Goal: Task Accomplishment & Management: Manage account settings

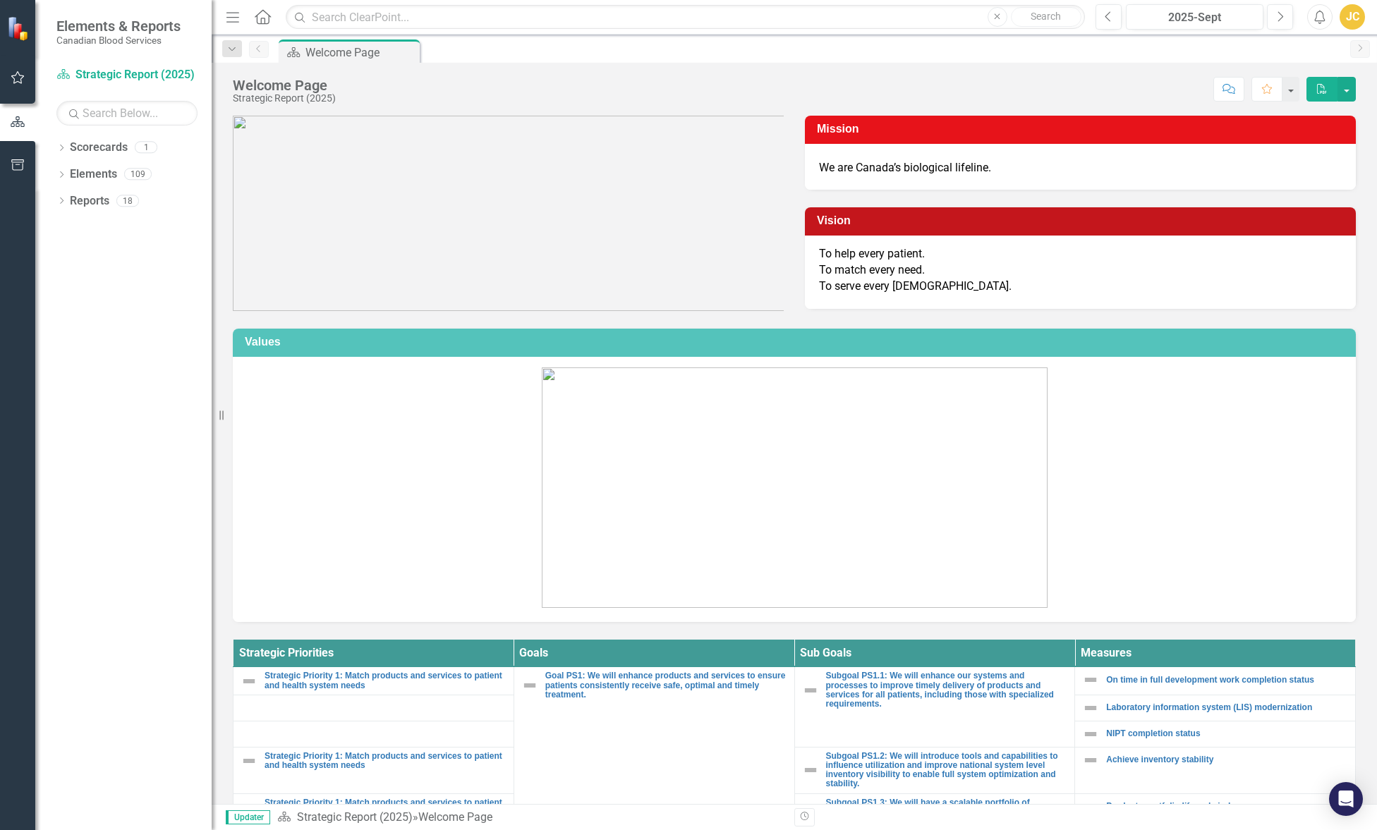
click at [139, 346] on div "Dropdown Scorecards 1 Strategic Report (2025) Dropdown Elements 109 Dropdown St…" at bounding box center [123, 483] width 176 height 694
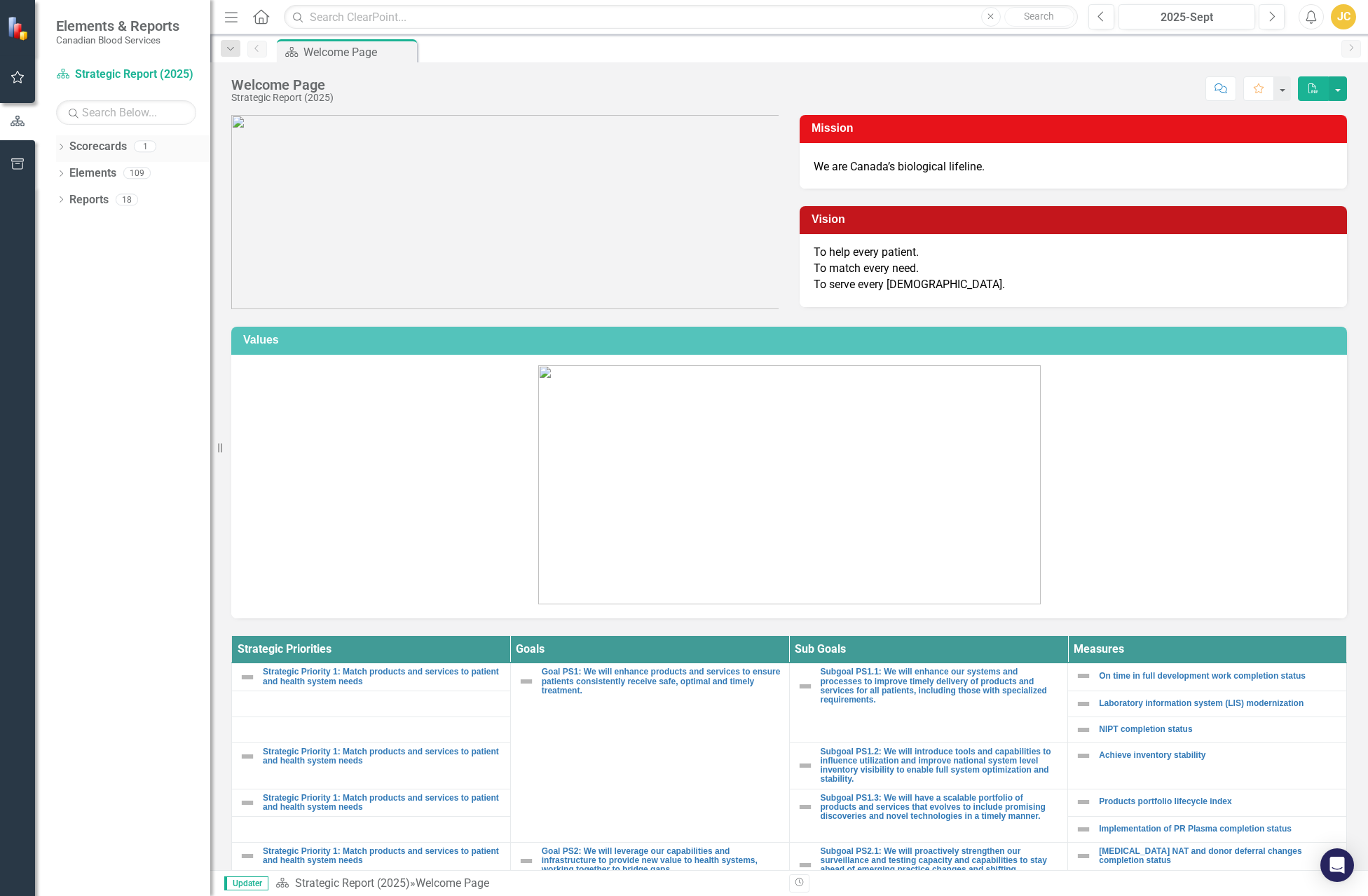
click at [56, 148] on icon "Dropdown" at bounding box center [61, 148] width 10 height 8
click at [63, 203] on icon "Dropdown" at bounding box center [61, 201] width 10 height 8
click at [71, 277] on icon "Dropdown" at bounding box center [68, 281] width 10 height 8
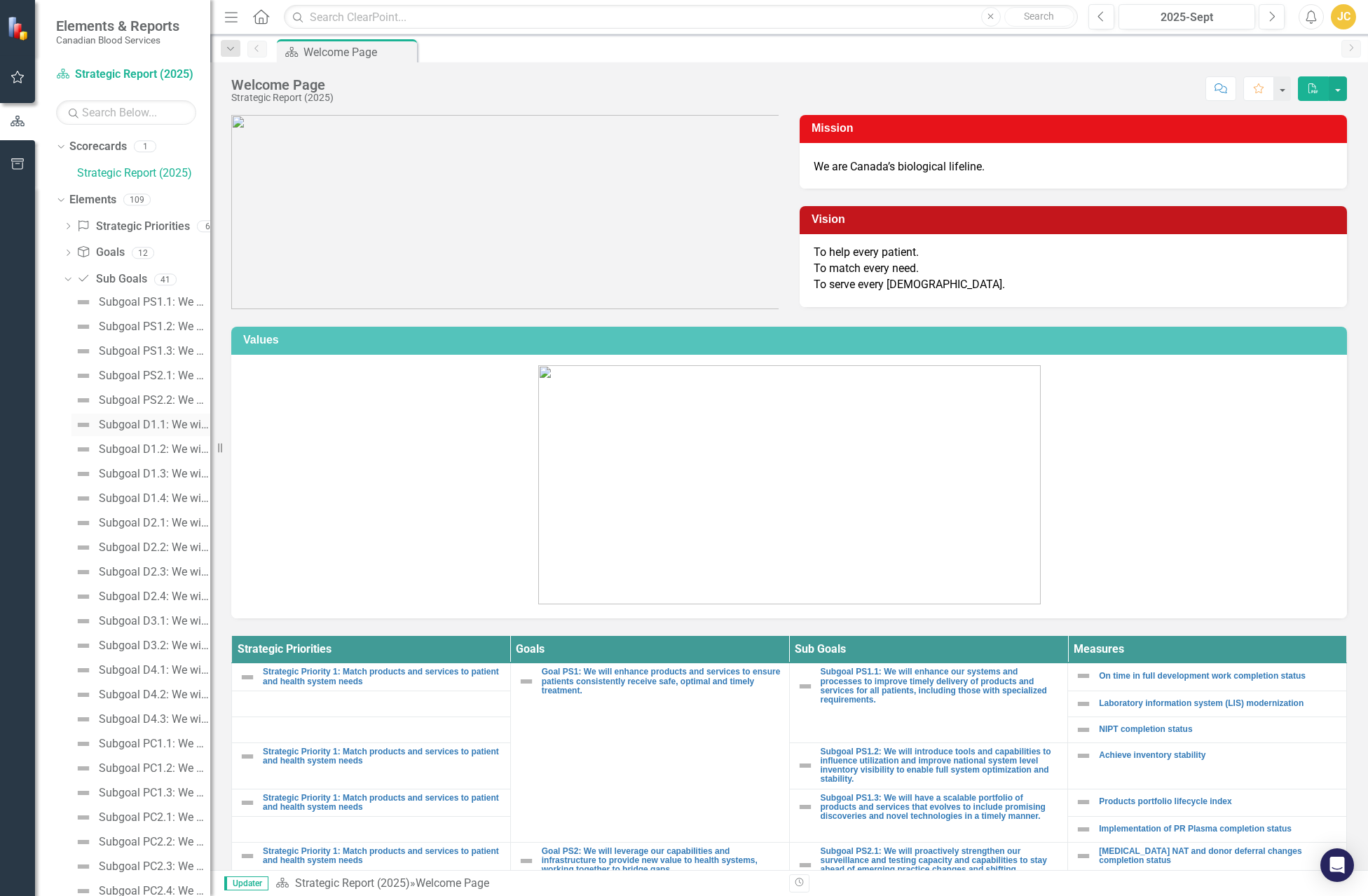
click at [127, 424] on div "Subgoal D1.1: We will increase awareness of [DEMOGRAPHIC_DATA] Blood Services t…" at bounding box center [154, 424] width 111 height 13
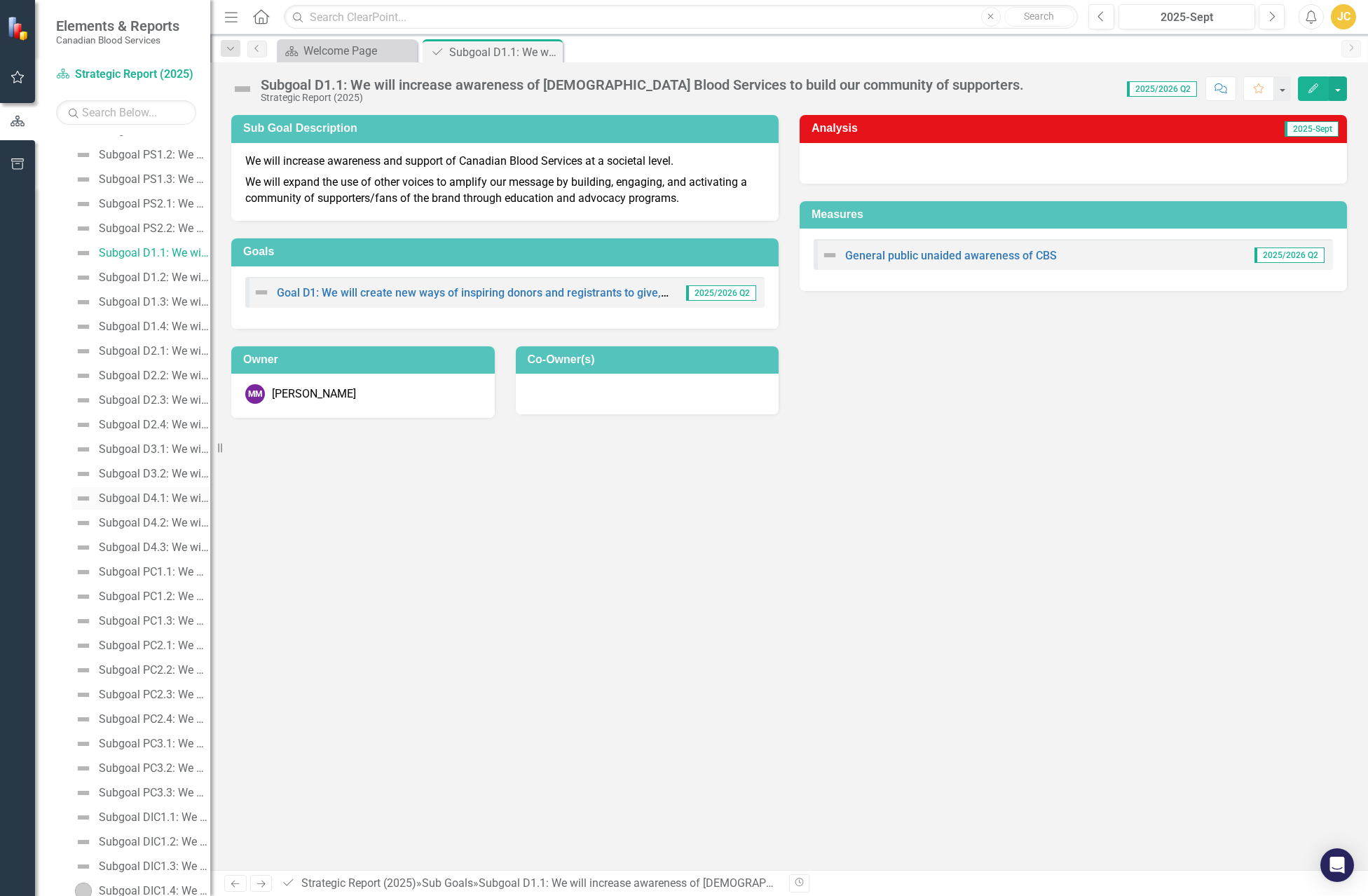
click at [136, 503] on div "Subgoal D4.1: We will develop a network roadmap that optimizes our donor centre…" at bounding box center [154, 498] width 111 height 13
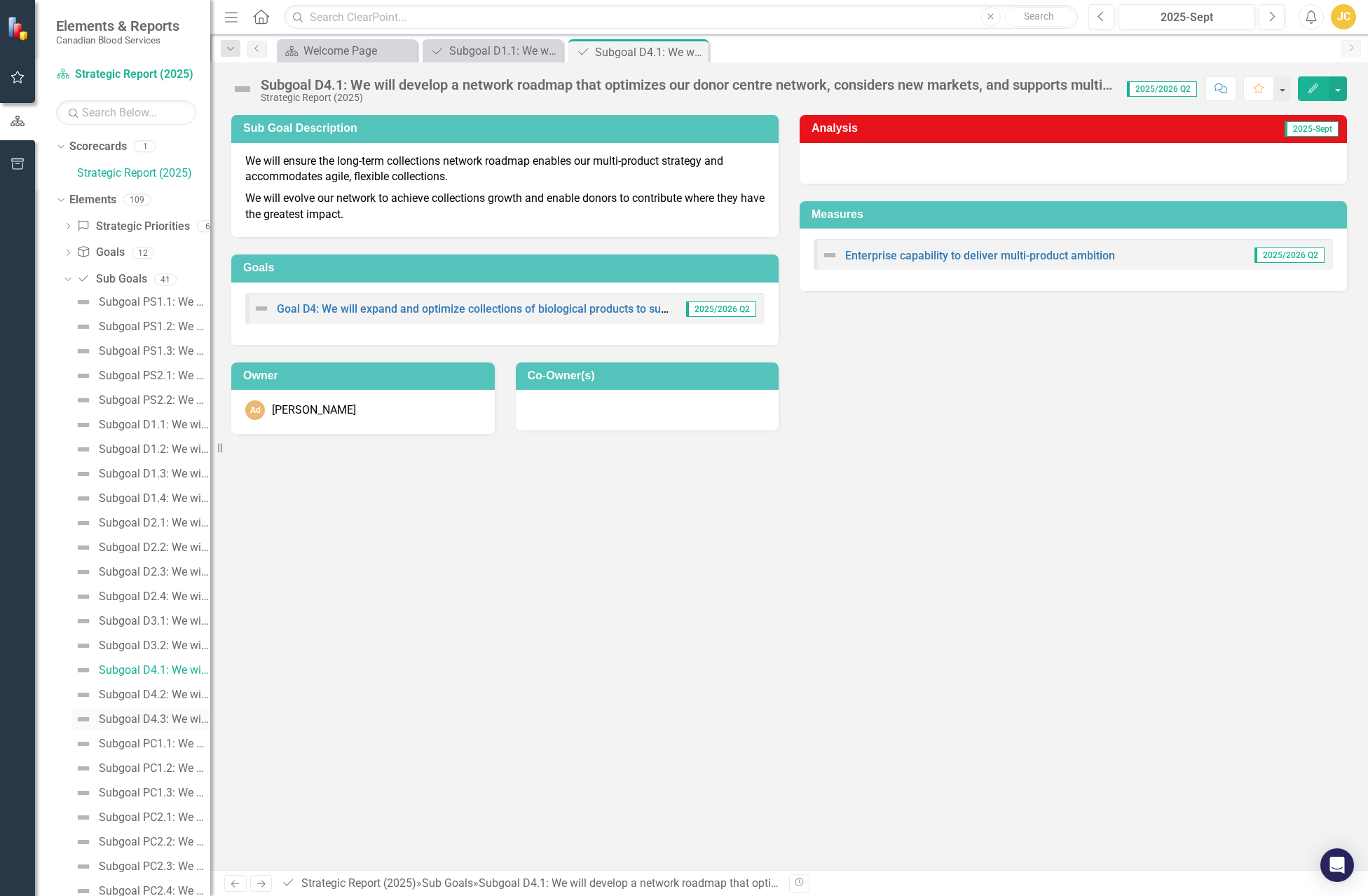
click at [119, 719] on div "Subgoal D4.3: We will [PERSON_NAME] the domestic immunoglobulin supply chain in…" at bounding box center [154, 718] width 111 height 13
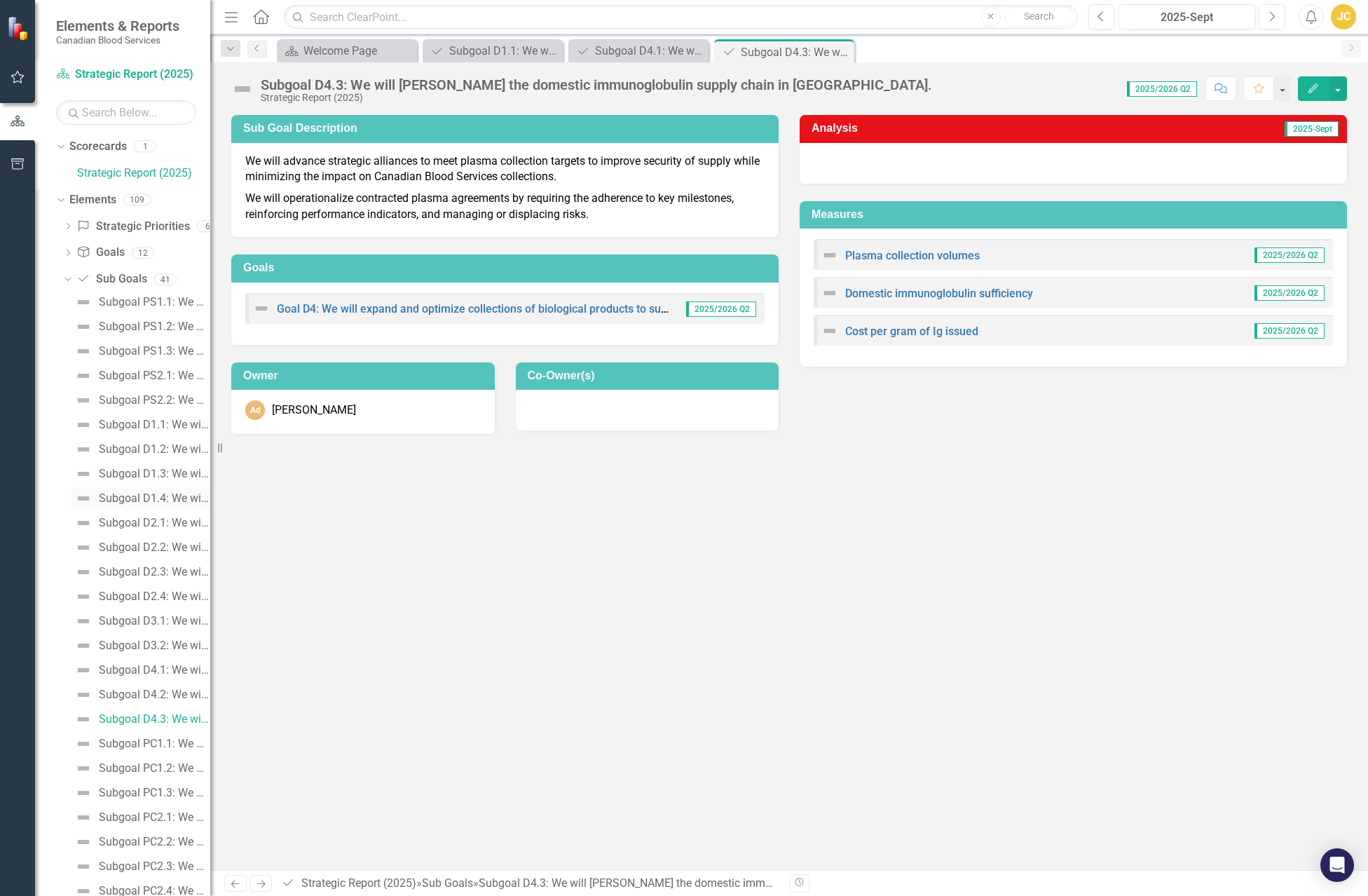
click at [123, 491] on link "Subgoal D1.4: We will create one donor view through the introduction of technol…" at bounding box center [141, 498] width 139 height 23
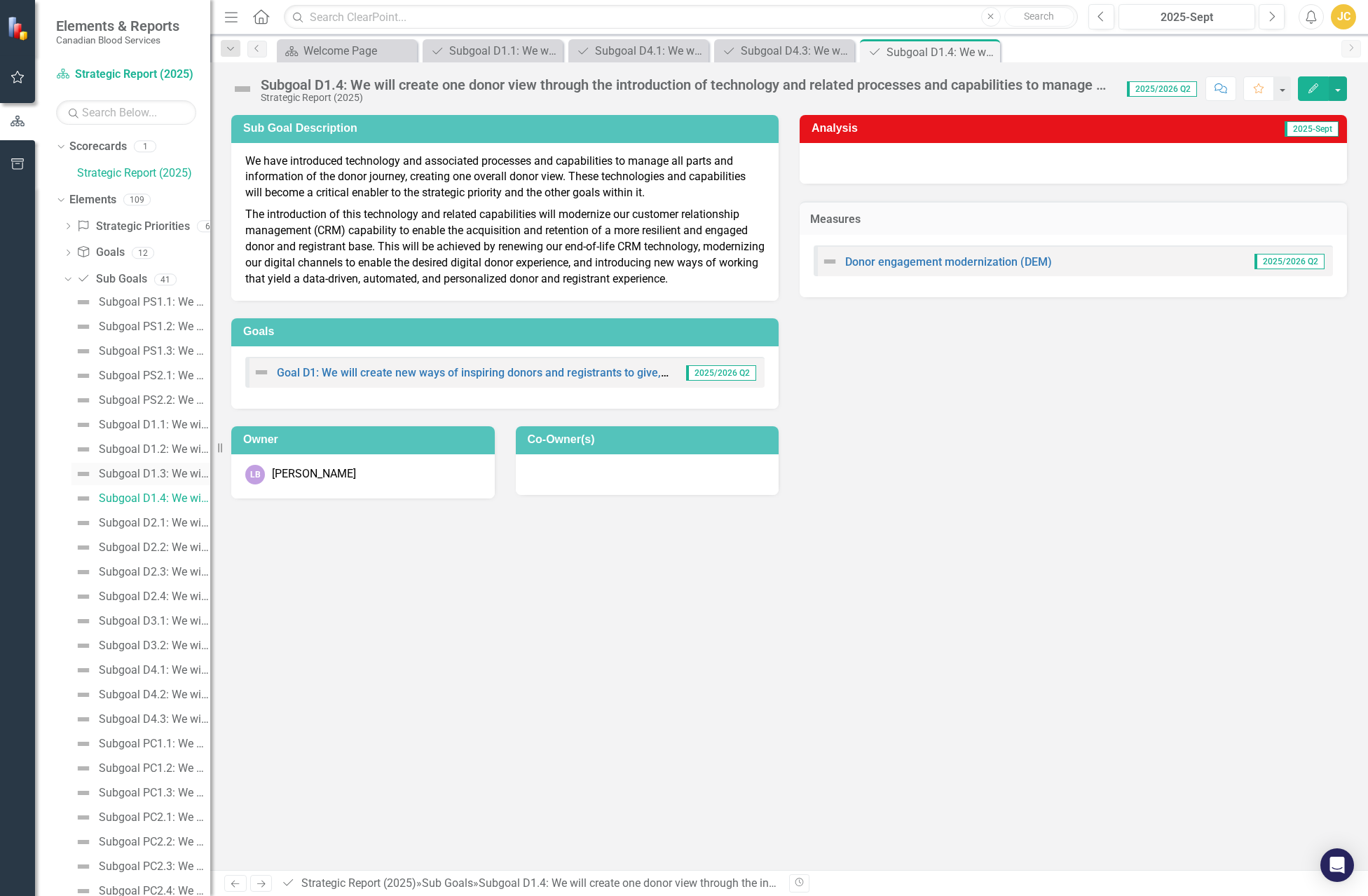
click at [125, 480] on div "Subgoal D1.3: We will maximize contributions throughout the donor’s lifetime, a…" at bounding box center [154, 474] width 111 height 13
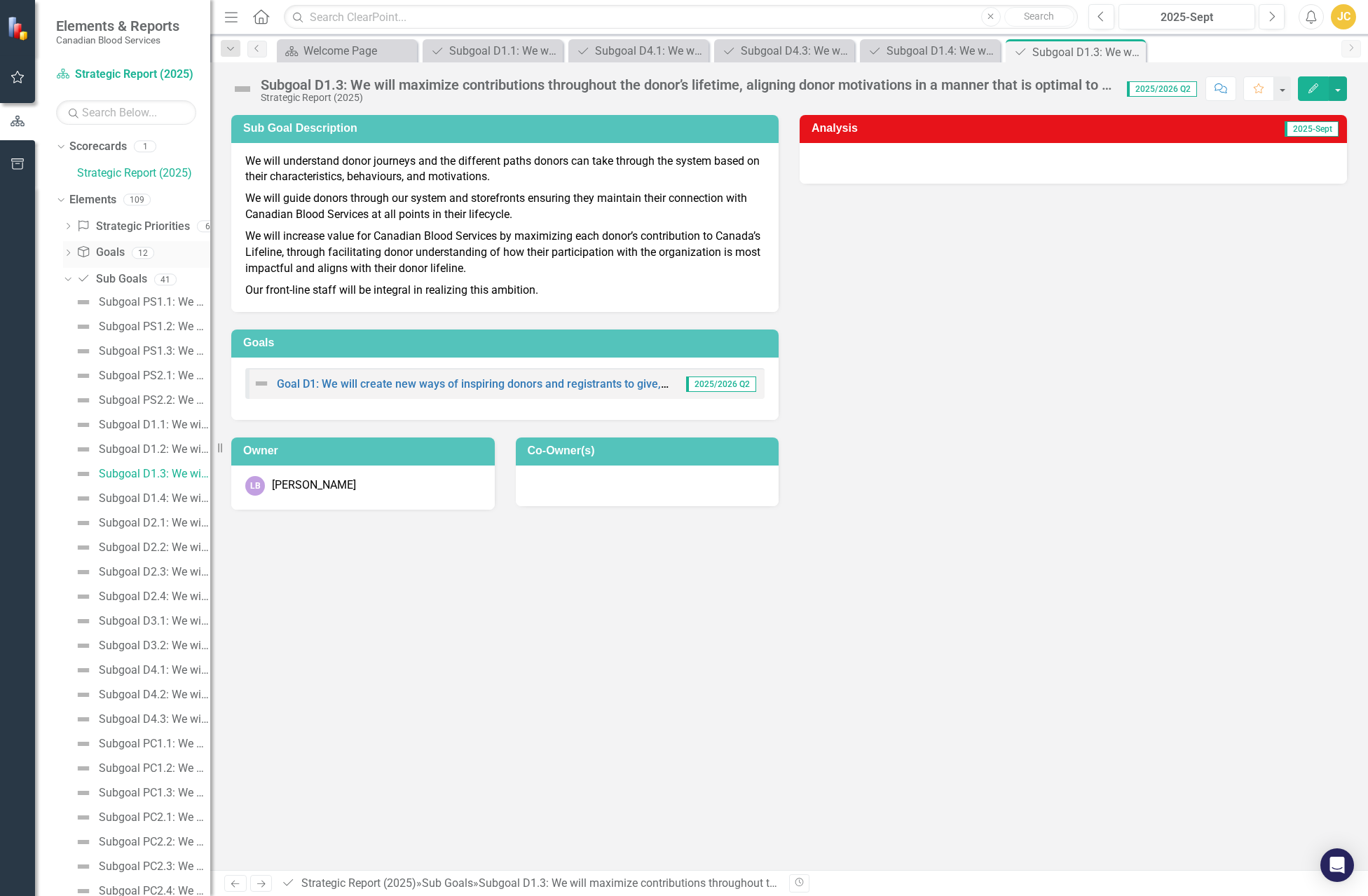
click at [66, 253] on icon "Dropdown" at bounding box center [68, 254] width 10 height 8
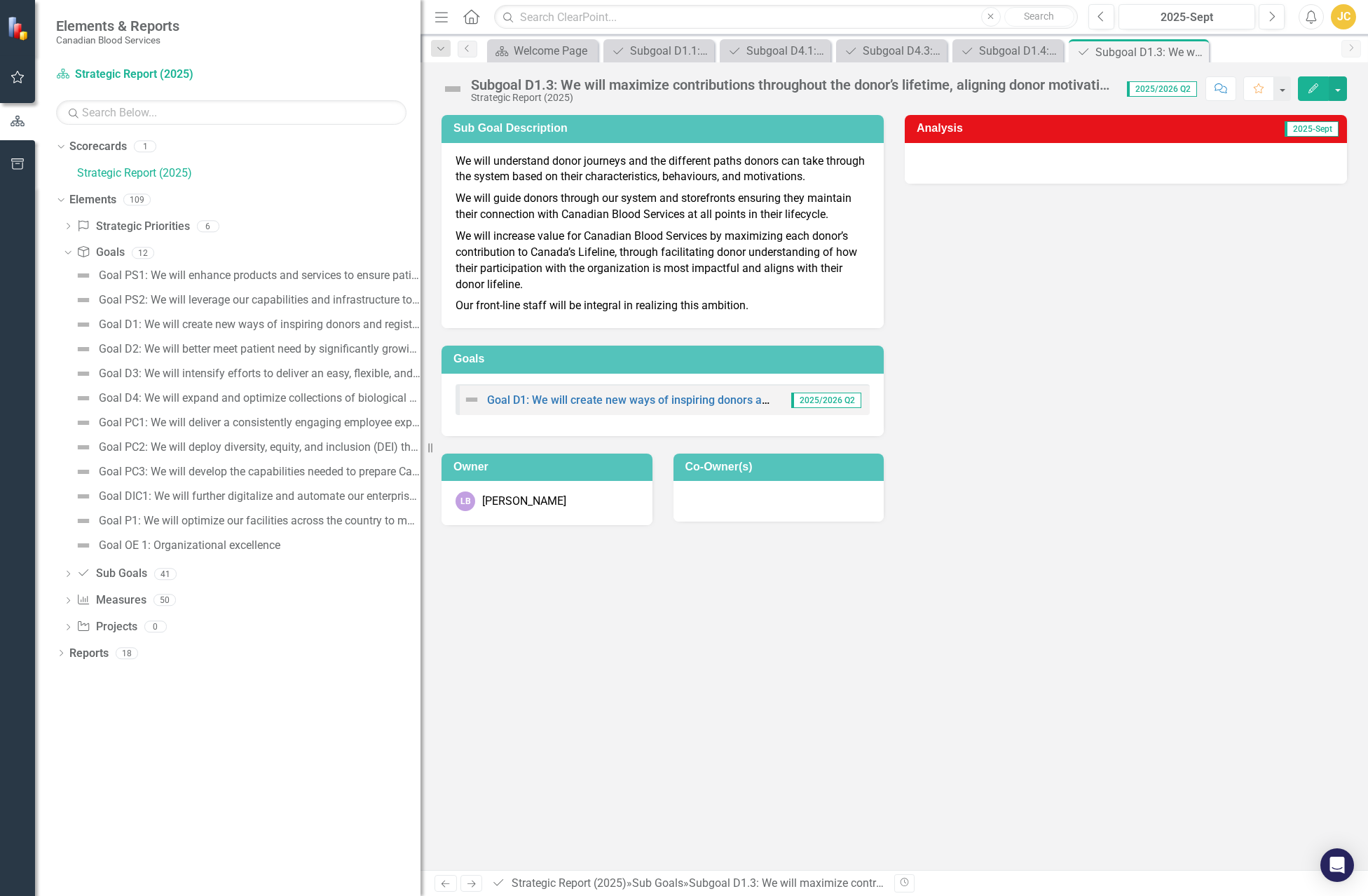
drag, startPoint x: 213, startPoint y: 516, endPoint x: 431, endPoint y: 505, distance: 218.3
click at [431, 505] on div "Resize" at bounding box center [425, 448] width 11 height 896
click at [177, 497] on div "Goal DIC1: We will further digitalize and automate our enterprise processes to …" at bounding box center [259, 496] width 322 height 13
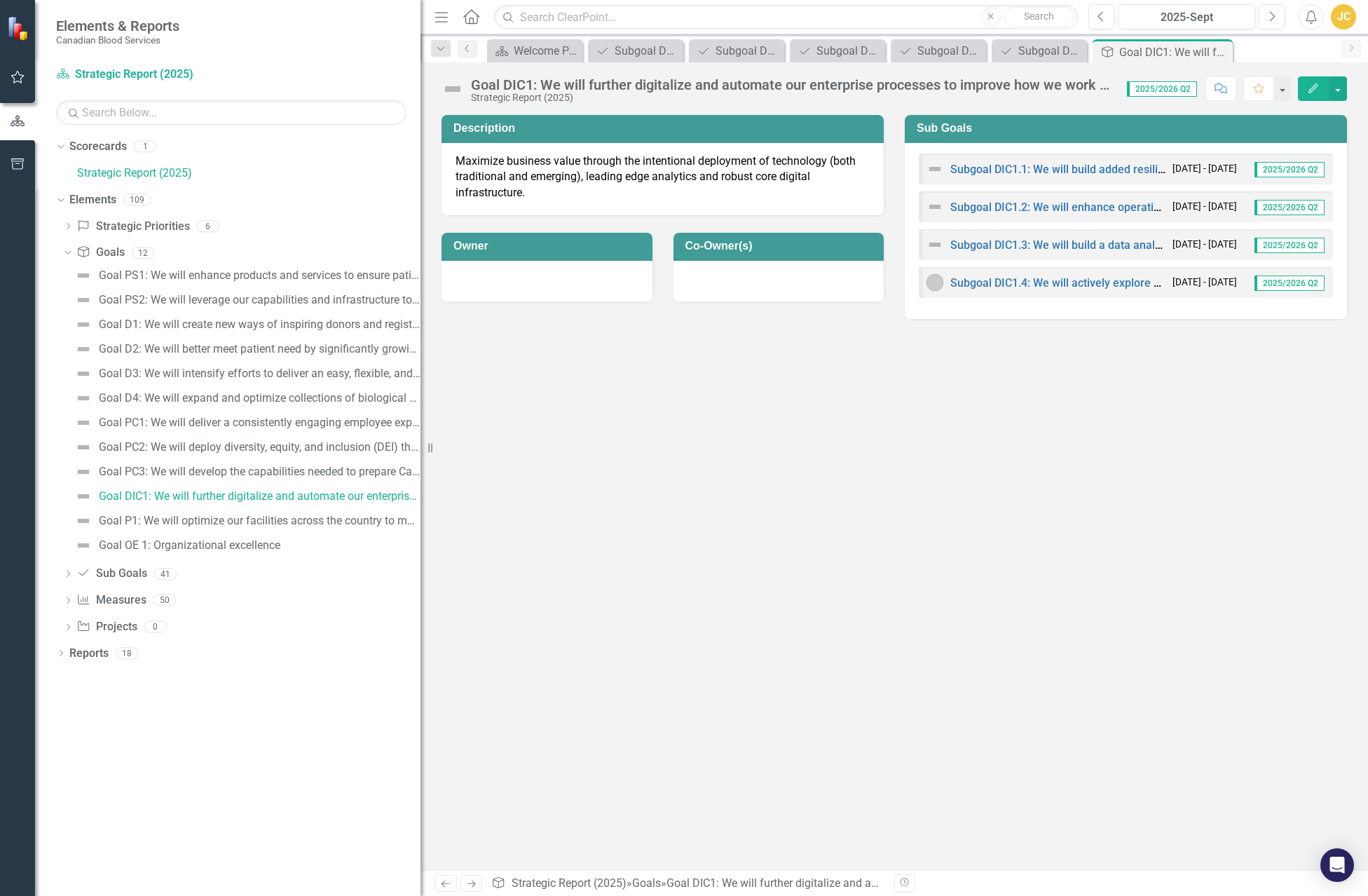
click at [984, 236] on div "Subgoal DIC1.3: We will build a data analytics capability and capacity that gen…" at bounding box center [1046, 244] width 239 height 17
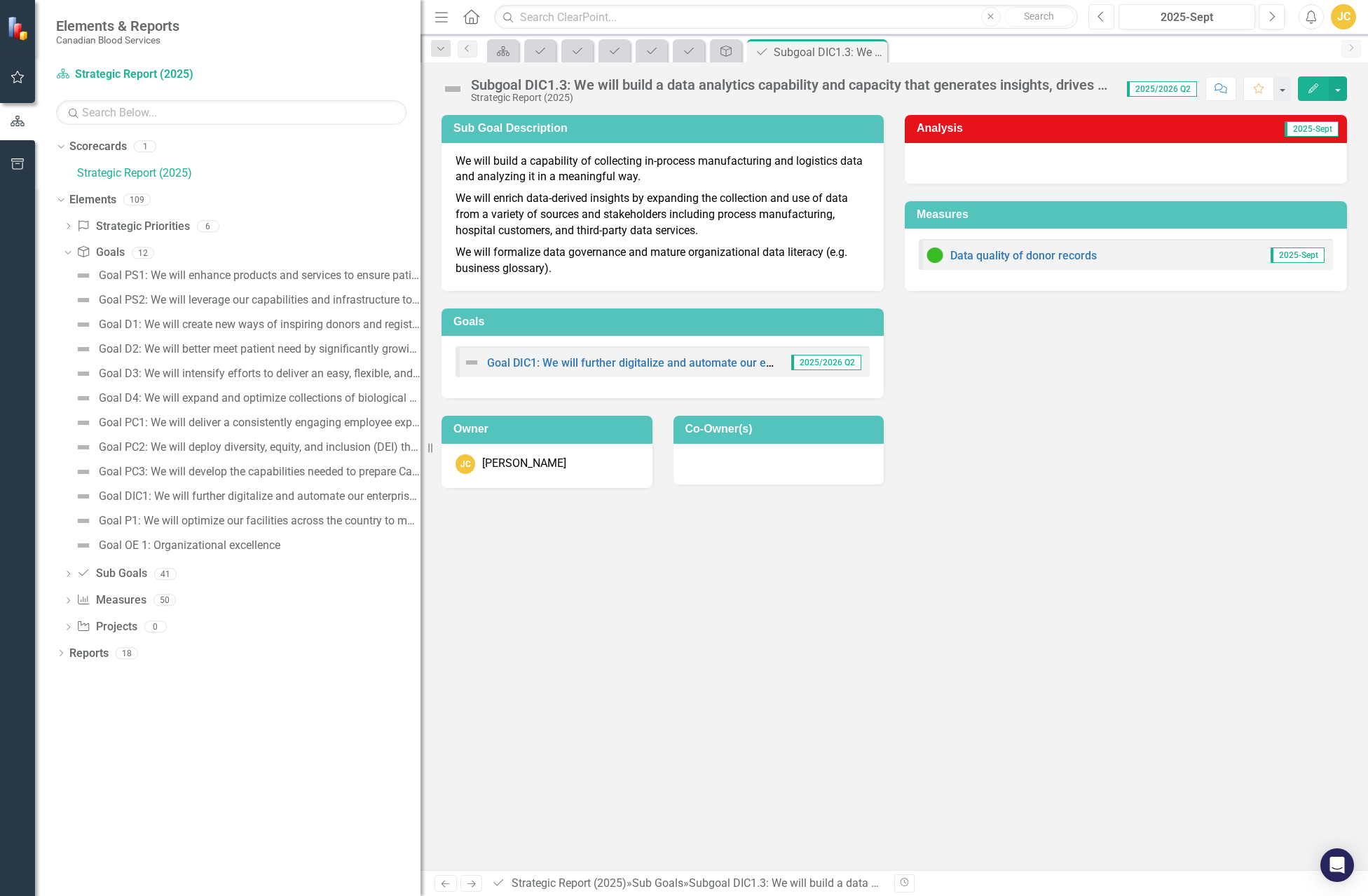
click at [1099, 16] on icon "Previous" at bounding box center [1102, 17] width 8 height 13
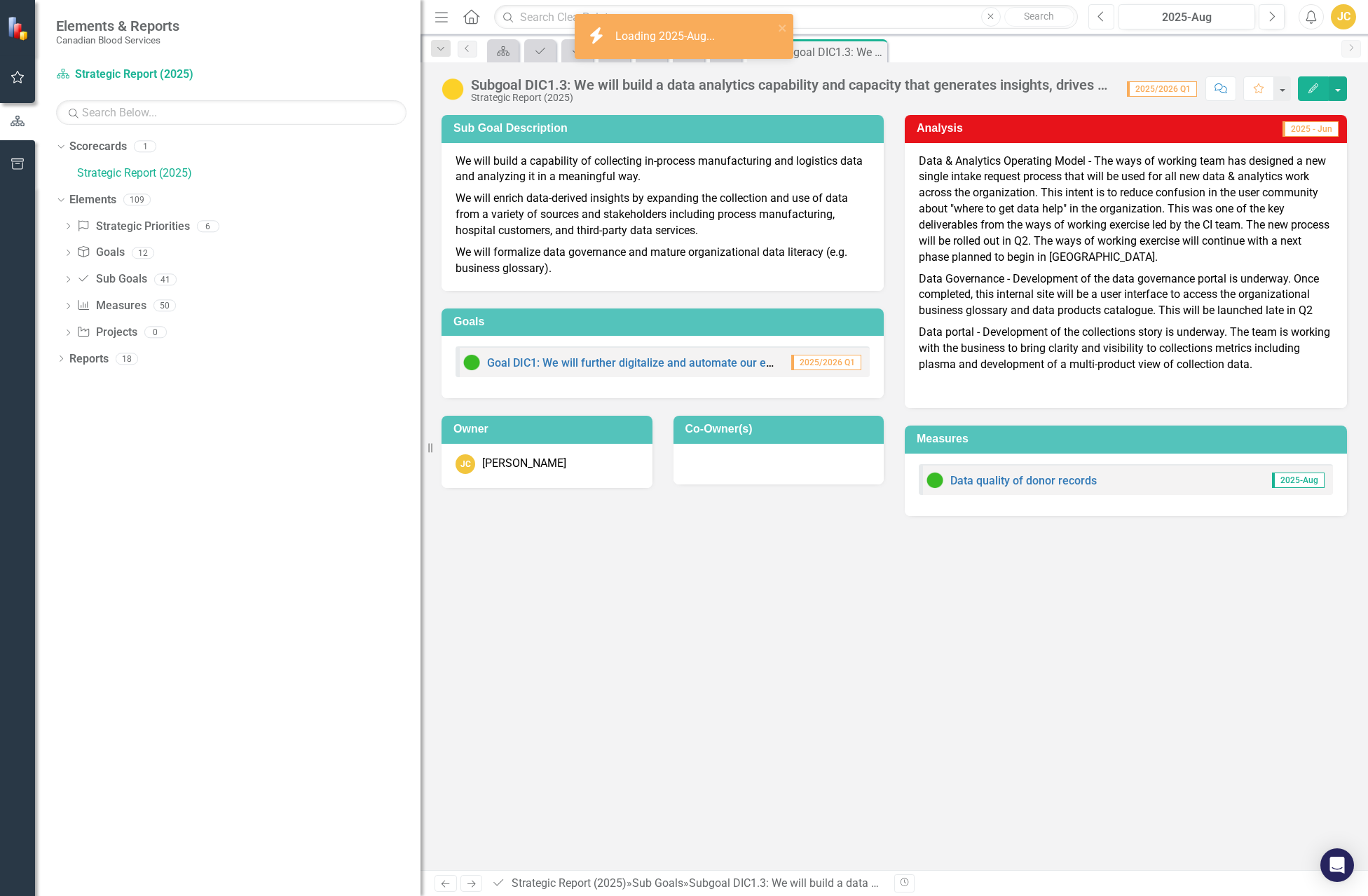
click at [1099, 16] on icon "Previous" at bounding box center [1102, 17] width 8 height 13
click at [1271, 18] on icon "Next" at bounding box center [1272, 17] width 8 height 13
drag, startPoint x: 924, startPoint y: 160, endPoint x: 987, endPoint y: 166, distance: 63.3
click at [987, 166] on p "Data & Analytics Operating Model - The ways of working team has designed a new …" at bounding box center [1126, 211] width 414 height 115
click at [1100, 20] on icon "Previous" at bounding box center [1102, 17] width 8 height 13
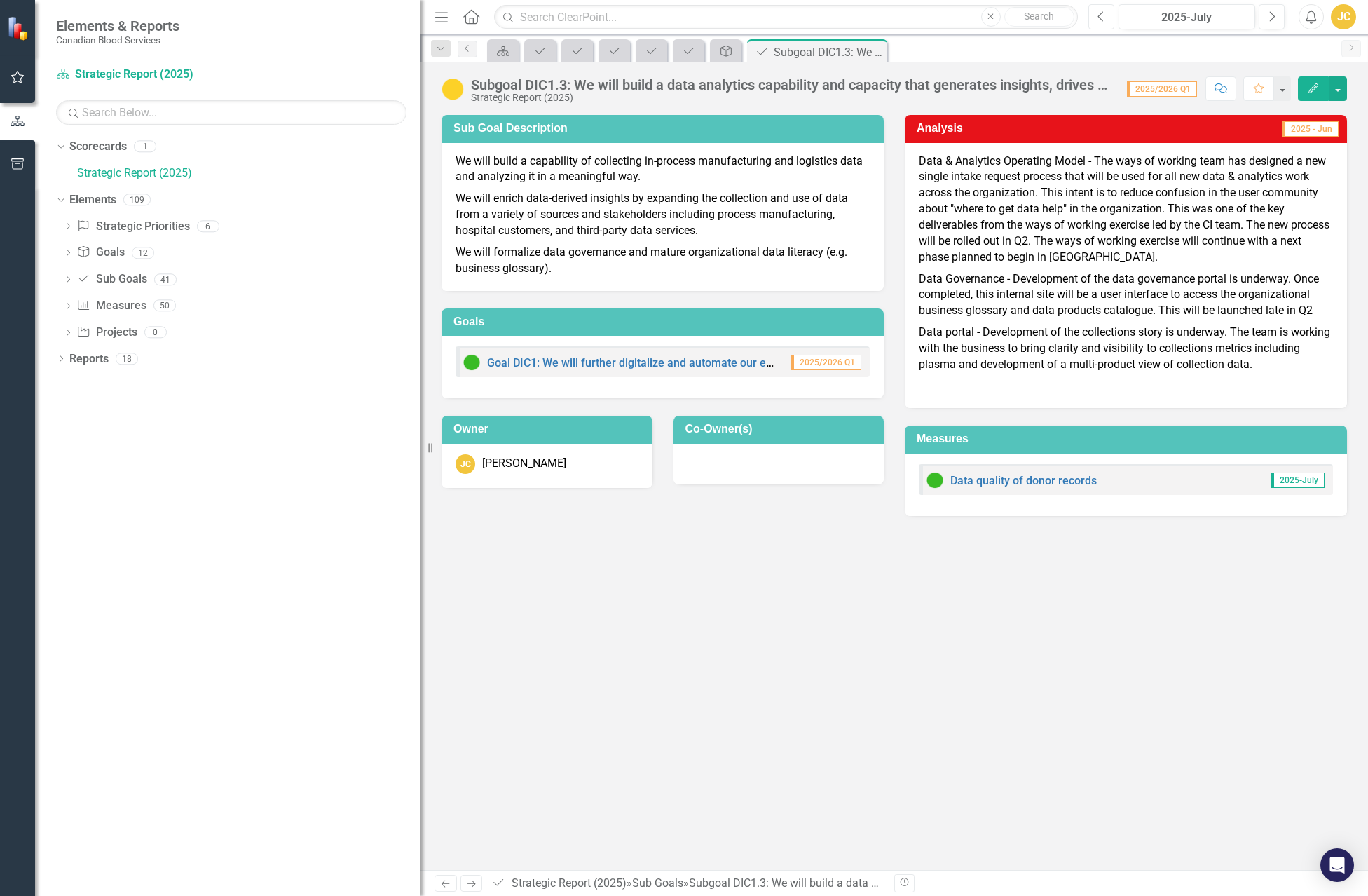
click at [1100, 20] on icon "Previous" at bounding box center [1102, 17] width 8 height 13
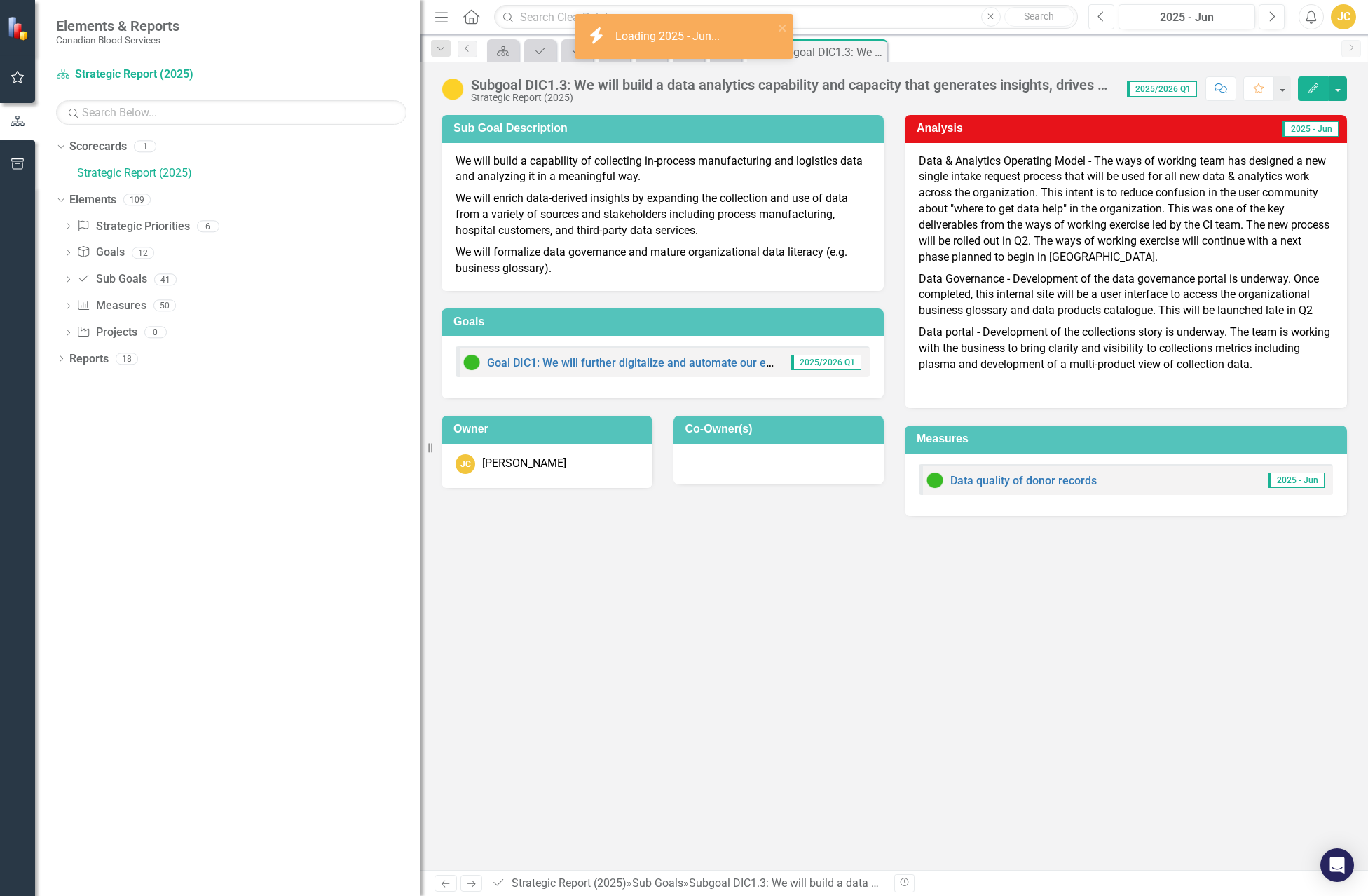
click at [1100, 20] on icon "Previous" at bounding box center [1102, 17] width 8 height 13
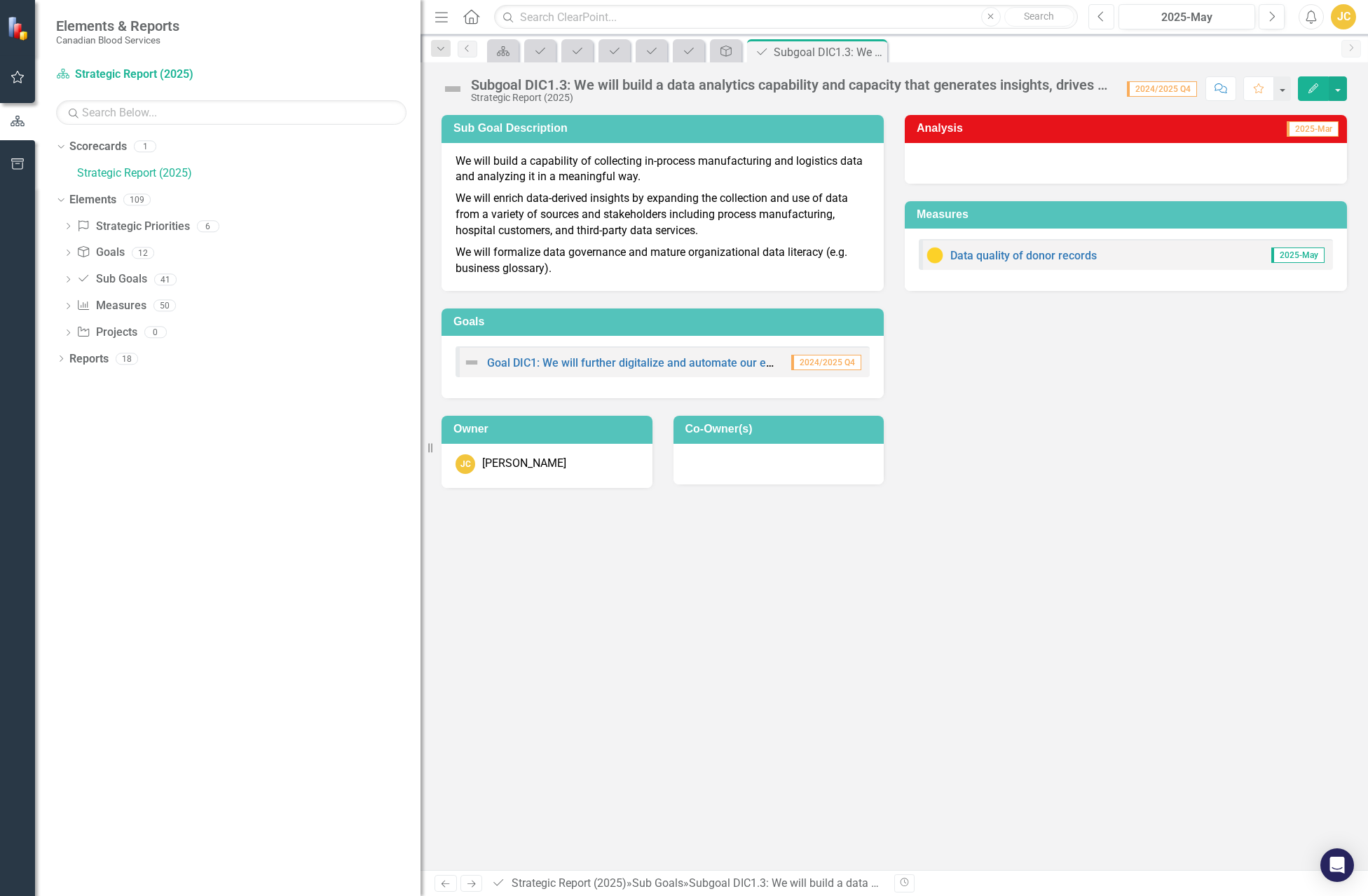
click at [1113, 23] on button "Previous" at bounding box center [1102, 16] width 26 height 25
click at [1113, 24] on button "Previous" at bounding box center [1102, 16] width 26 height 25
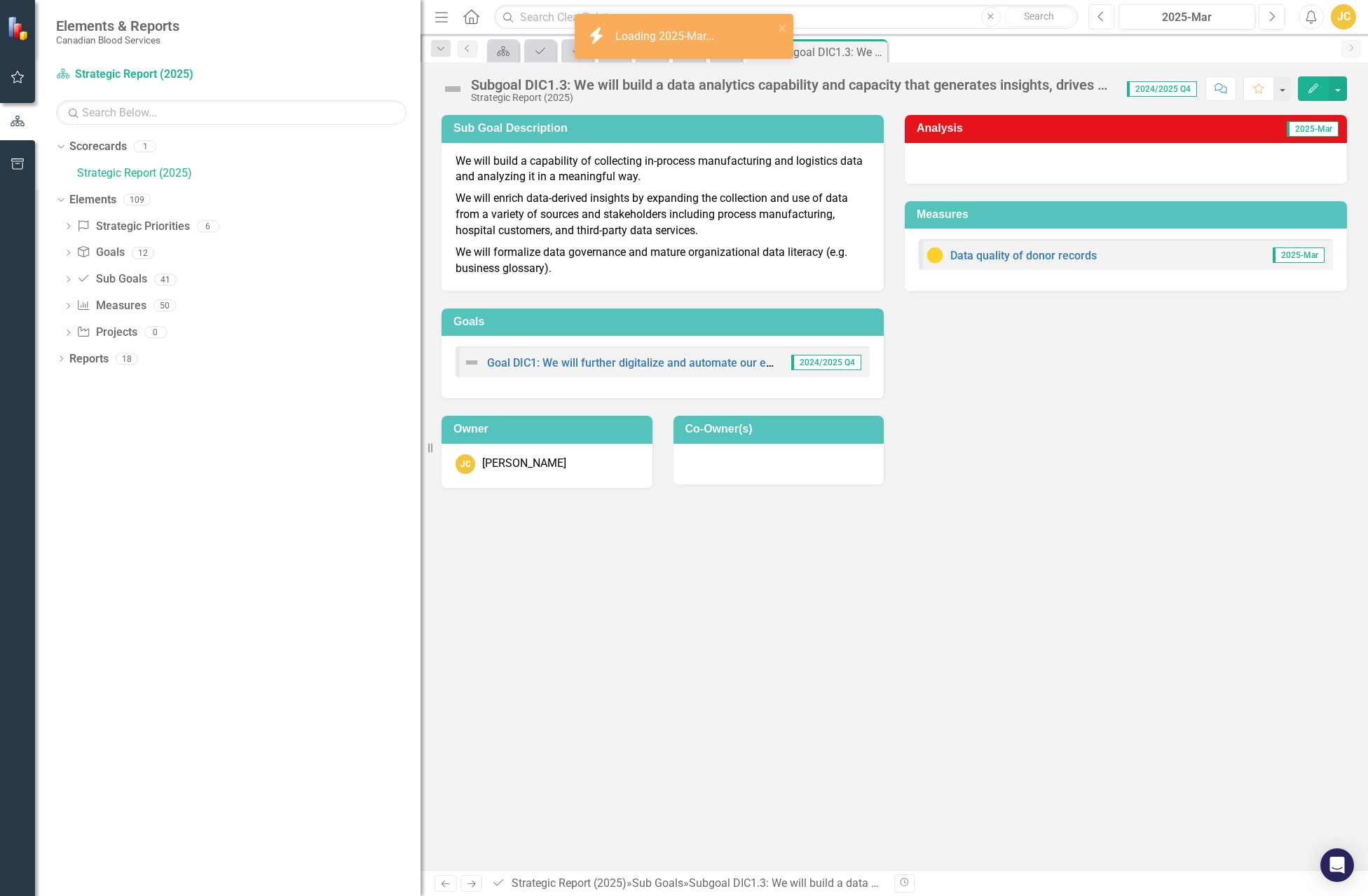
click at [1113, 24] on button "Previous" at bounding box center [1102, 16] width 26 height 25
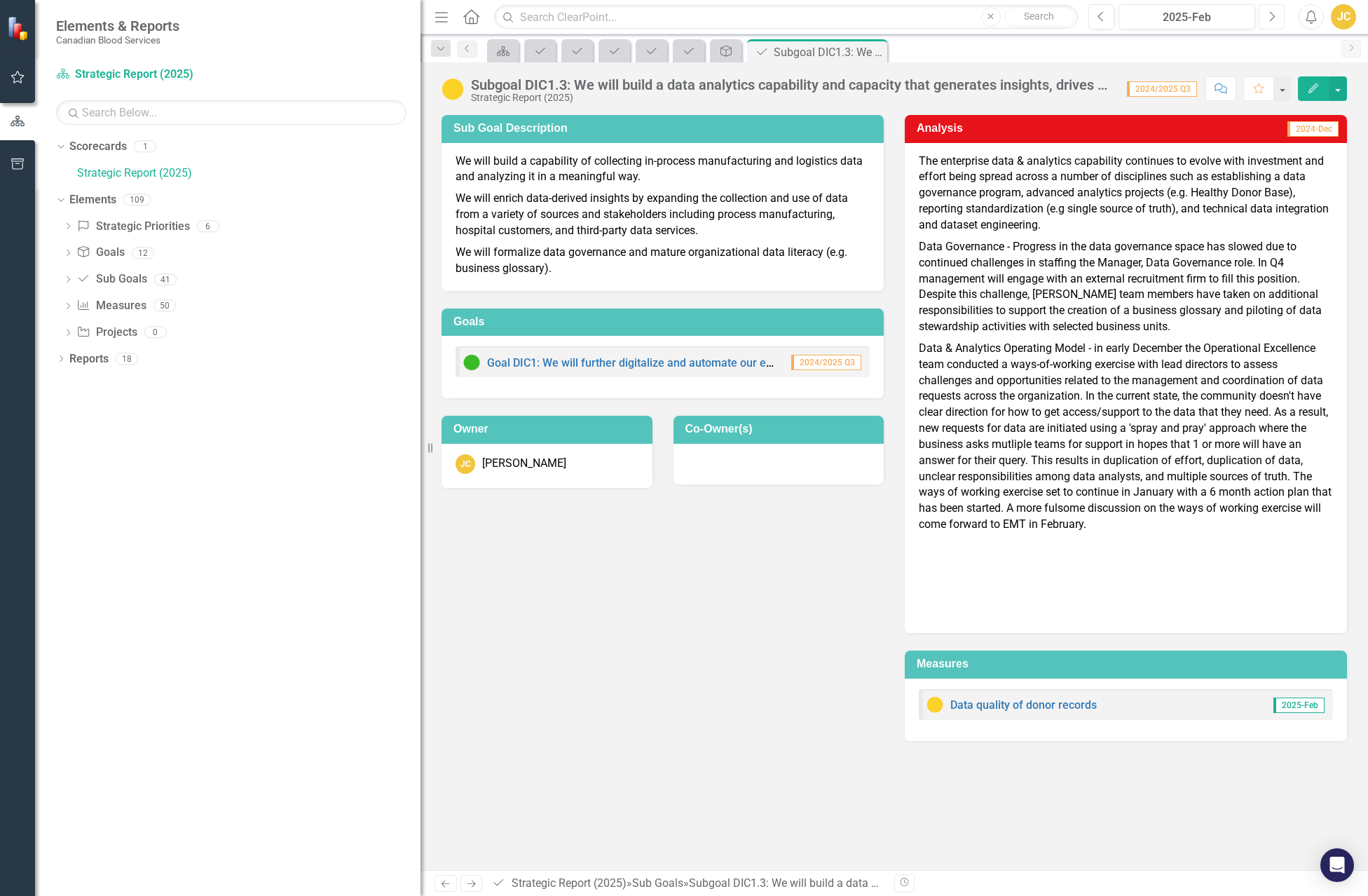
click at [1268, 18] on icon "Next" at bounding box center [1272, 17] width 8 height 13
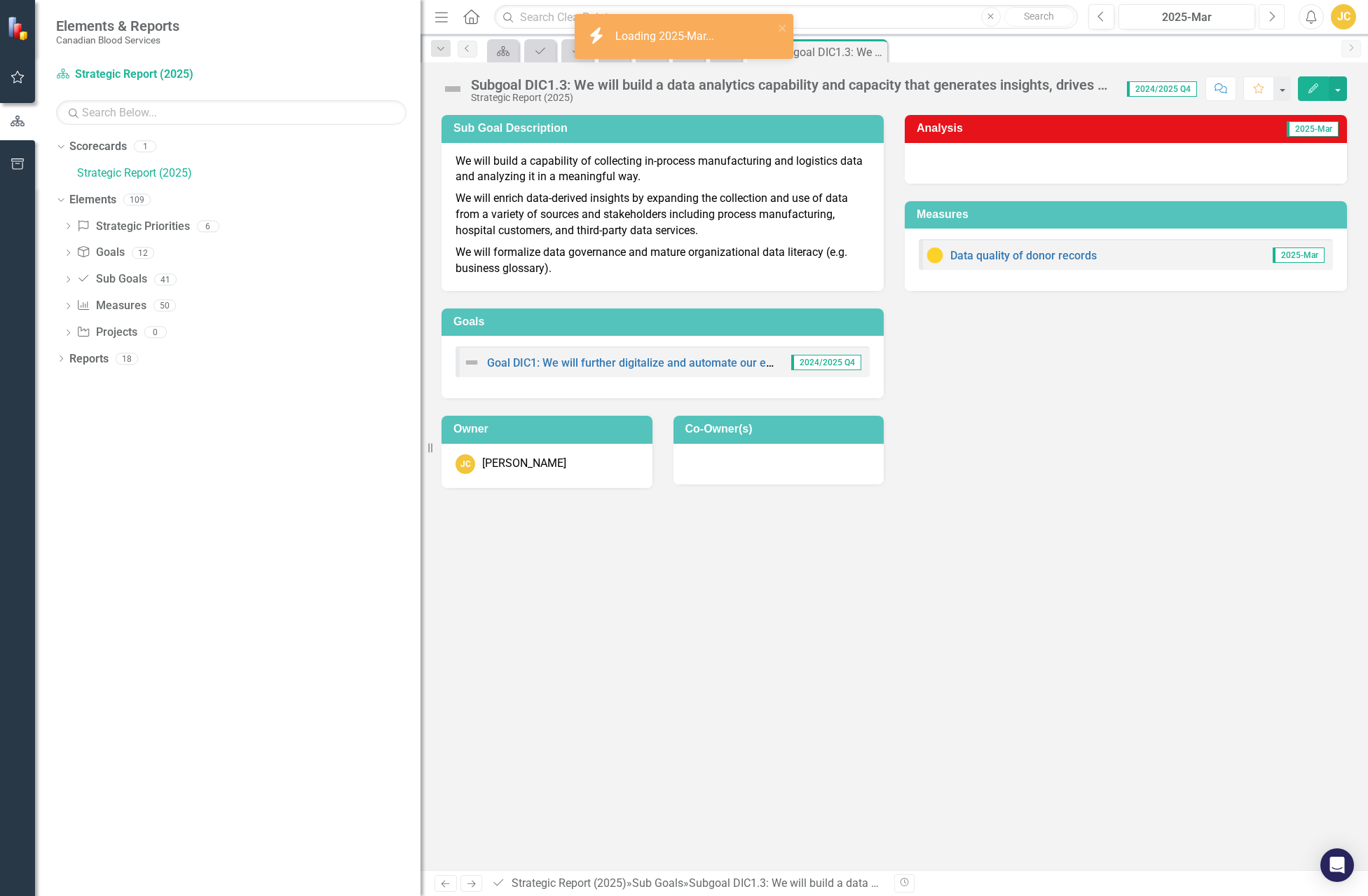
click at [1268, 18] on icon "Next" at bounding box center [1272, 17] width 8 height 13
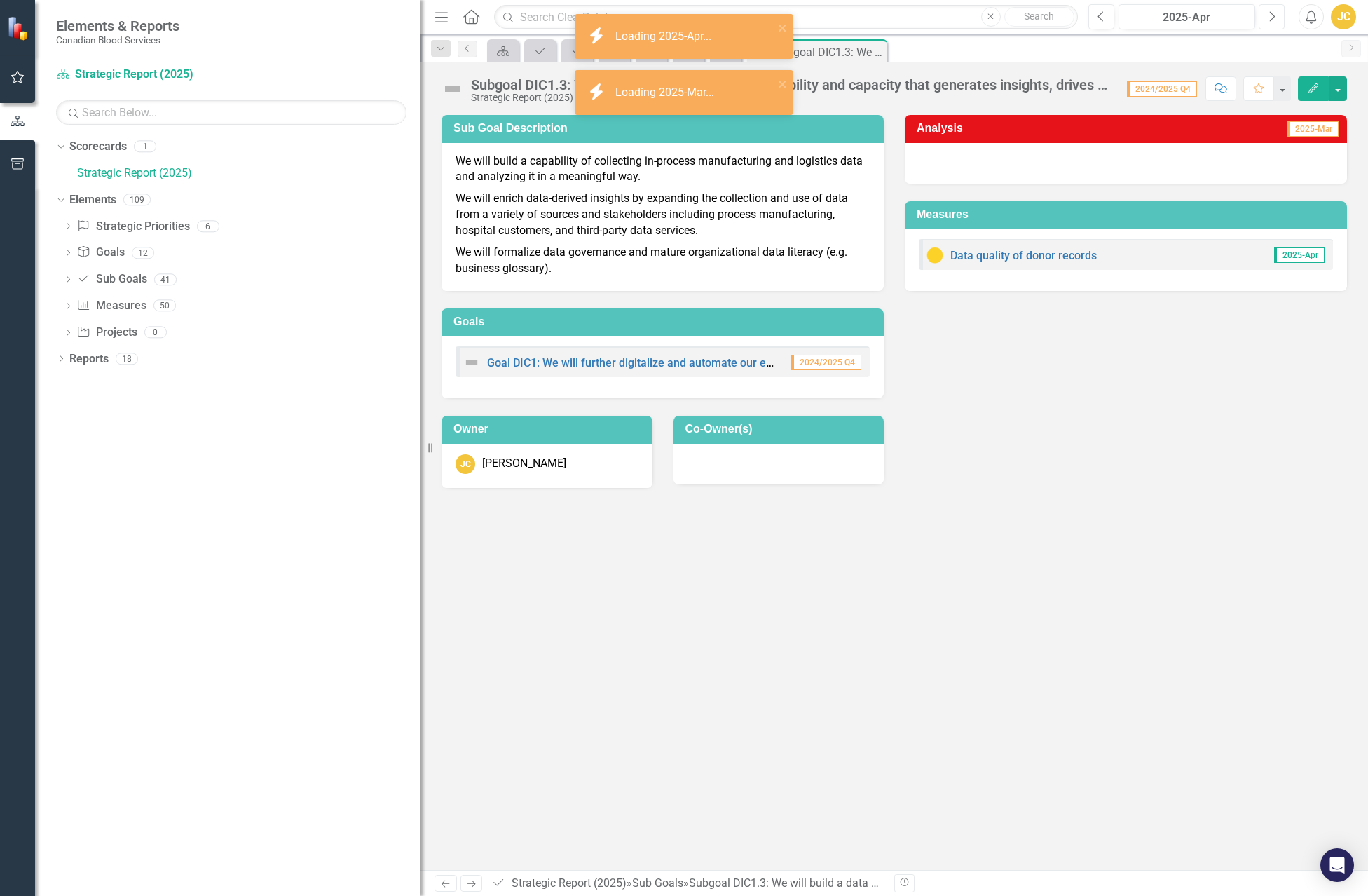
click at [1268, 18] on icon "Next" at bounding box center [1272, 17] width 8 height 13
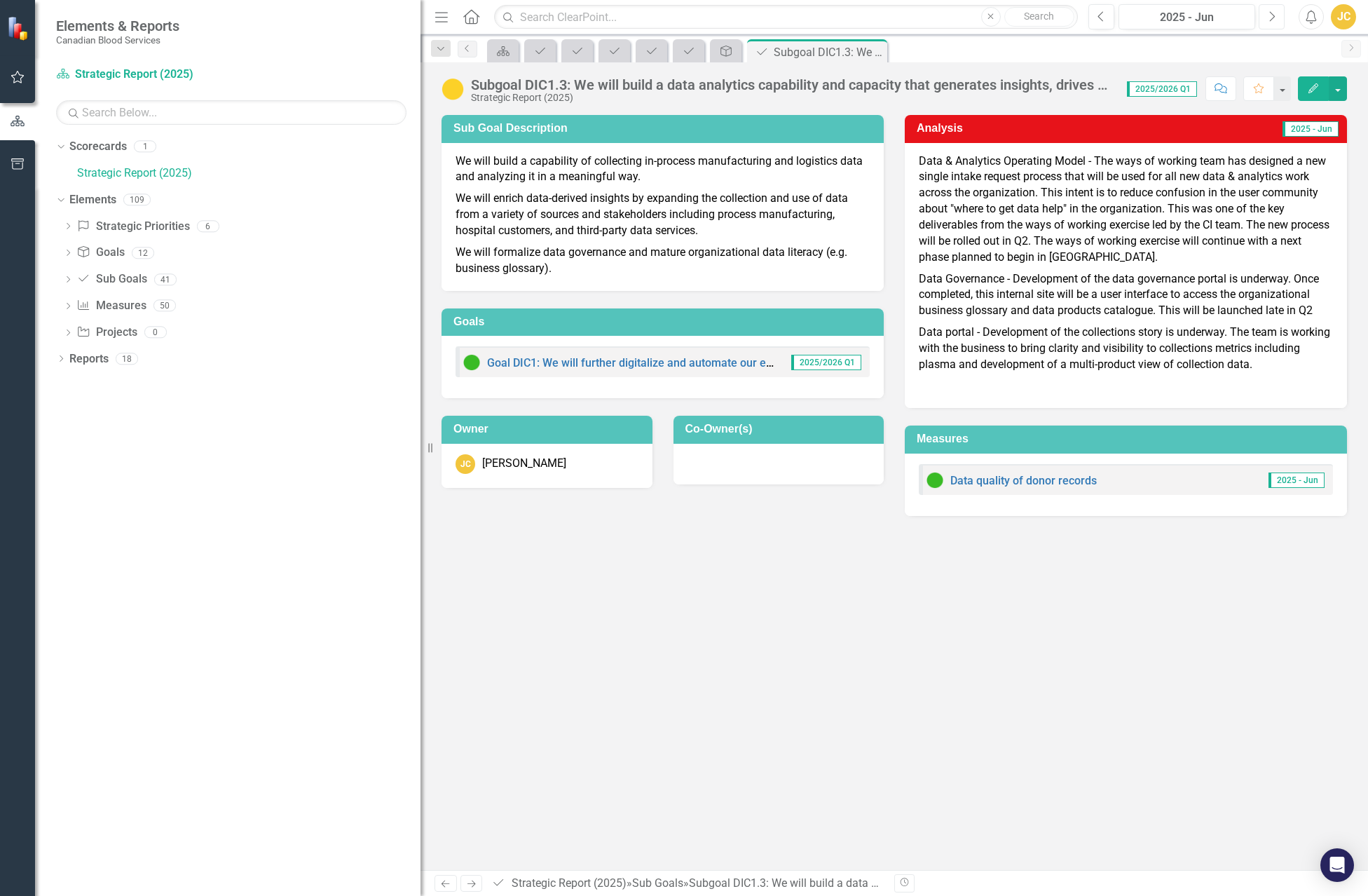
click at [1268, 18] on icon "Next" at bounding box center [1272, 17] width 8 height 13
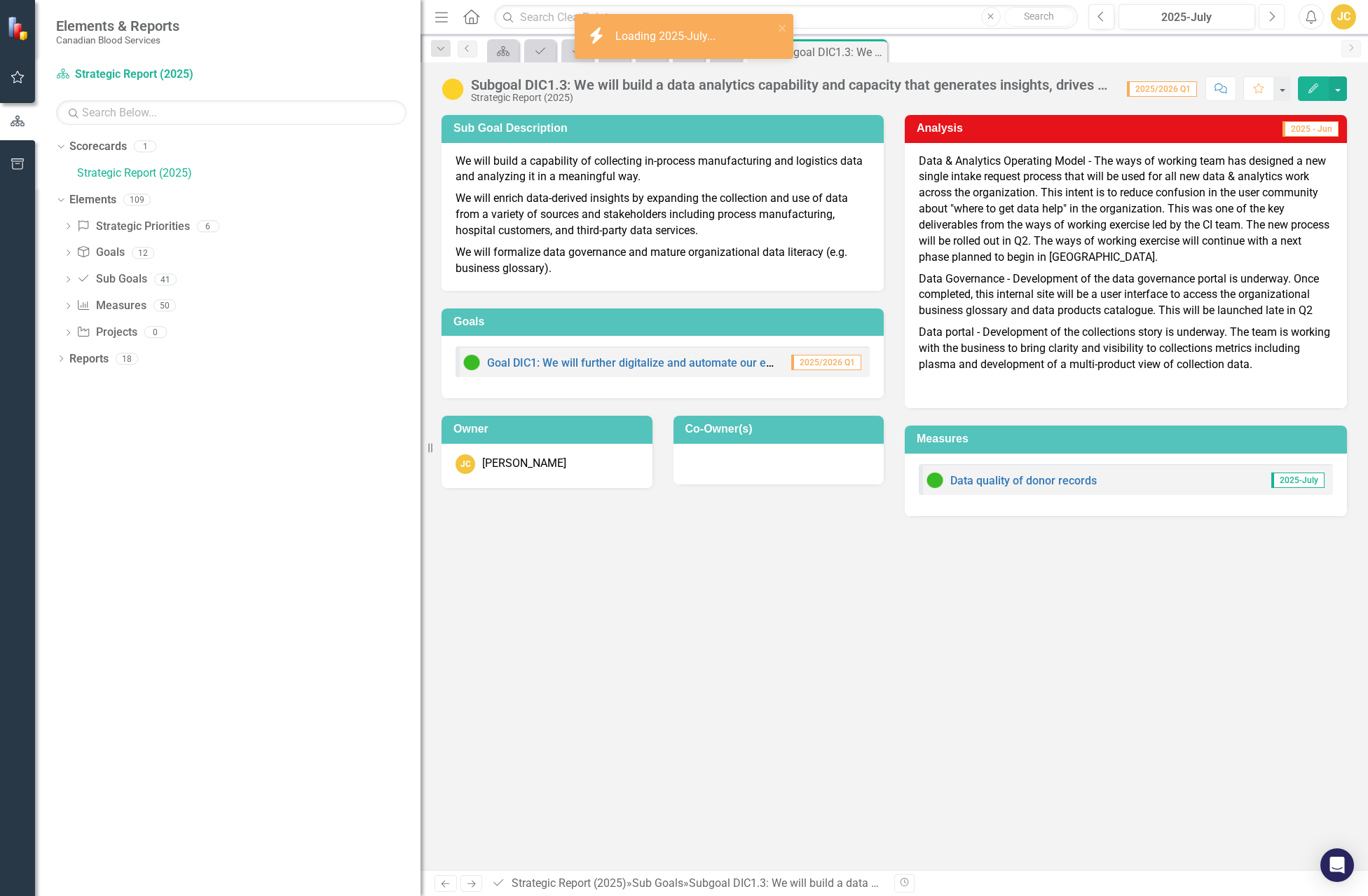
click at [1268, 18] on icon "Next" at bounding box center [1272, 17] width 8 height 13
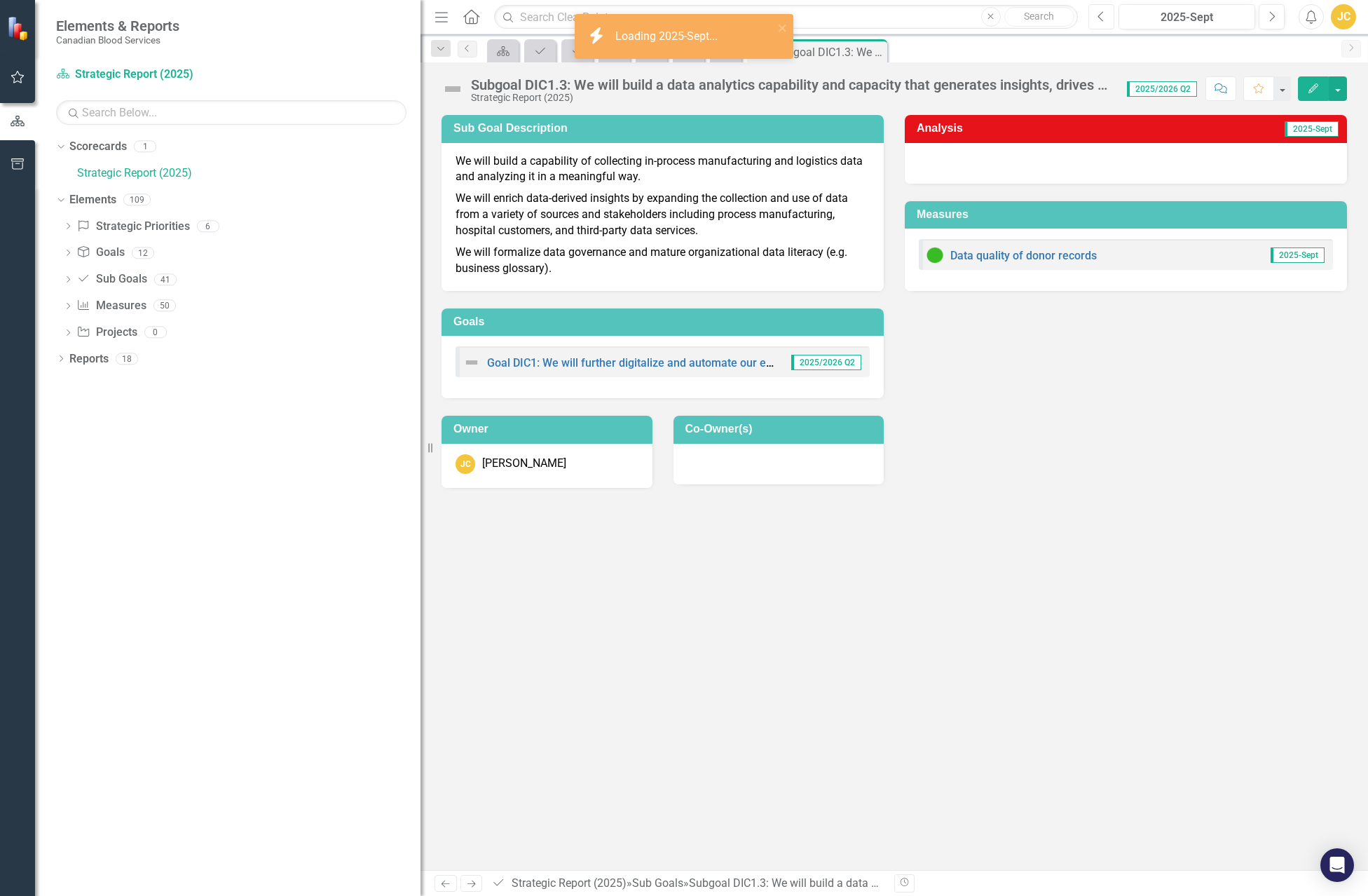
click at [1103, 20] on icon "Previous" at bounding box center [1102, 17] width 8 height 13
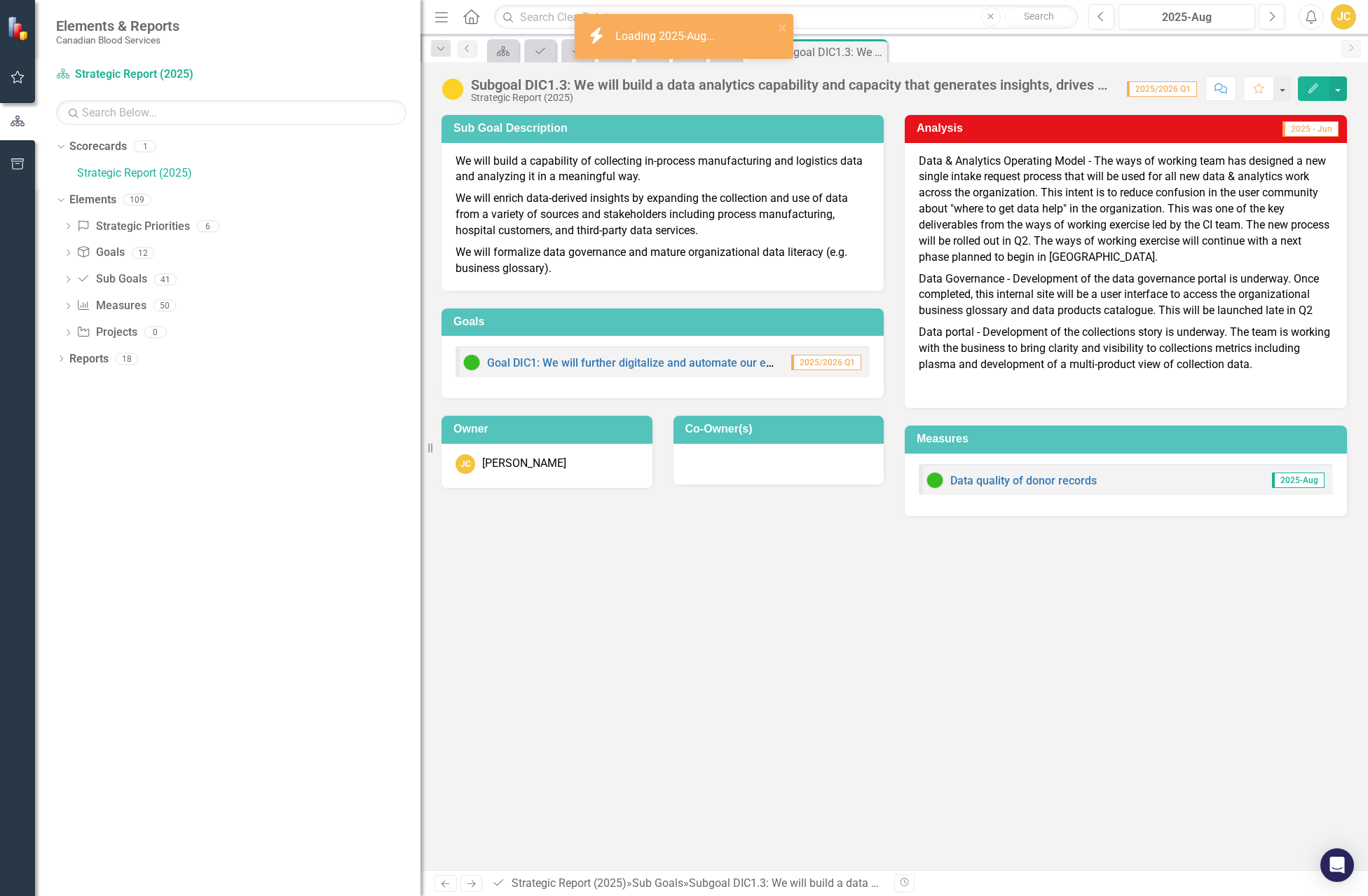
click at [960, 170] on p "Data & Analytics Operating Model - The ways of working team has designed a new …" at bounding box center [1126, 211] width 414 height 115
click at [1338, 86] on button "button" at bounding box center [1338, 88] width 18 height 25
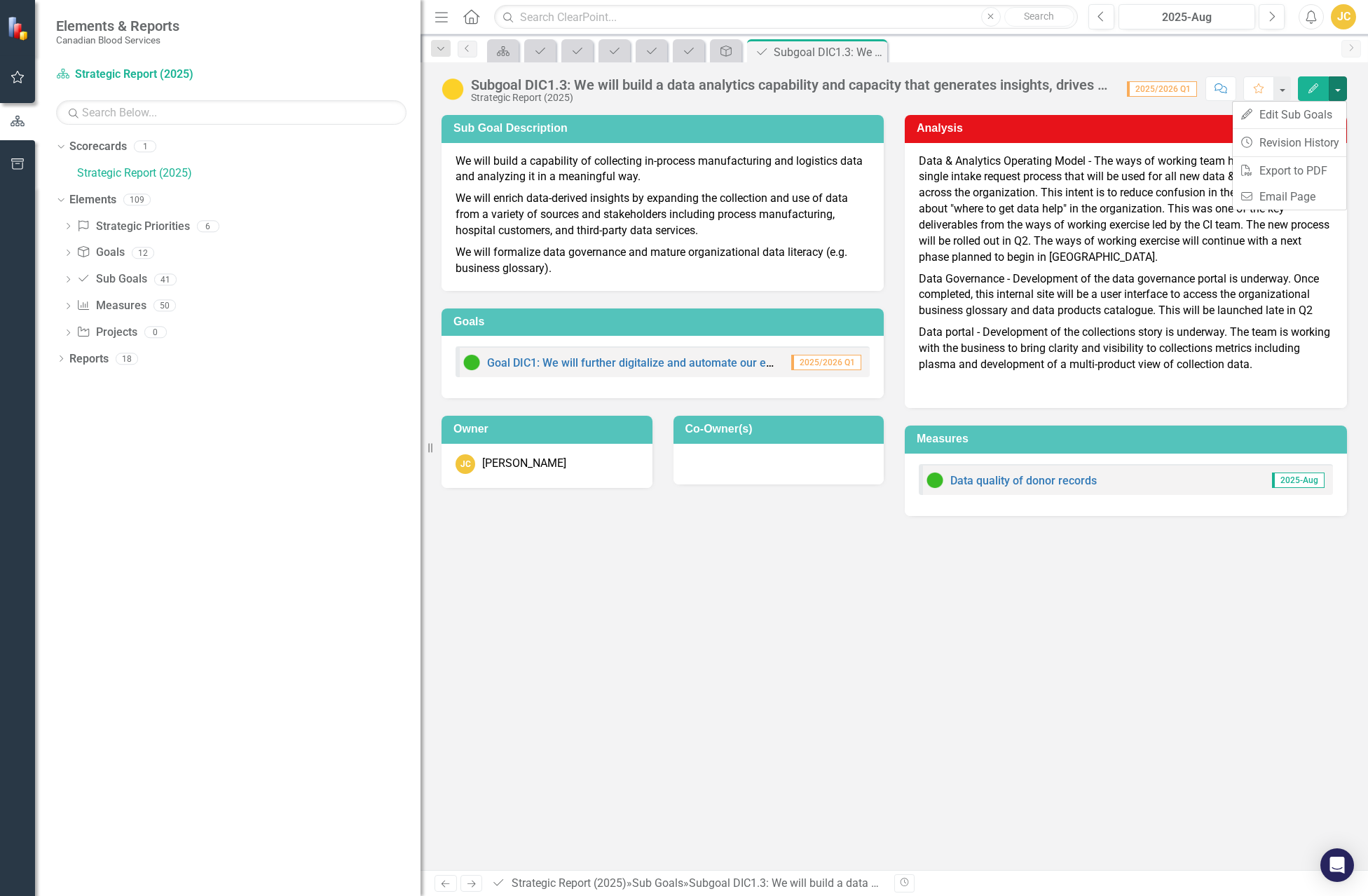
click at [1161, 117] on div "Analysis 2025 - Jun" at bounding box center [1126, 129] width 442 height 28
click at [943, 163] on p "Data & Analytics Operating Model - The ways of working team has designed a new …" at bounding box center [1126, 211] width 414 height 115
click at [1307, 88] on icon "Edit" at bounding box center [1313, 88] width 13 height 10
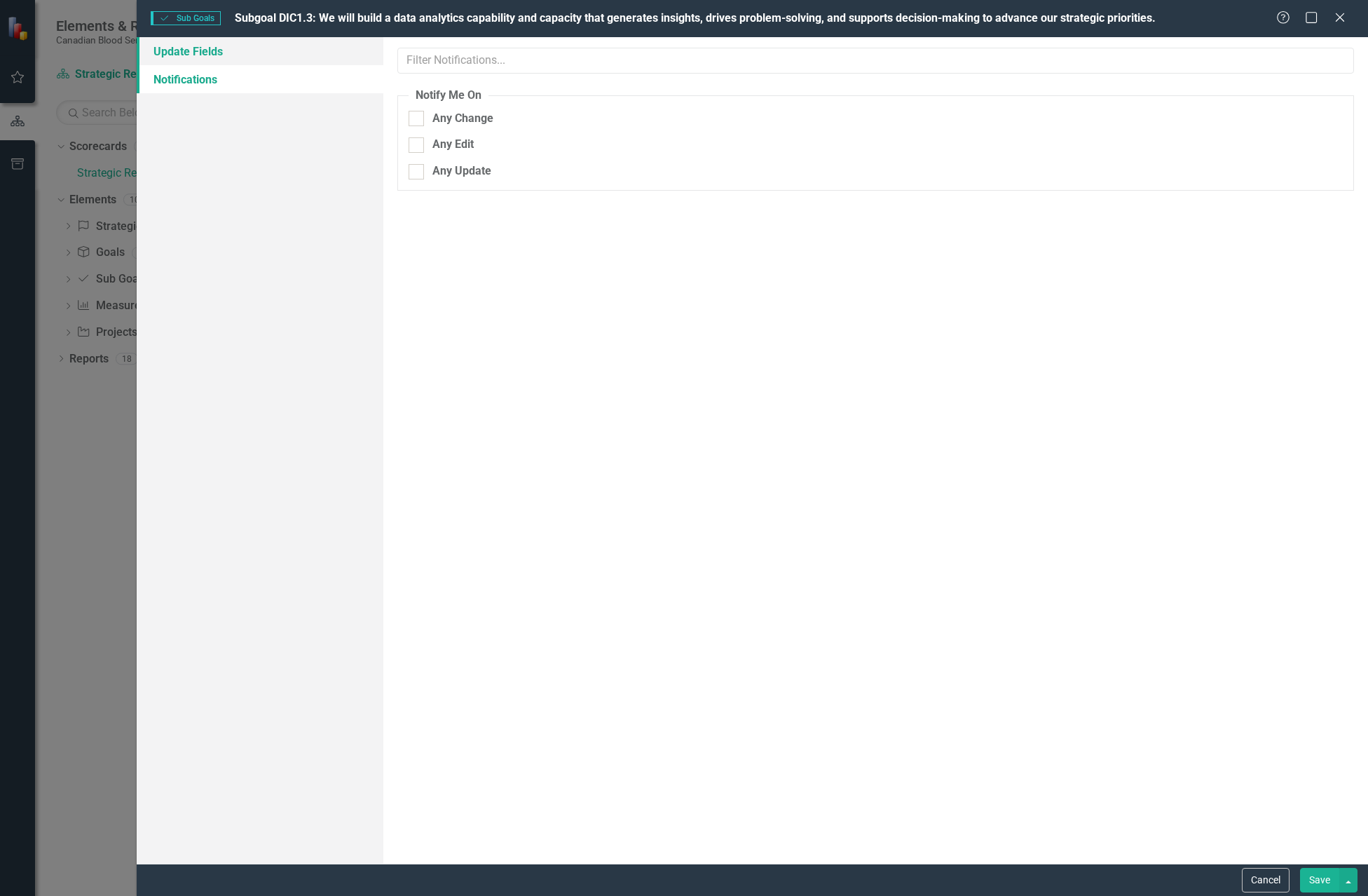
click at [242, 60] on link "Update Fields" at bounding box center [260, 51] width 246 height 28
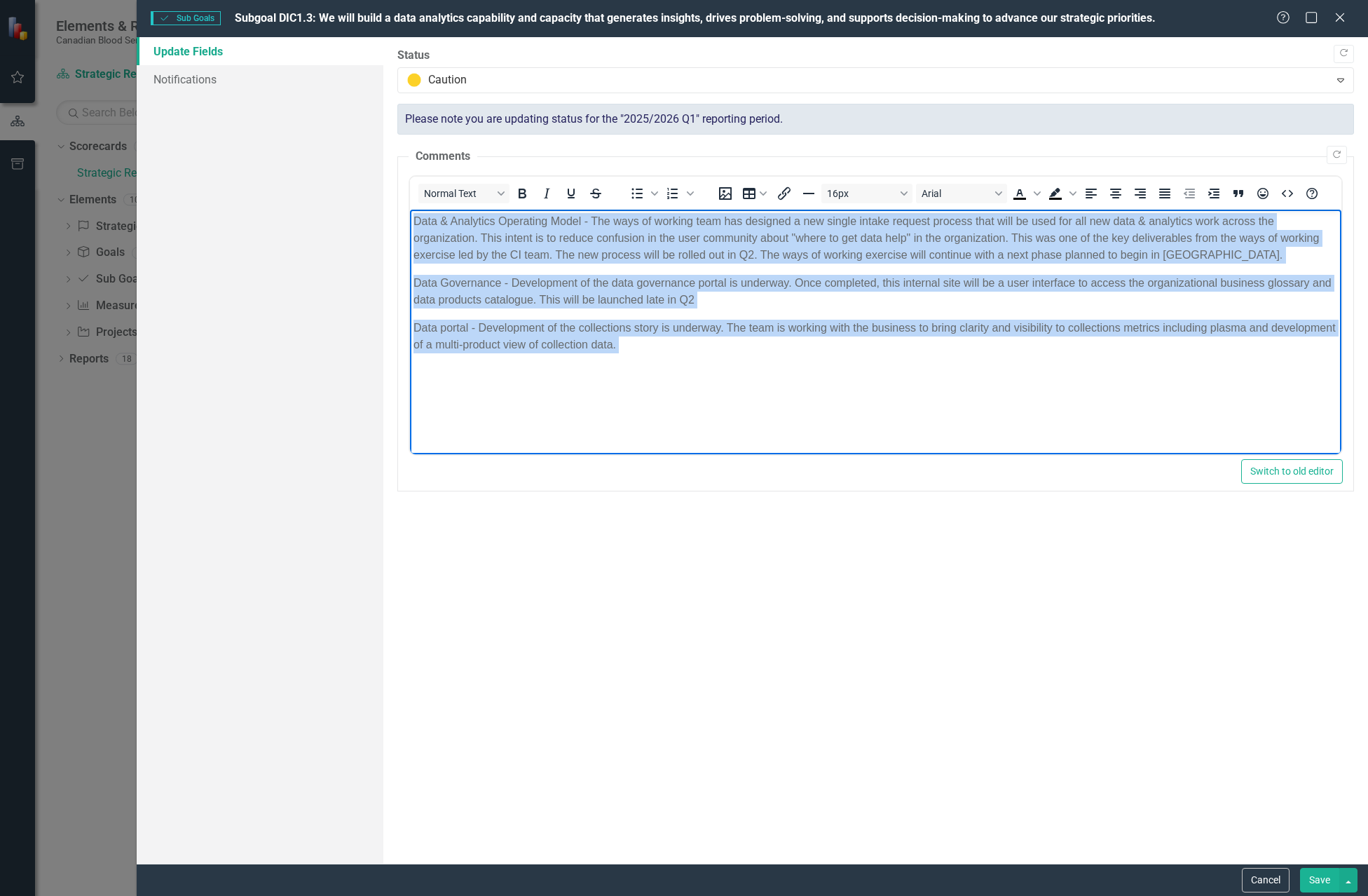
drag, startPoint x: 413, startPoint y: 223, endPoint x: 642, endPoint y: 354, distance: 263.8
click at [642, 354] on body "Data & Analytics Operating Model - The ways of working team has designed a new …" at bounding box center [875, 315] width 932 height 211
copy body "Data & Analytics Operating Model - The ways of working team has designed a new …"
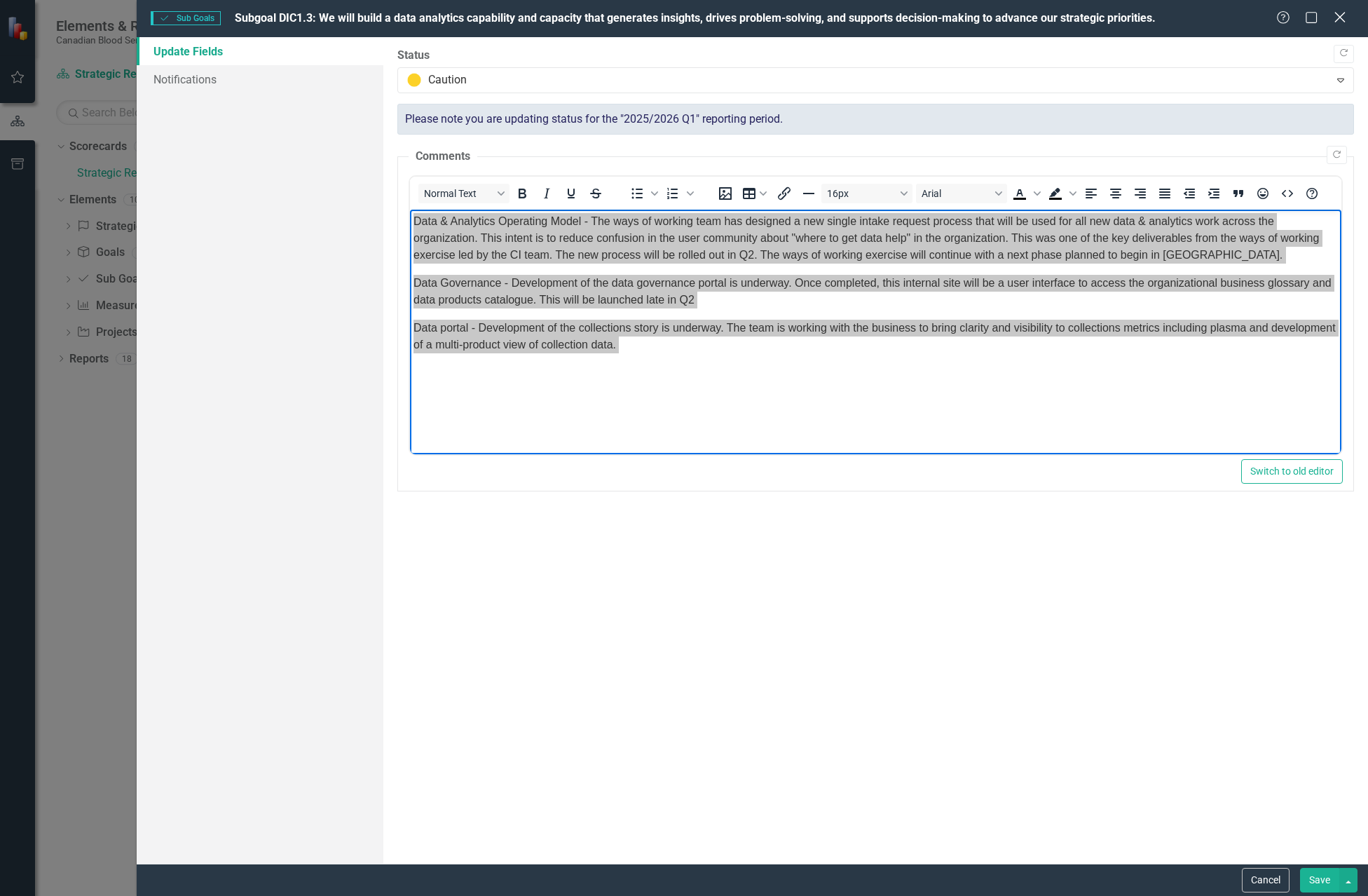
click at [1345, 21] on icon at bounding box center [1339, 17] width 11 height 11
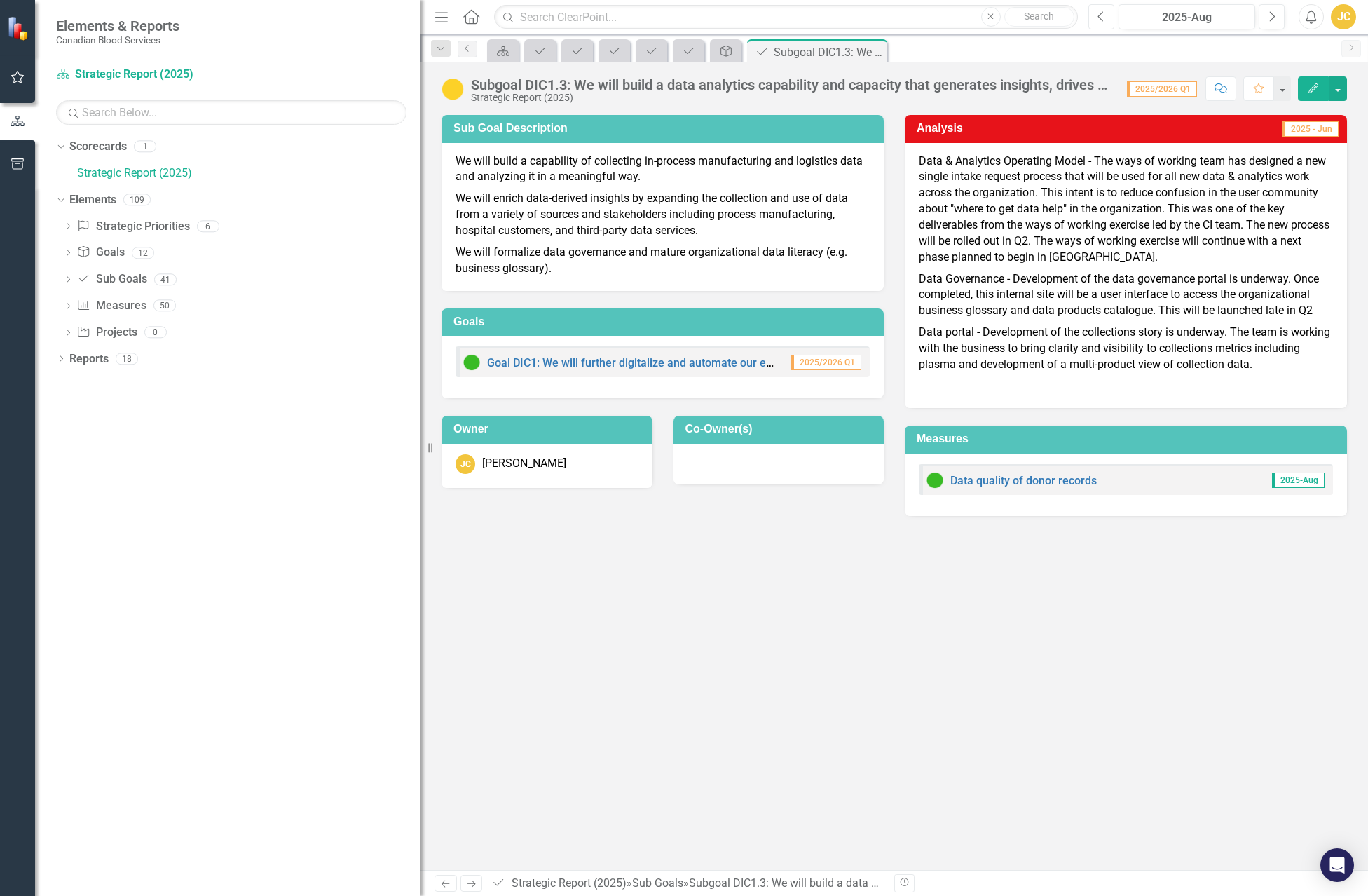
click at [1105, 26] on button "Previous" at bounding box center [1102, 16] width 26 height 25
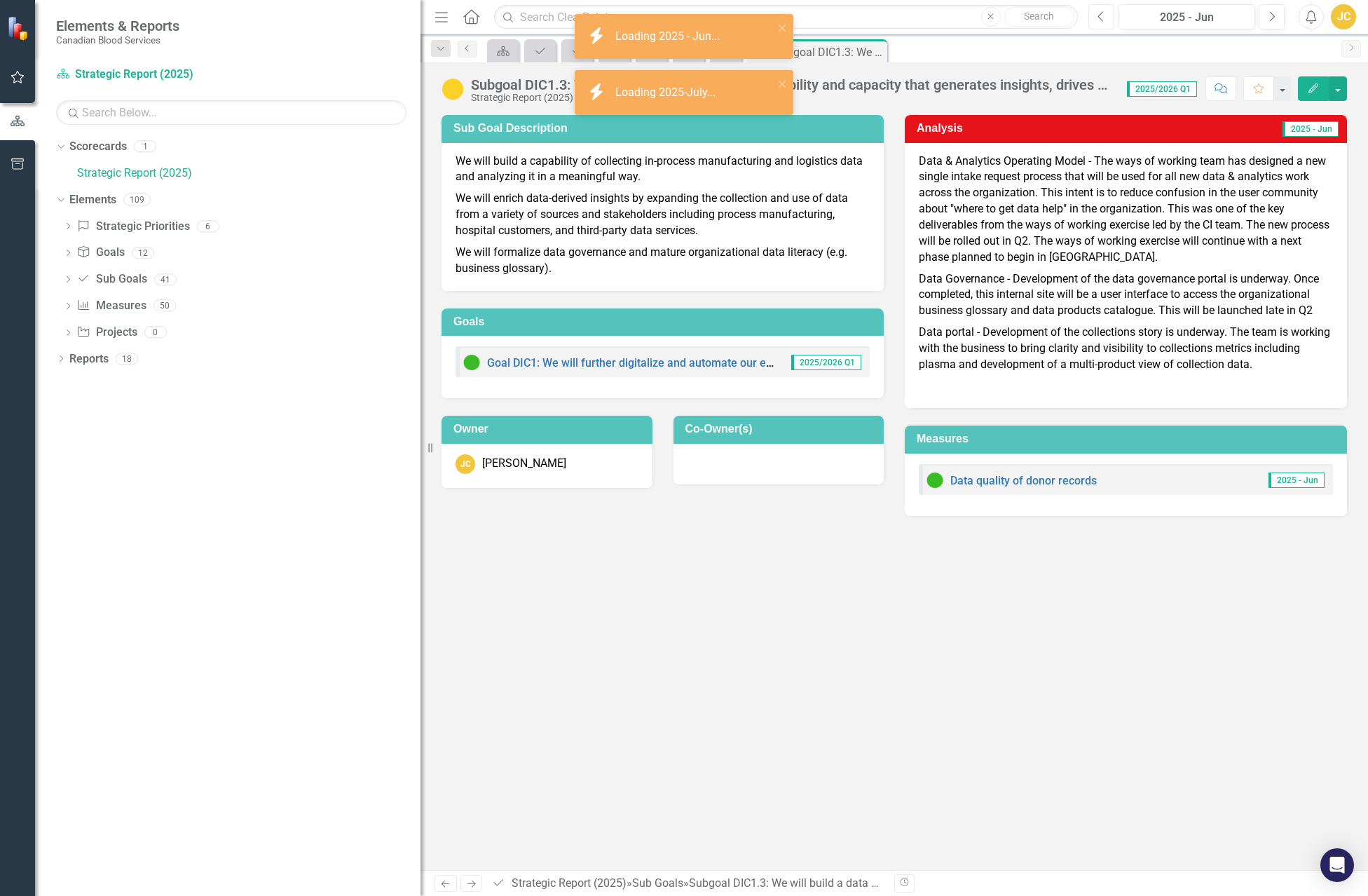
click at [1105, 26] on button "Previous" at bounding box center [1102, 16] width 26 height 25
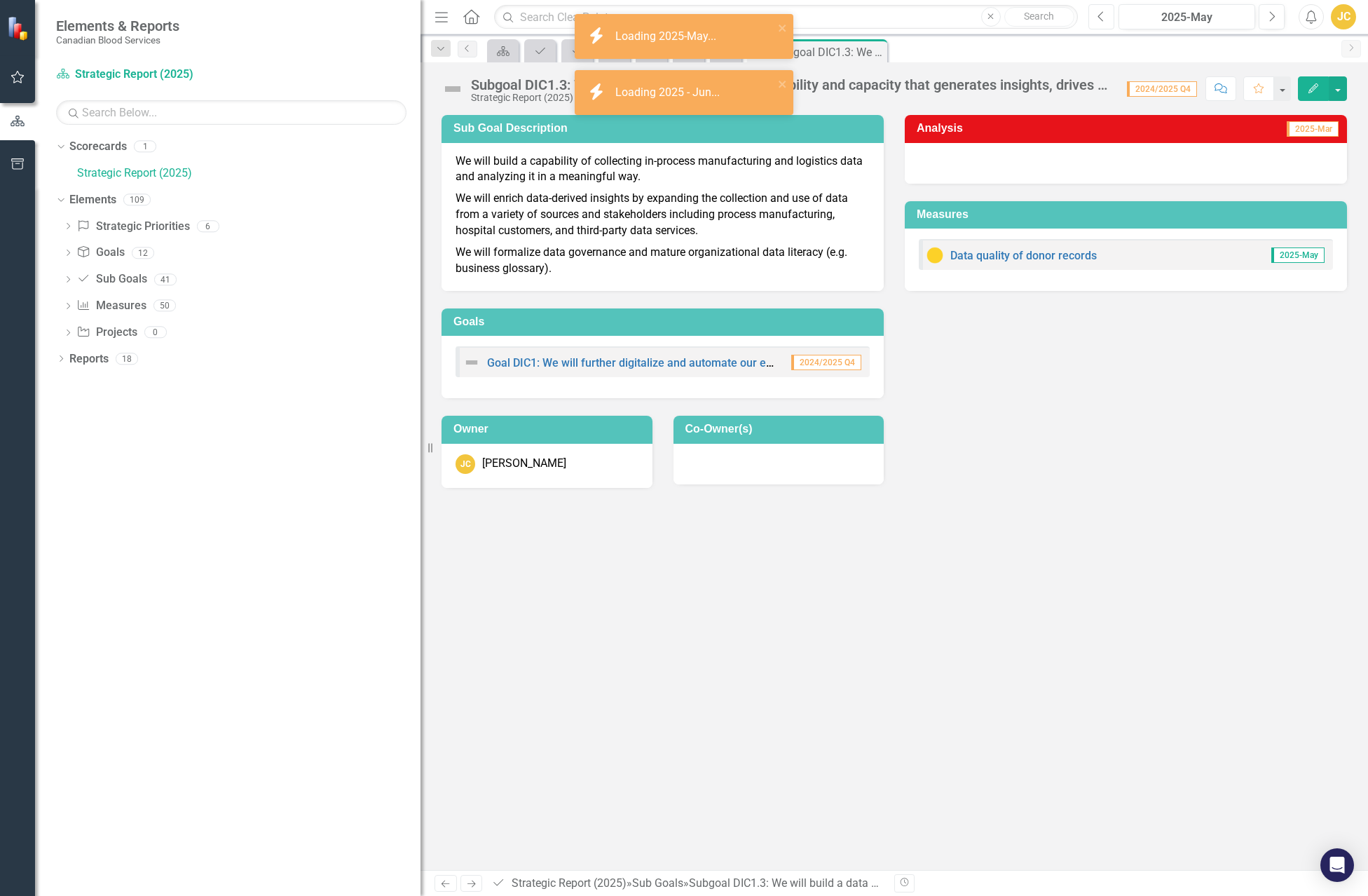
click at [1105, 26] on button "Previous" at bounding box center [1102, 16] width 26 height 25
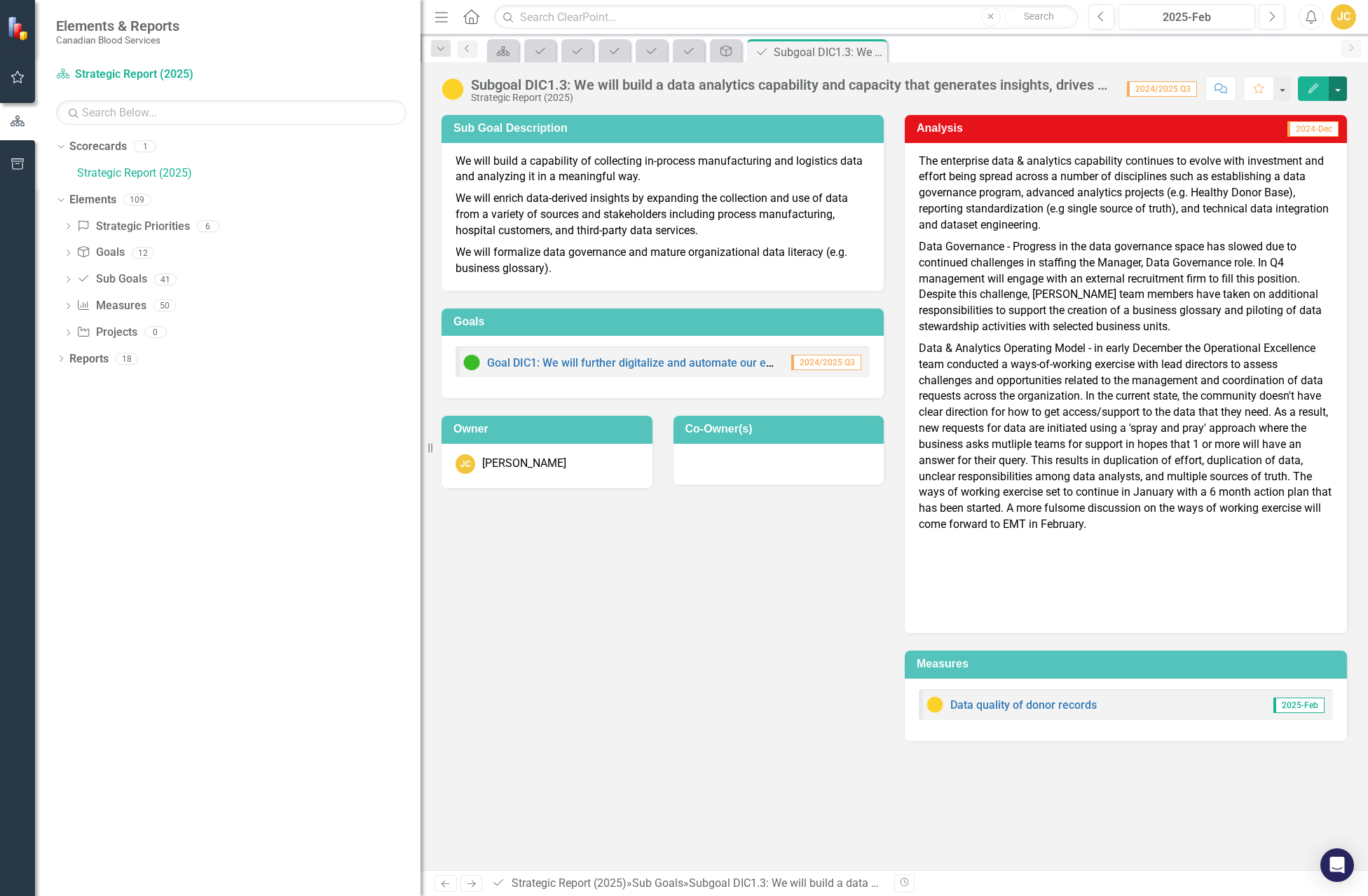
click at [1338, 91] on button "button" at bounding box center [1338, 88] width 18 height 25
click at [1300, 113] on link "Edit Edit Sub Goals" at bounding box center [1290, 114] width 113 height 26
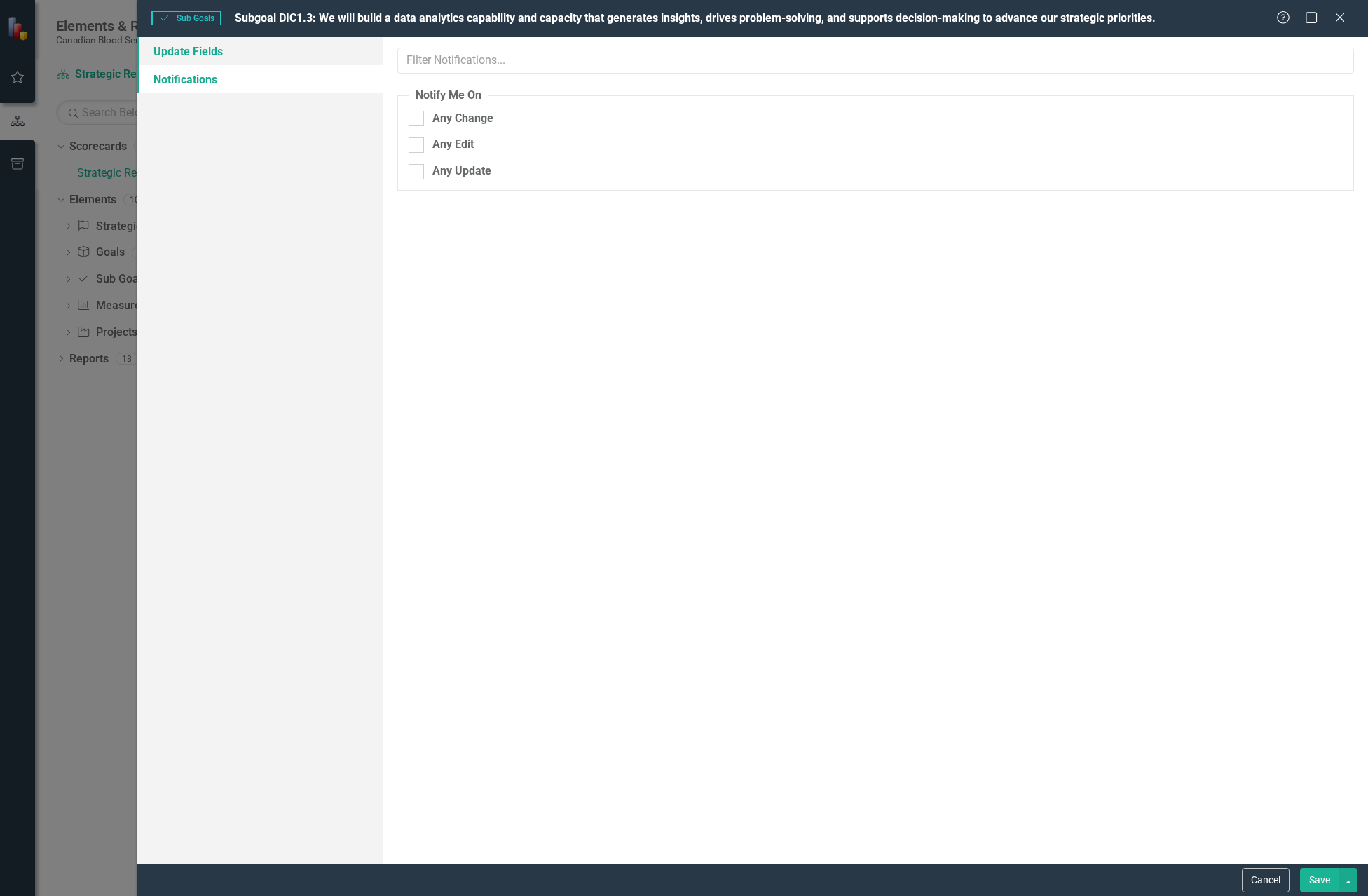
click at [305, 56] on link "Update Fields" at bounding box center [260, 51] width 246 height 28
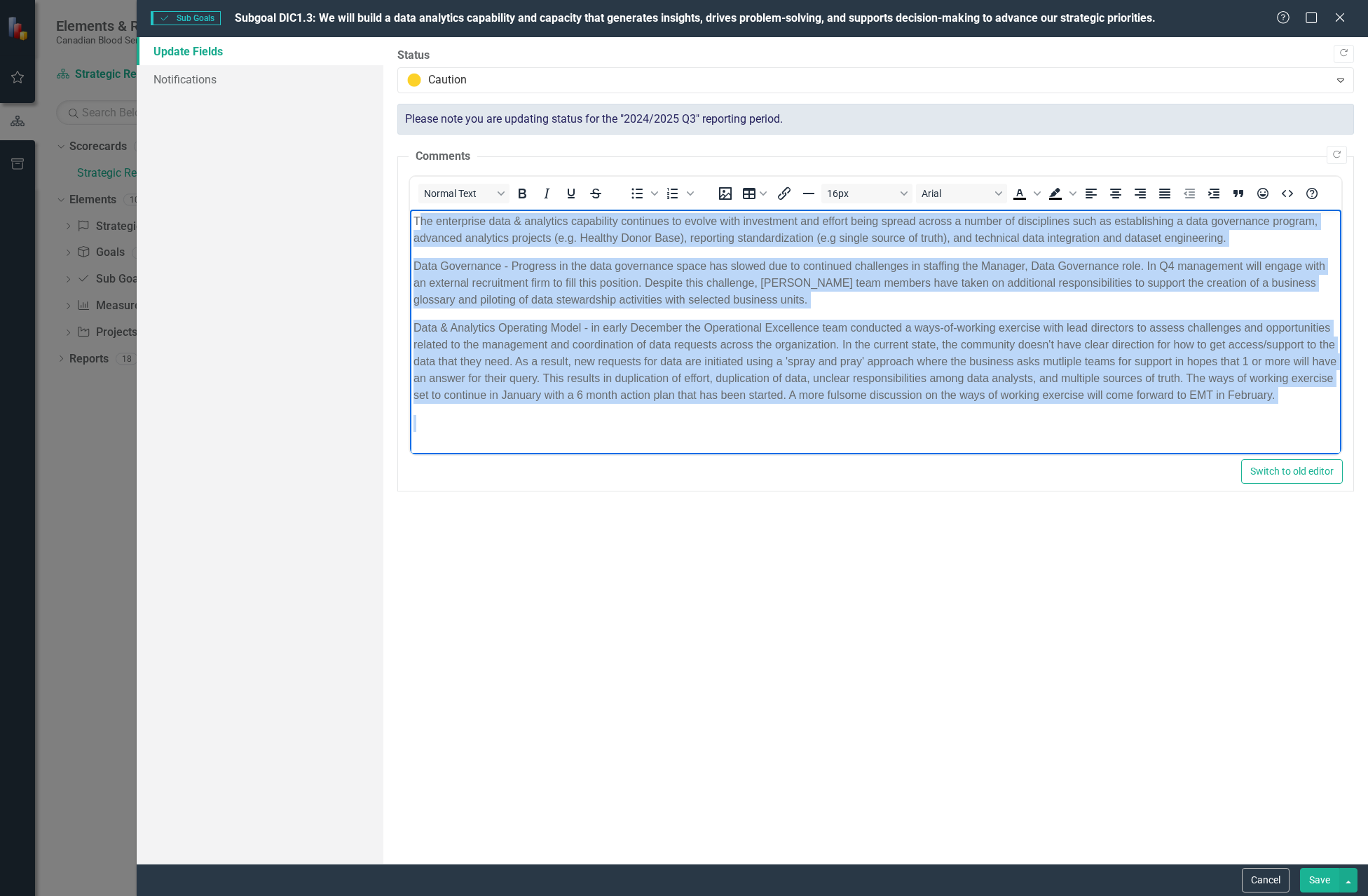
drag, startPoint x: 417, startPoint y: 223, endPoint x: 1087, endPoint y: 420, distance: 698.4
click at [1087, 420] on body "The enterprise data & analytics capability continues to evolve with investment …" at bounding box center [875, 370] width 932 height 321
drag, startPoint x: 413, startPoint y: 219, endPoint x: 1289, endPoint y: 389, distance: 892.3
click at [1289, 389] on body "The enterprise data & analytics capability continues to evolve with investment …" at bounding box center [875, 370] width 932 height 321
copy body "Lor ipsumdolor sita & consectet adipiscing elitseddo ei tempor inci utlaboreet …"
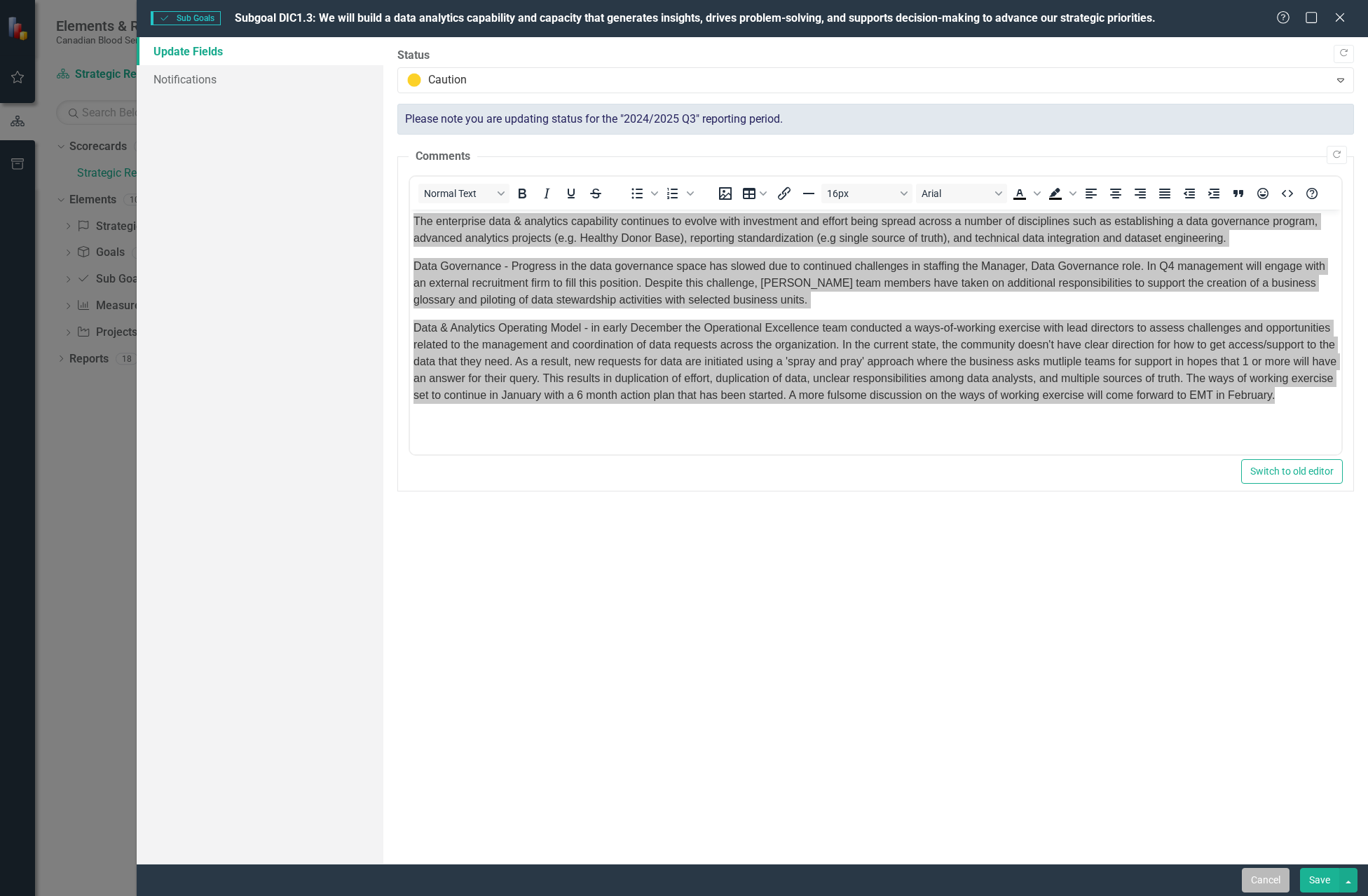
click at [1257, 824] on button "Cancel" at bounding box center [1266, 879] width 48 height 25
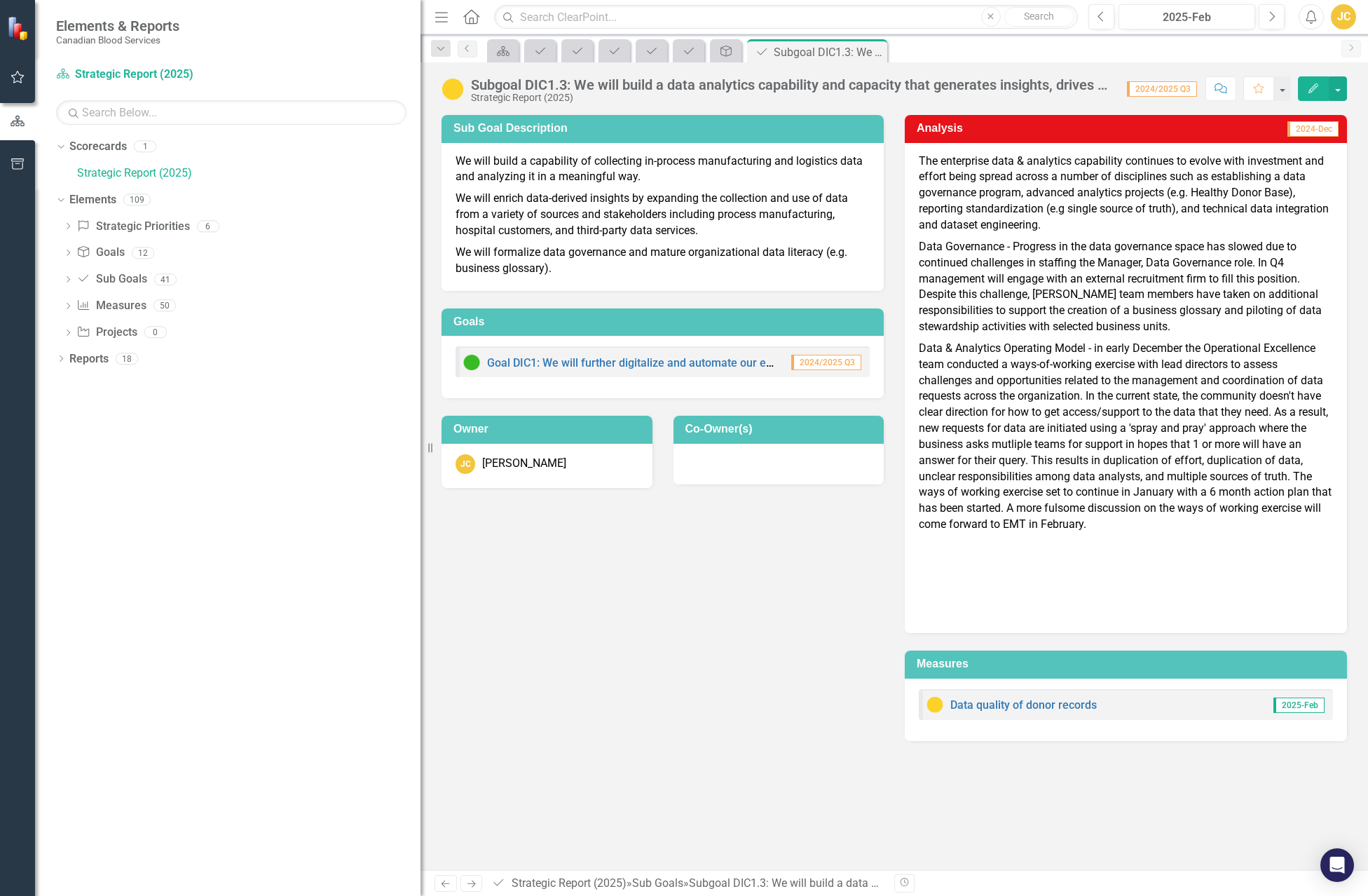
click at [1144, 117] on div "Analysis 2024-Dec" at bounding box center [1126, 129] width 442 height 28
click at [1270, 19] on icon "Next" at bounding box center [1272, 17] width 8 height 13
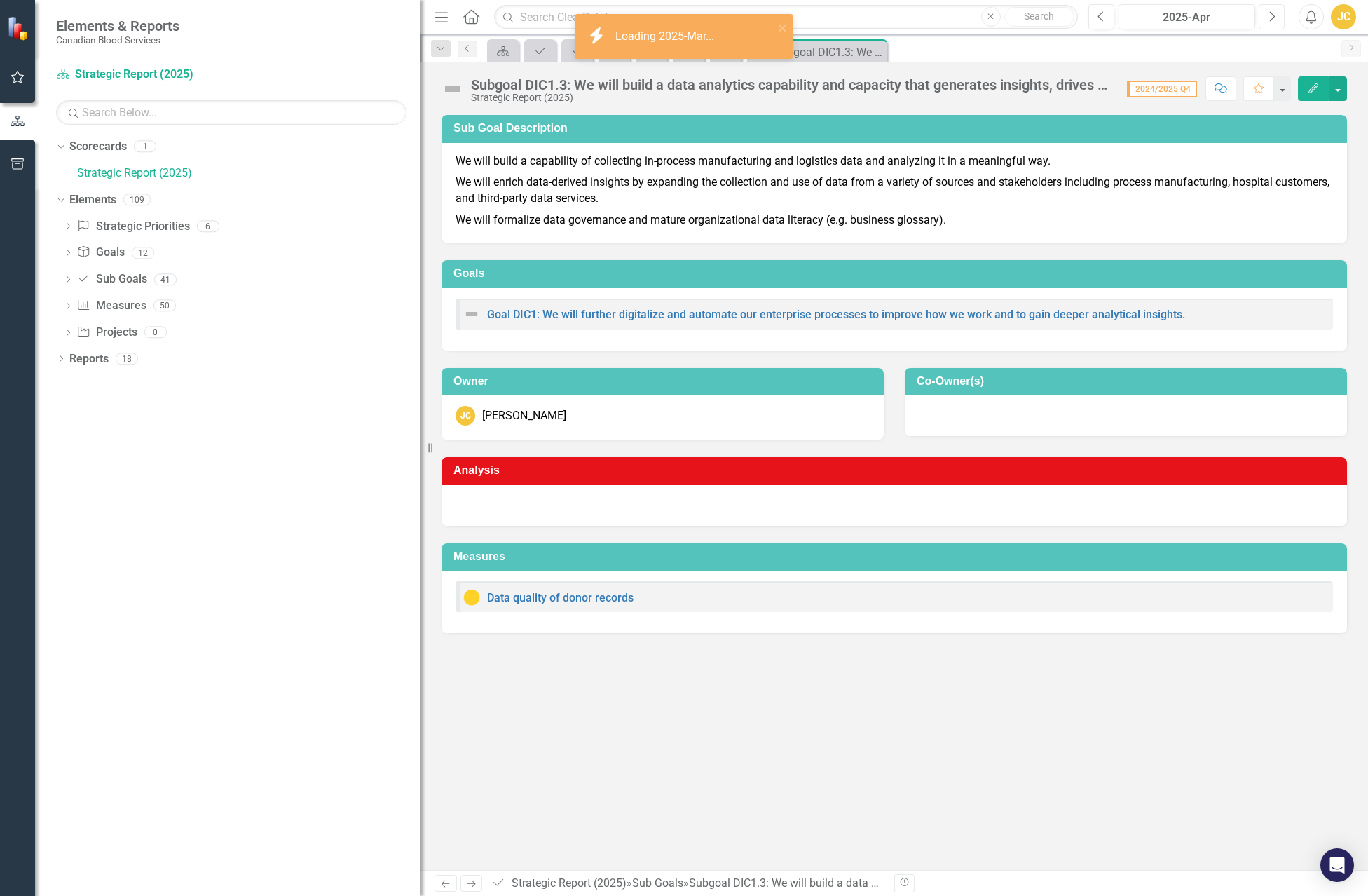
click at [1270, 19] on icon "Next" at bounding box center [1272, 17] width 8 height 13
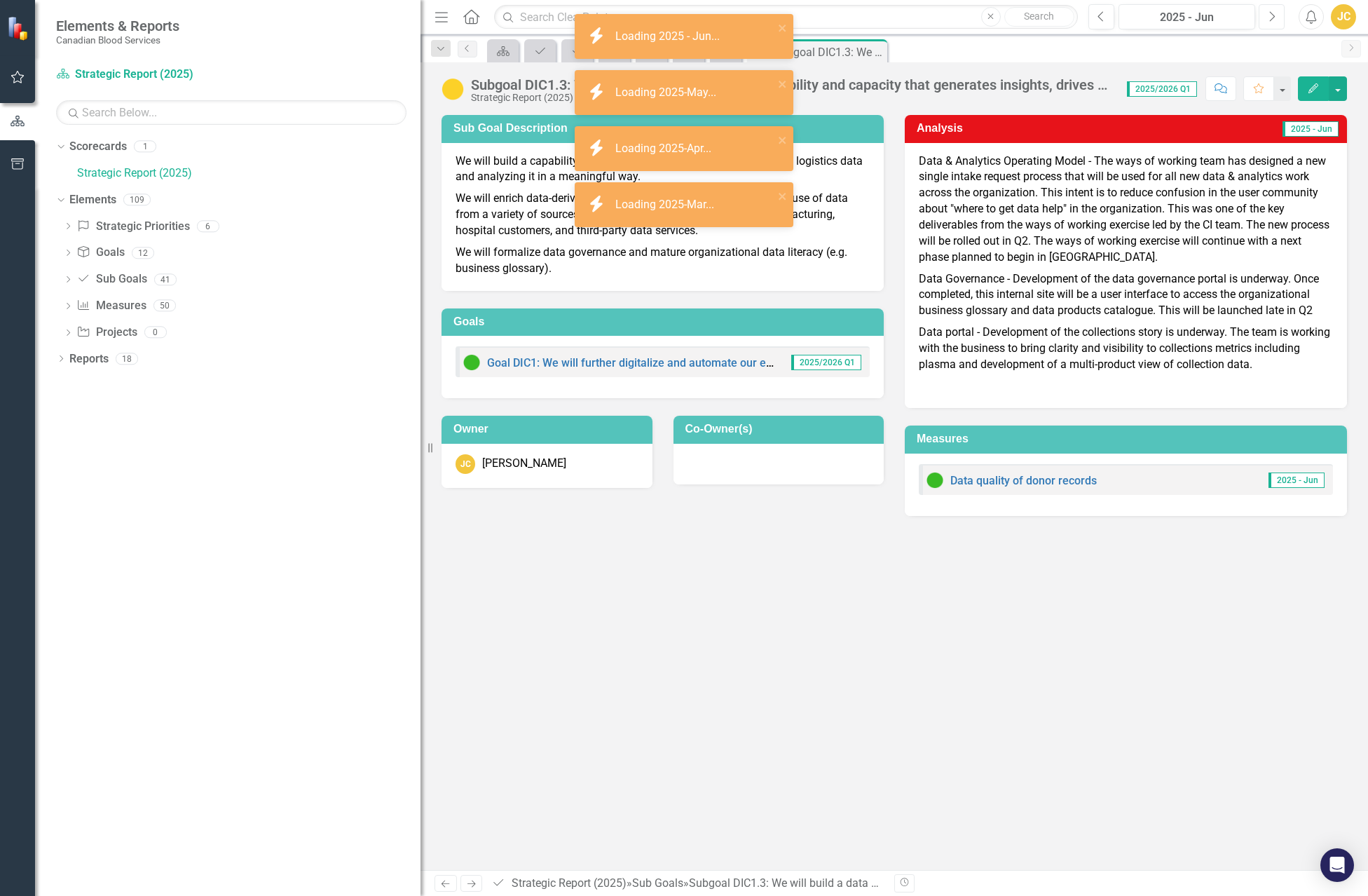
click at [1270, 19] on icon "Next" at bounding box center [1272, 17] width 8 height 13
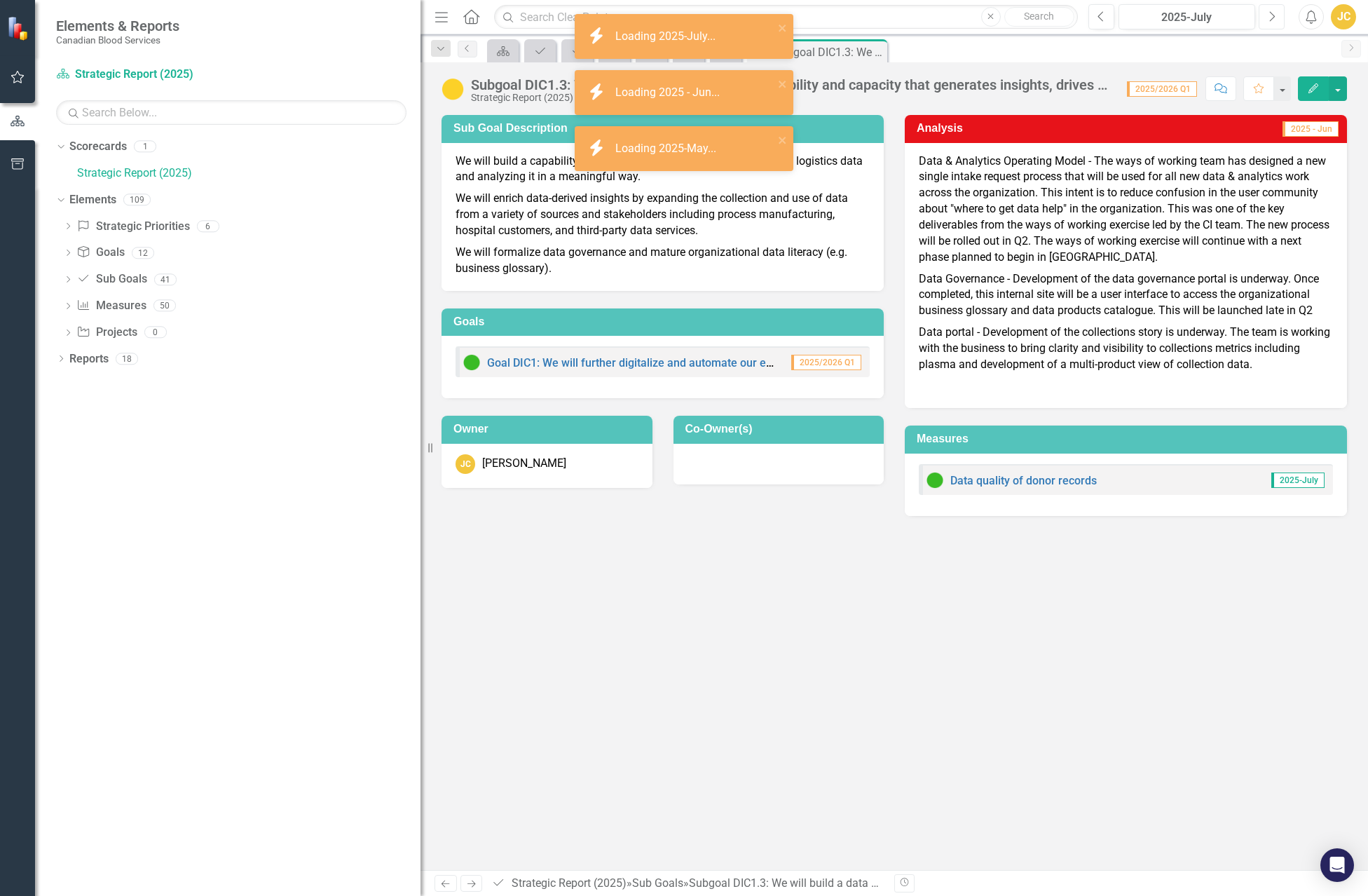
click at [1270, 19] on icon "Next" at bounding box center [1272, 17] width 8 height 13
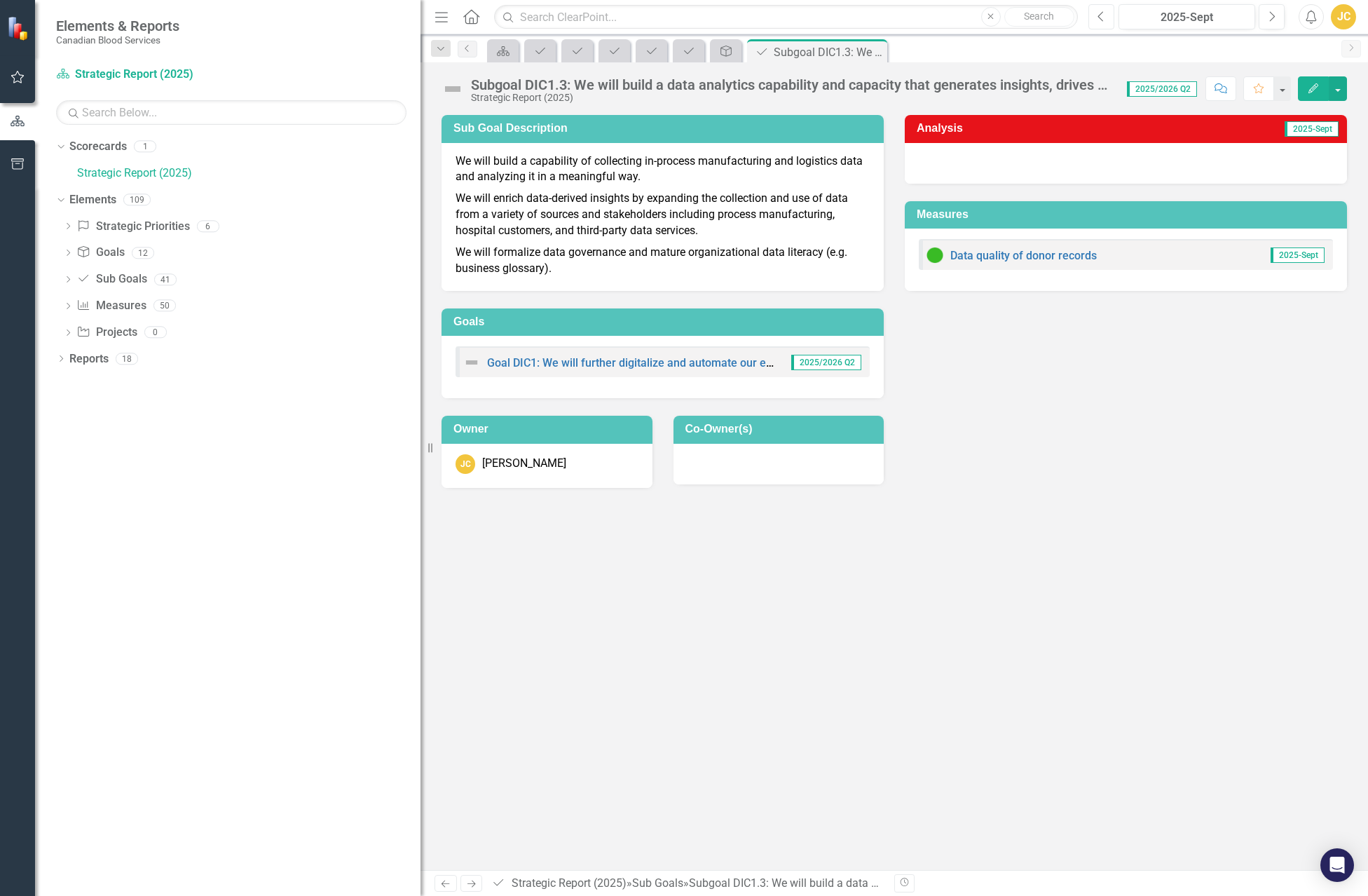
click at [1101, 16] on icon "Previous" at bounding box center [1102, 17] width 8 height 13
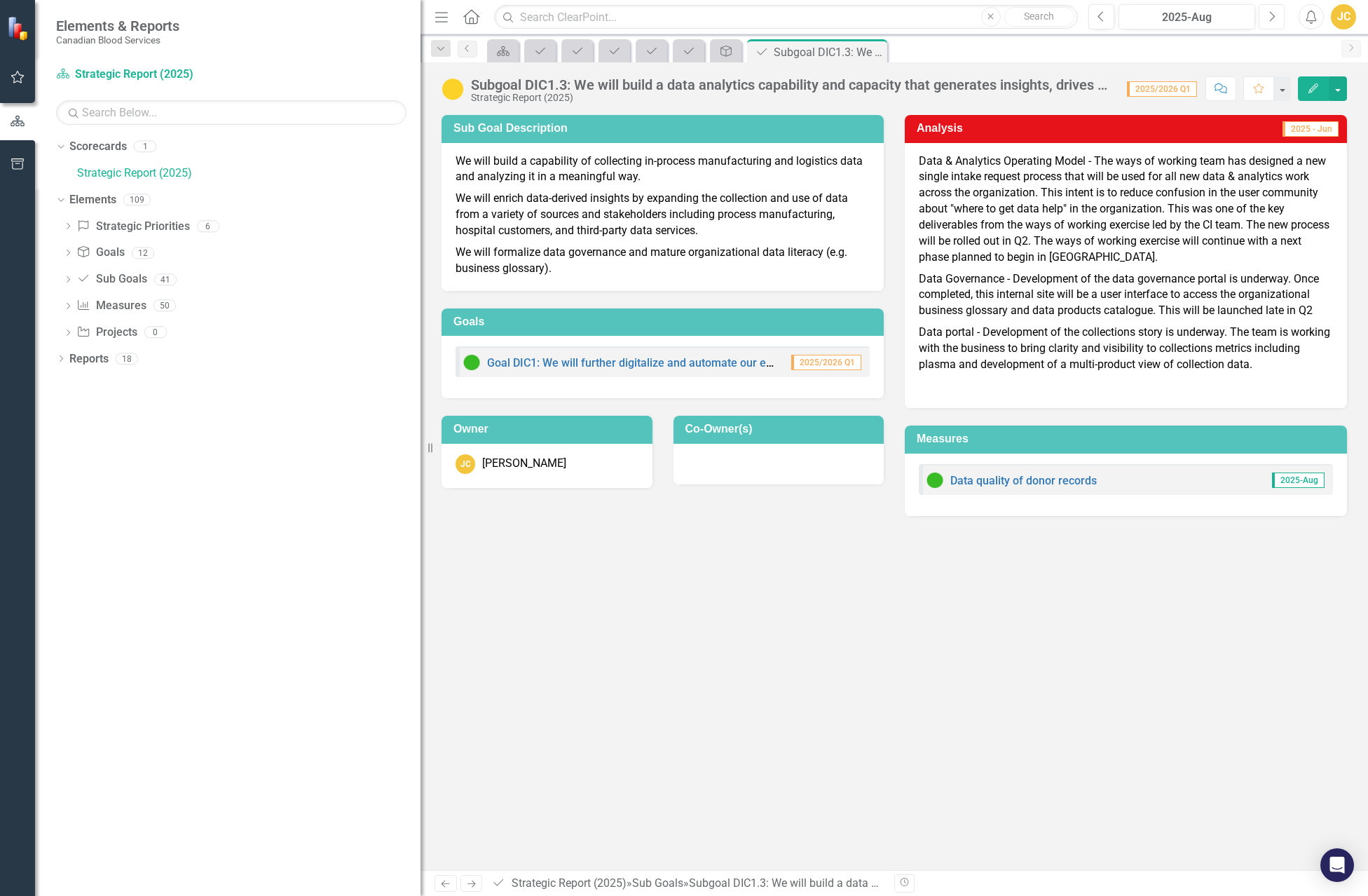
click at [1272, 15] on icon "Next" at bounding box center [1272, 17] width 8 height 13
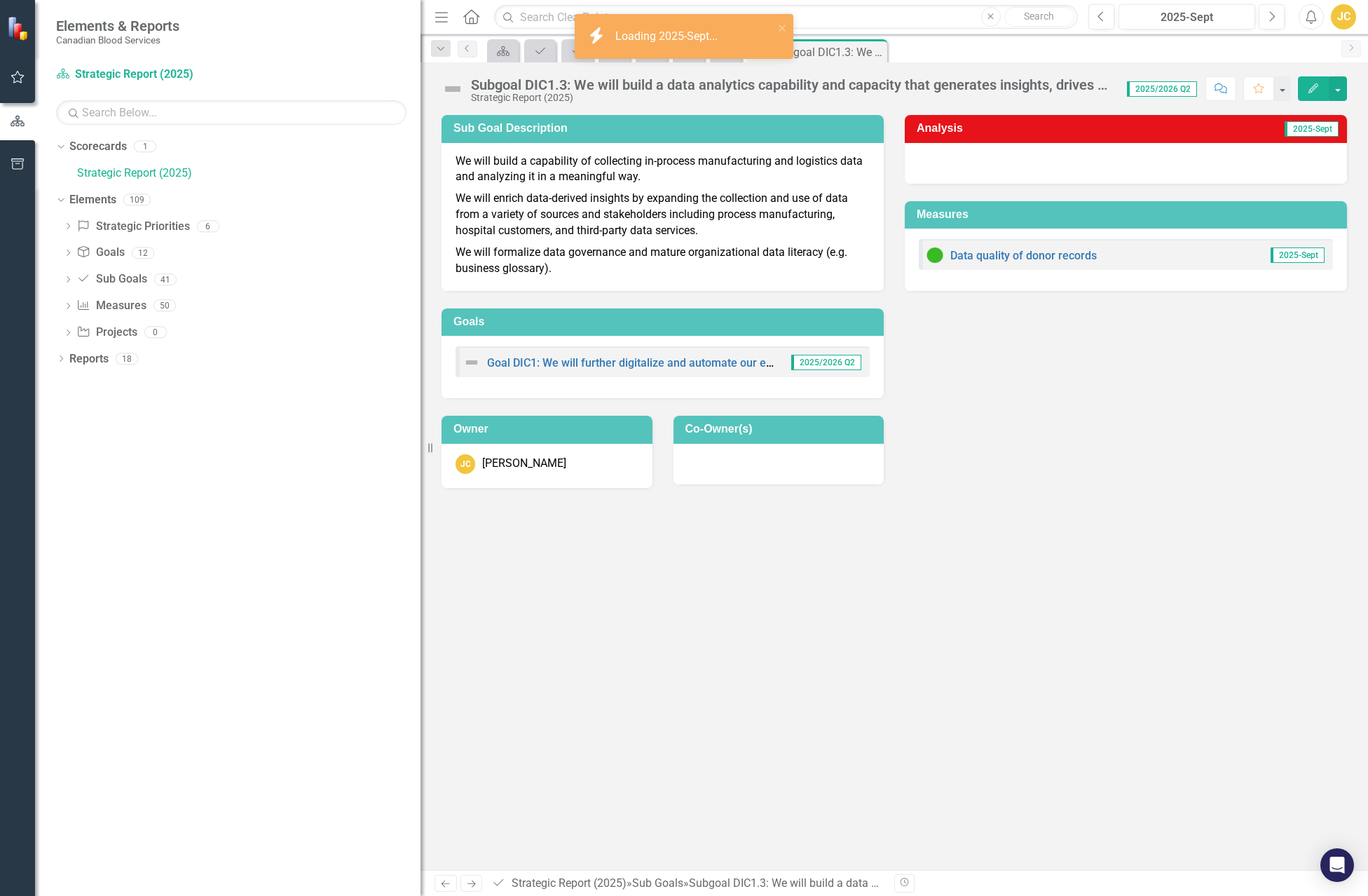
click at [1189, 91] on span "2025/2026 Q2" at bounding box center [1161, 89] width 71 height 16
click at [1279, 15] on button "Next" at bounding box center [1272, 16] width 26 height 25
click at [1165, 89] on span "2025/2026 Q2" at bounding box center [1161, 89] width 71 height 16
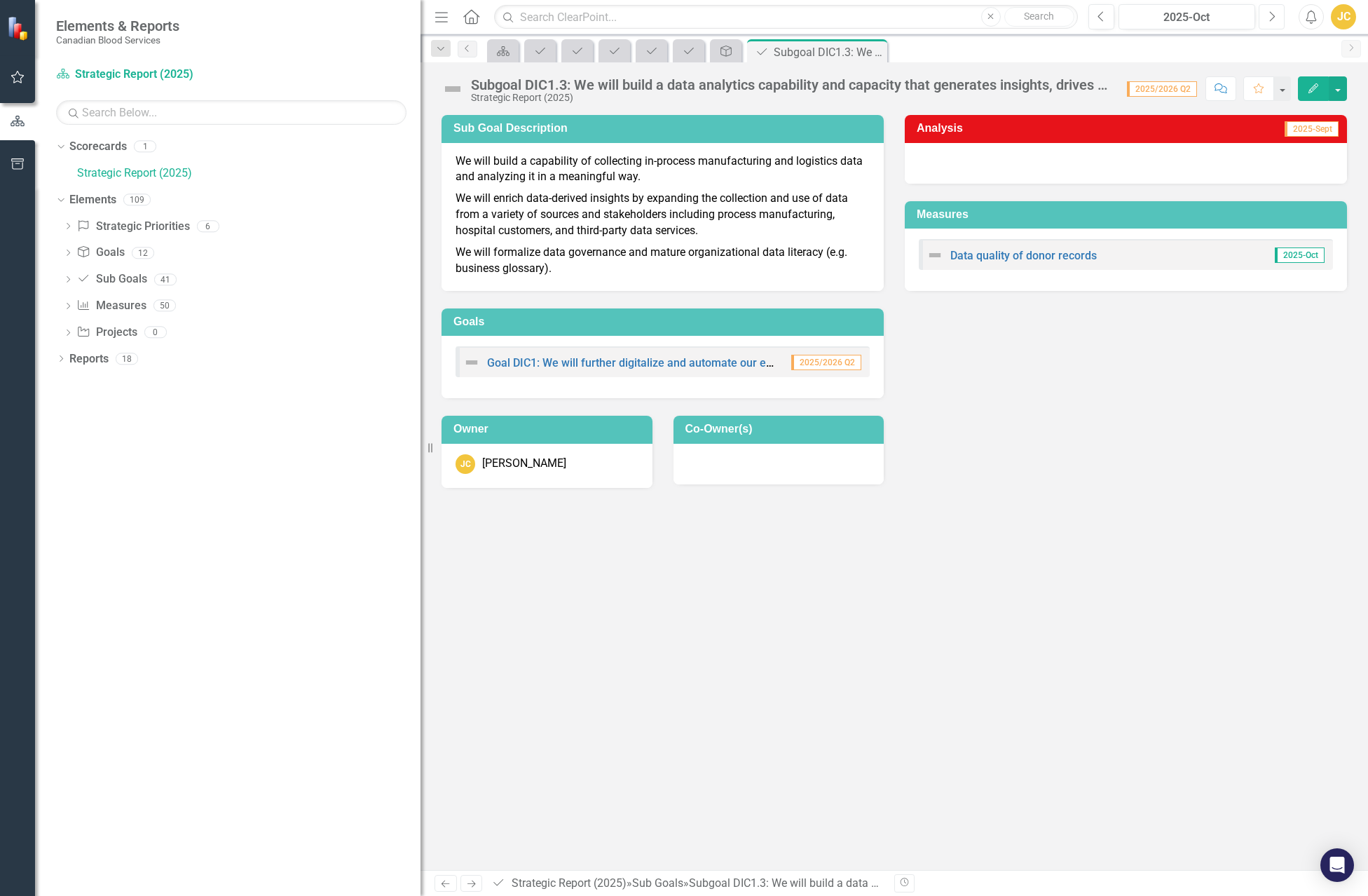
click at [1273, 17] on icon "Next" at bounding box center [1272, 17] width 8 height 13
click at [1106, 19] on button "Previous" at bounding box center [1102, 16] width 26 height 25
click at [1336, 81] on button "button" at bounding box center [1338, 88] width 18 height 25
click at [1297, 109] on link "Edit Edit Sub Goals" at bounding box center [1290, 114] width 113 height 26
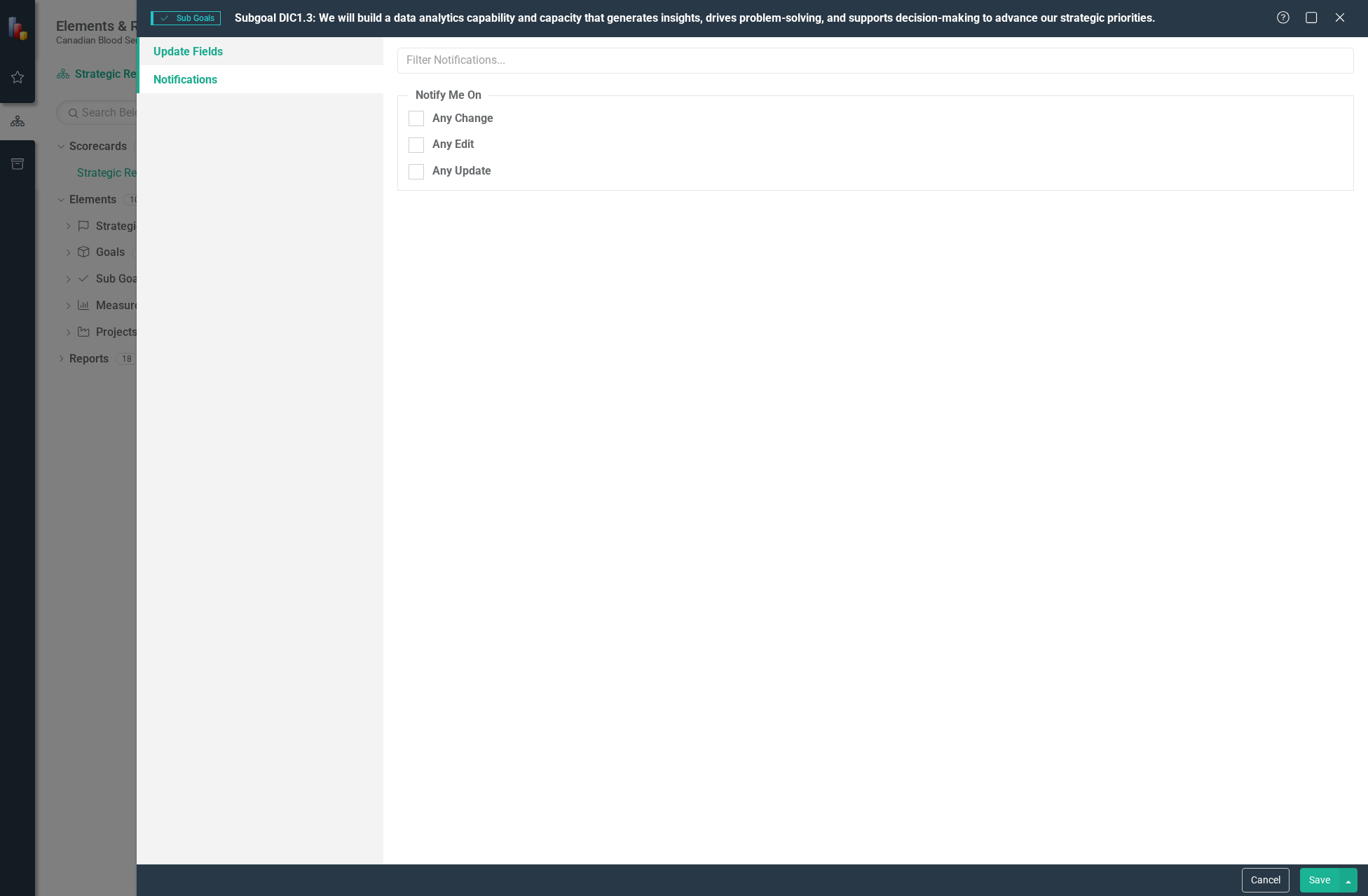
click at [248, 55] on link "Update Fields" at bounding box center [260, 51] width 246 height 28
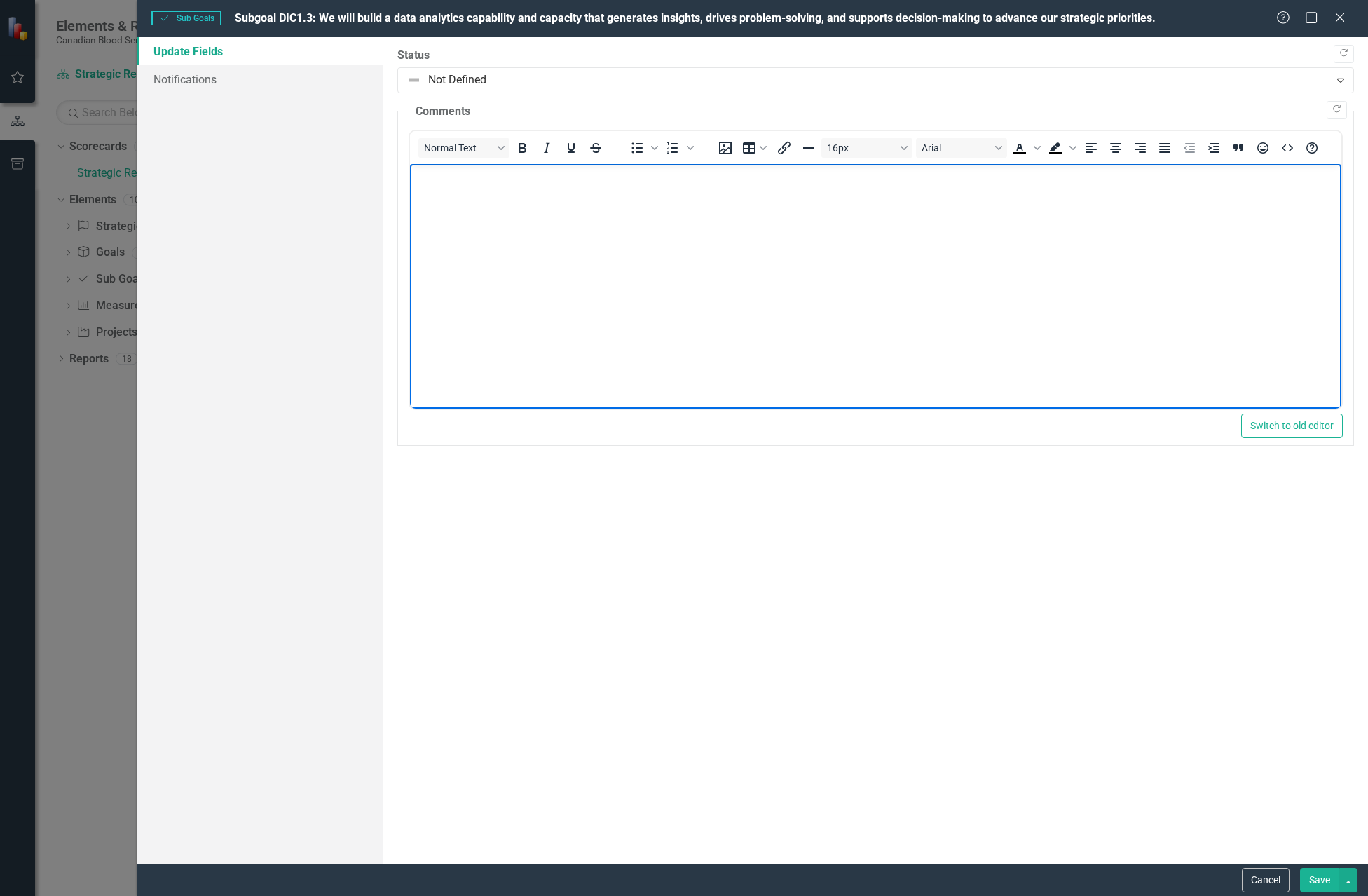
click at [579, 206] on body "Rich Text Area. Press ALT-0 for help." at bounding box center [875, 269] width 932 height 211
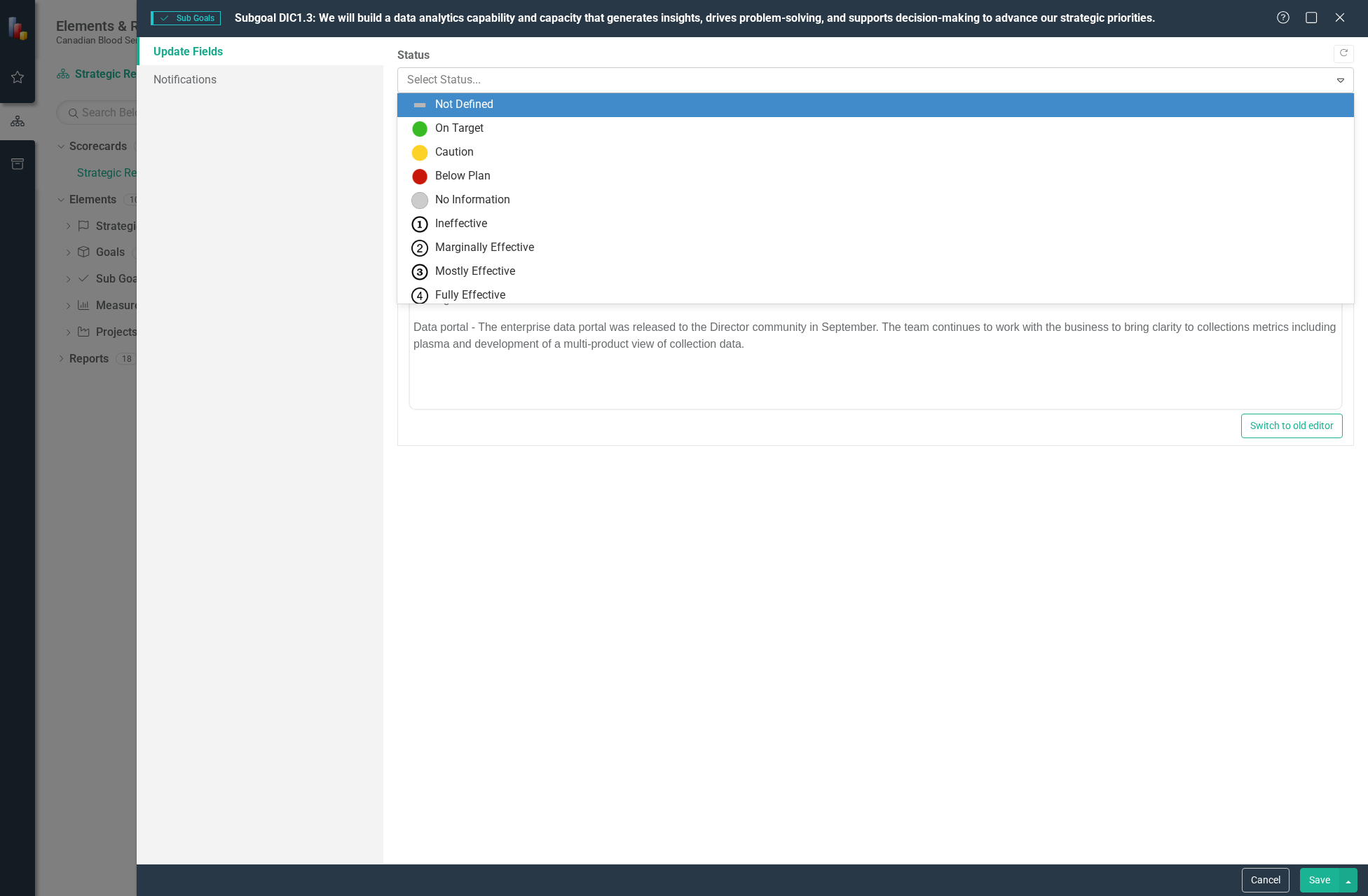
click at [1023, 77] on div at bounding box center [864, 79] width 914 height 19
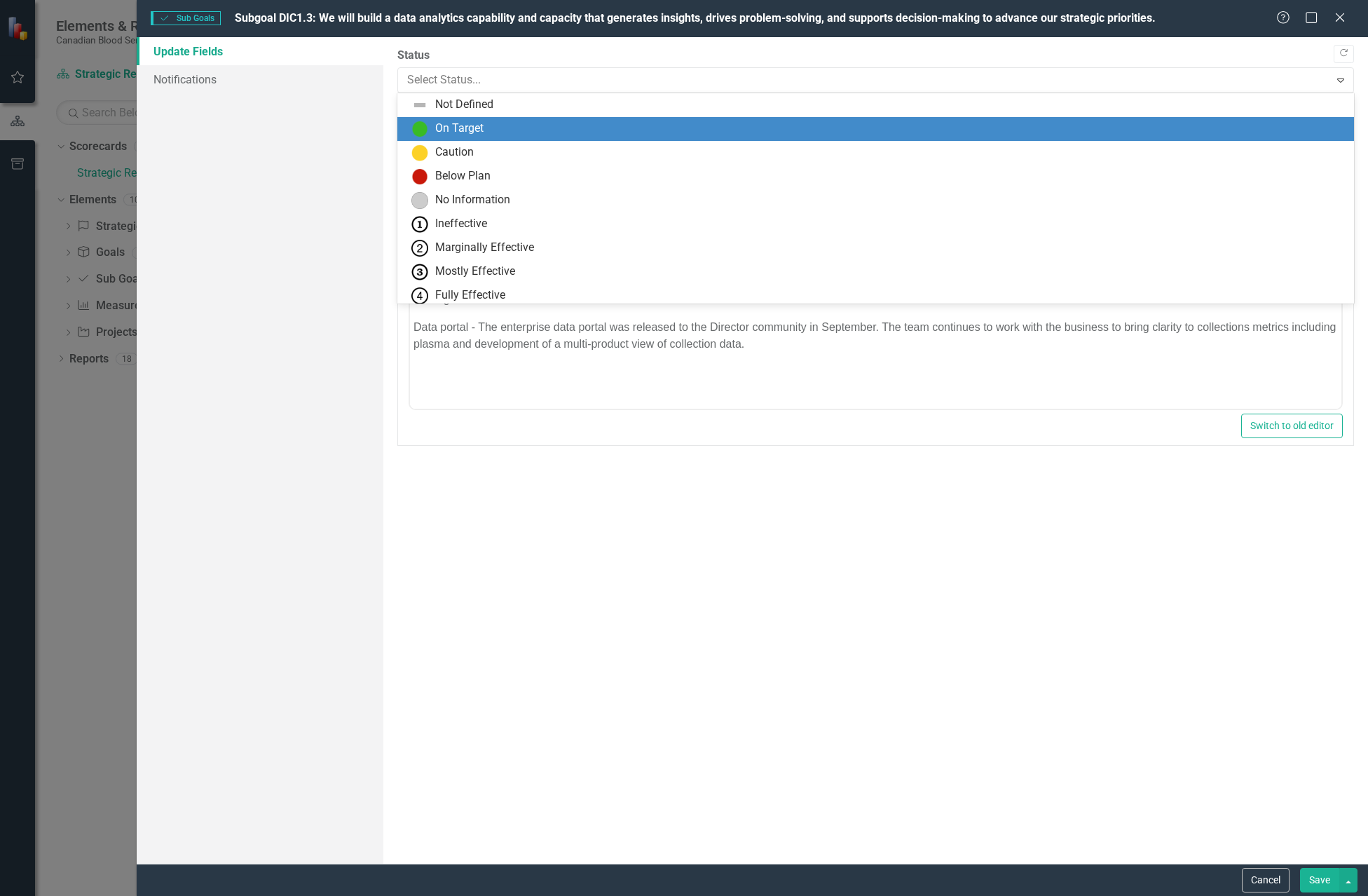
click at [663, 137] on div "On Target" at bounding box center [875, 129] width 957 height 24
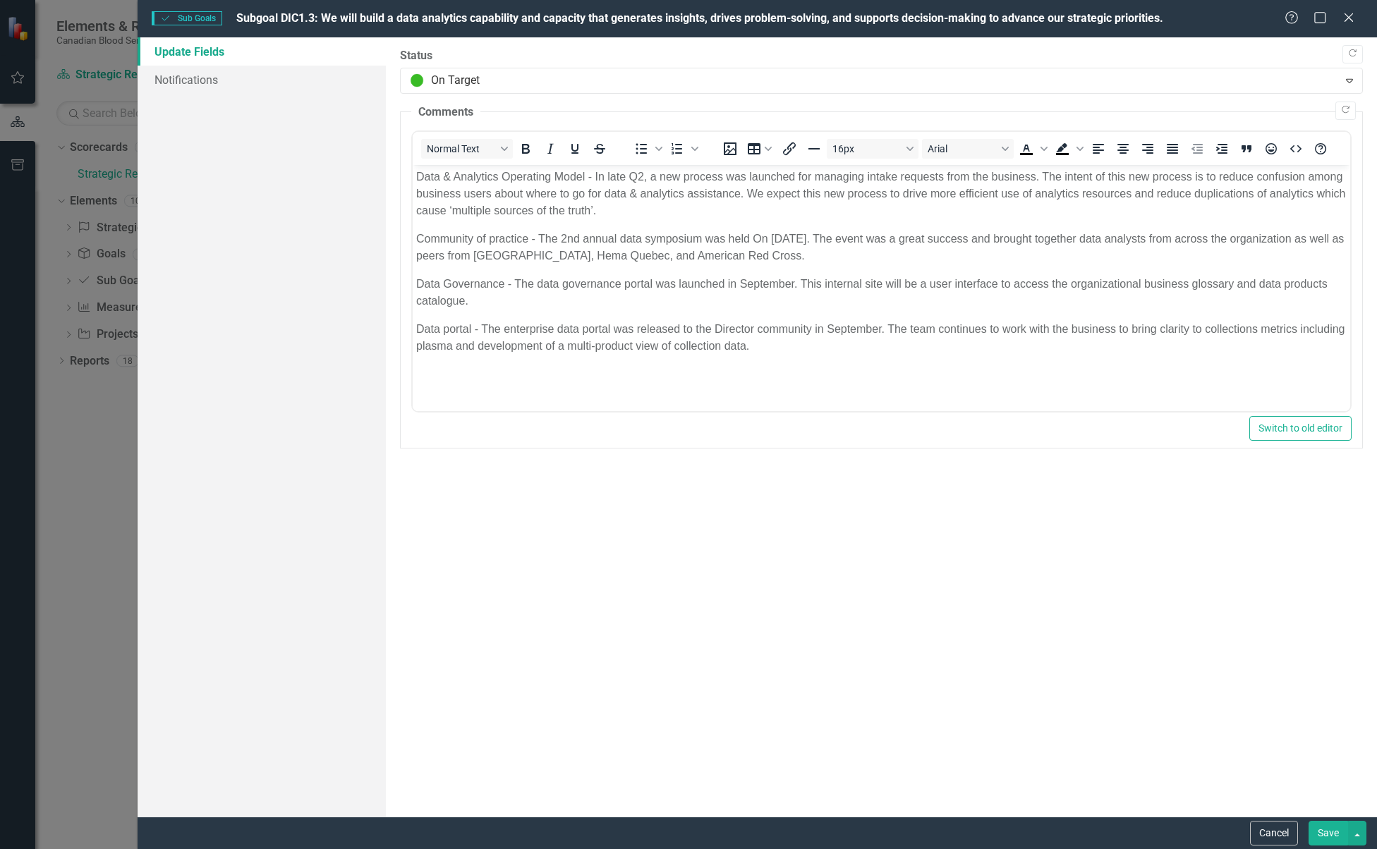
click at [1330, 827] on button "Save" at bounding box center [1329, 833] width 40 height 25
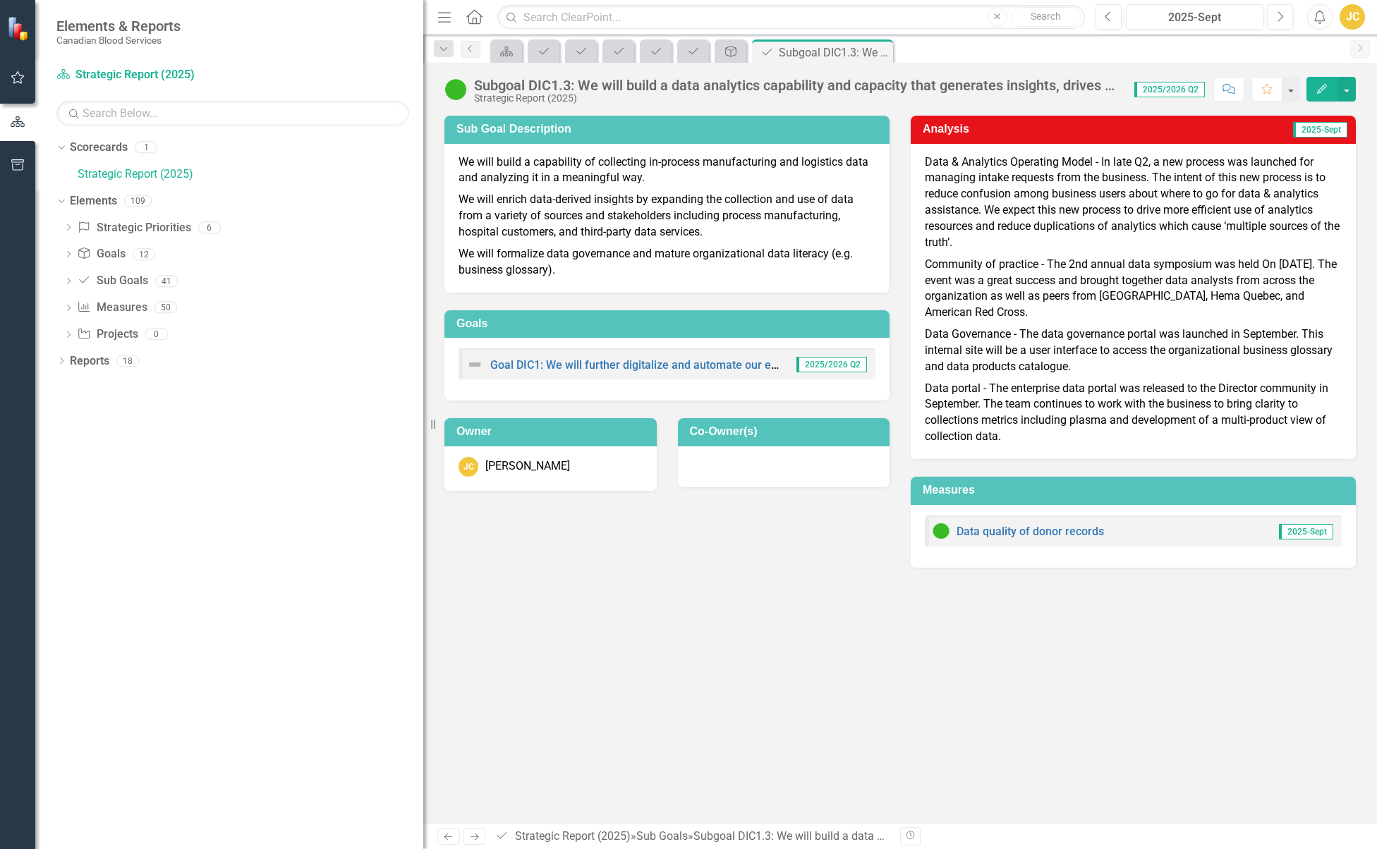
click at [614, 85] on div "Subgoal DIC1.3: We will build a data analytics capability and capacity that gen…" at bounding box center [797, 86] width 646 height 16
click at [562, 93] on div "Strategic Report (2025)" at bounding box center [797, 98] width 646 height 11
click at [681, 365] on link "Goal DIC1: We will further digitalize and automate our enterprise processes to …" at bounding box center [841, 364] width 703 height 13
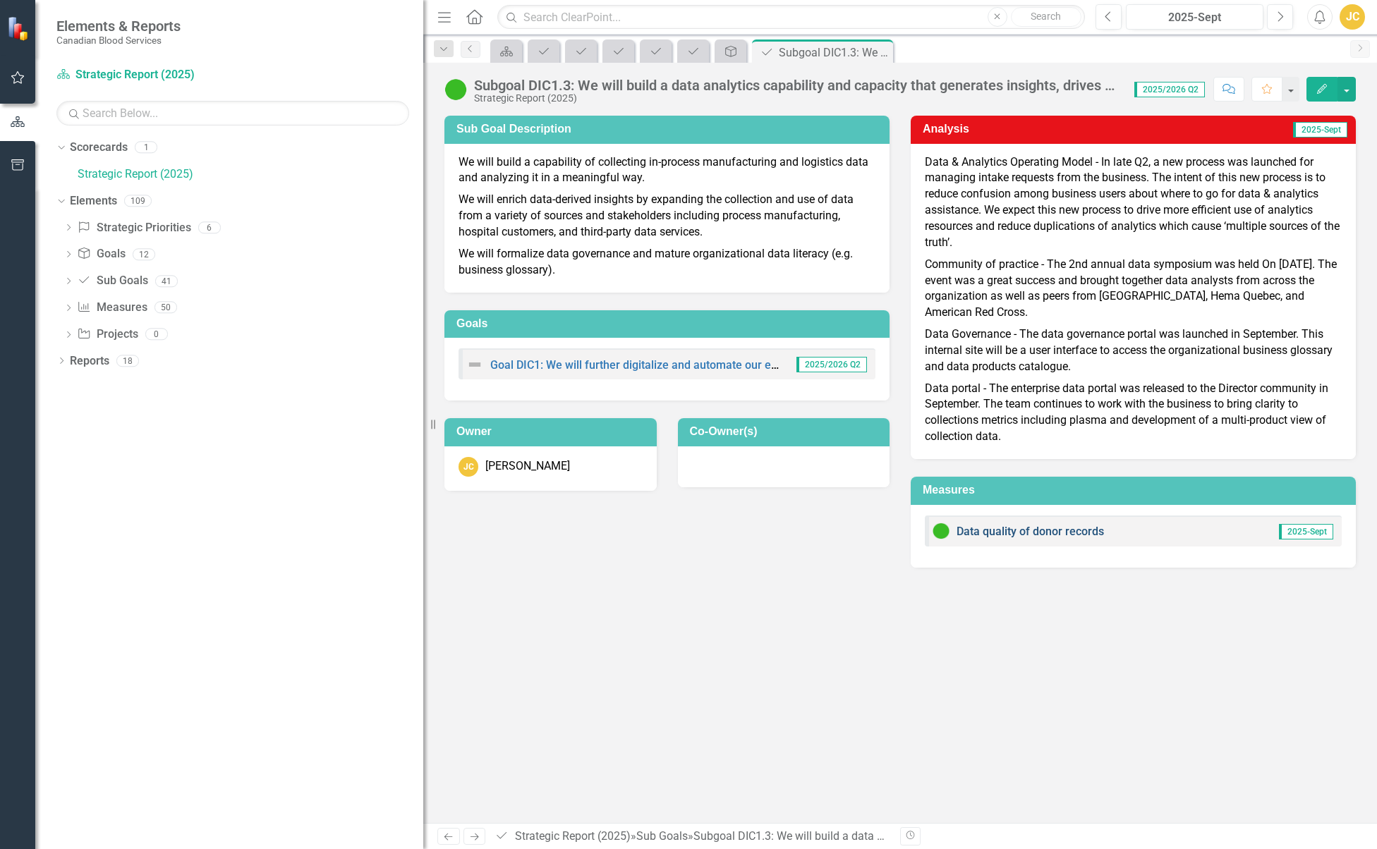
click at [1047, 537] on link "Data quality of donor records" at bounding box center [1030, 531] width 147 height 13
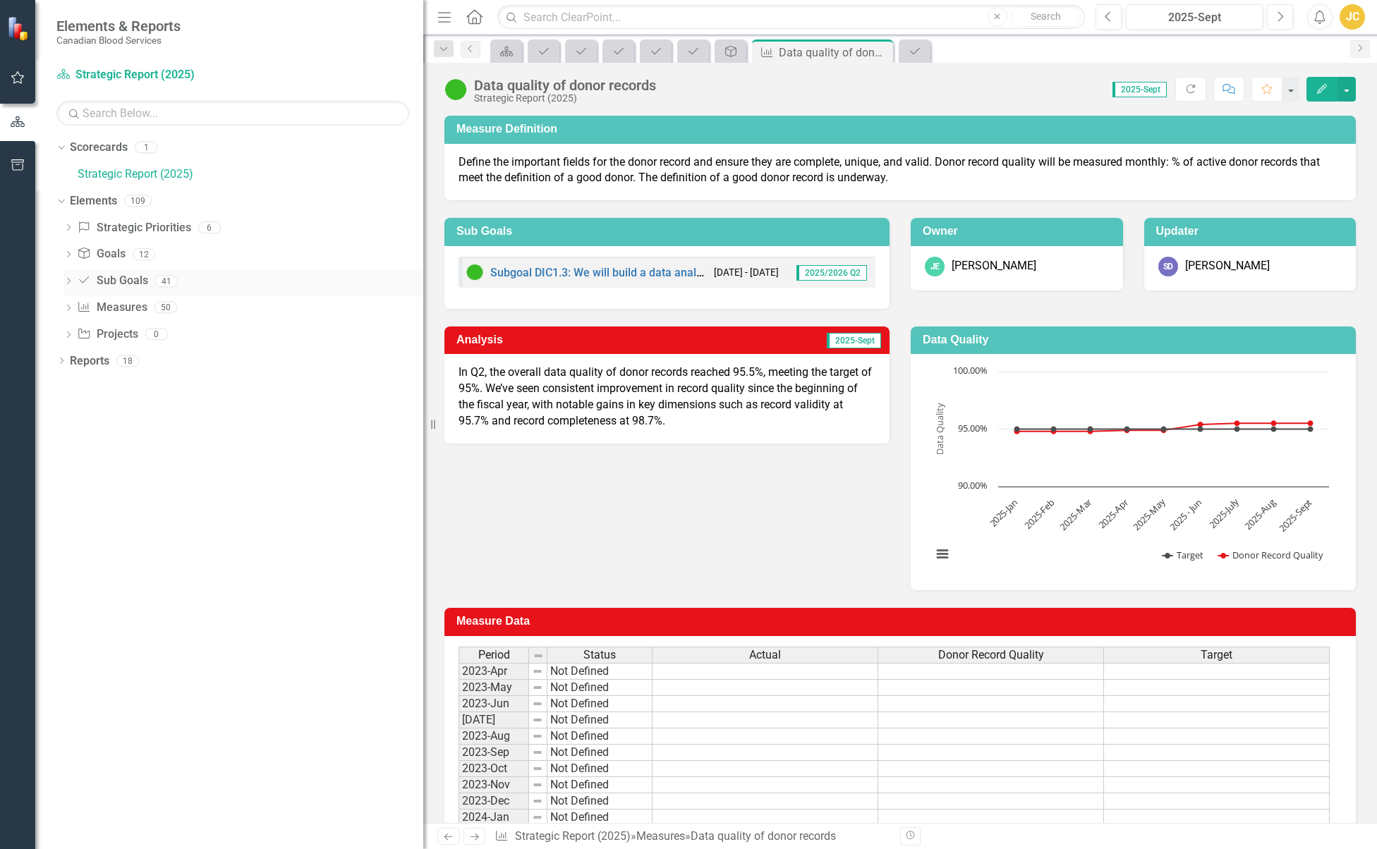
click at [69, 281] on icon "Dropdown" at bounding box center [68, 283] width 10 height 8
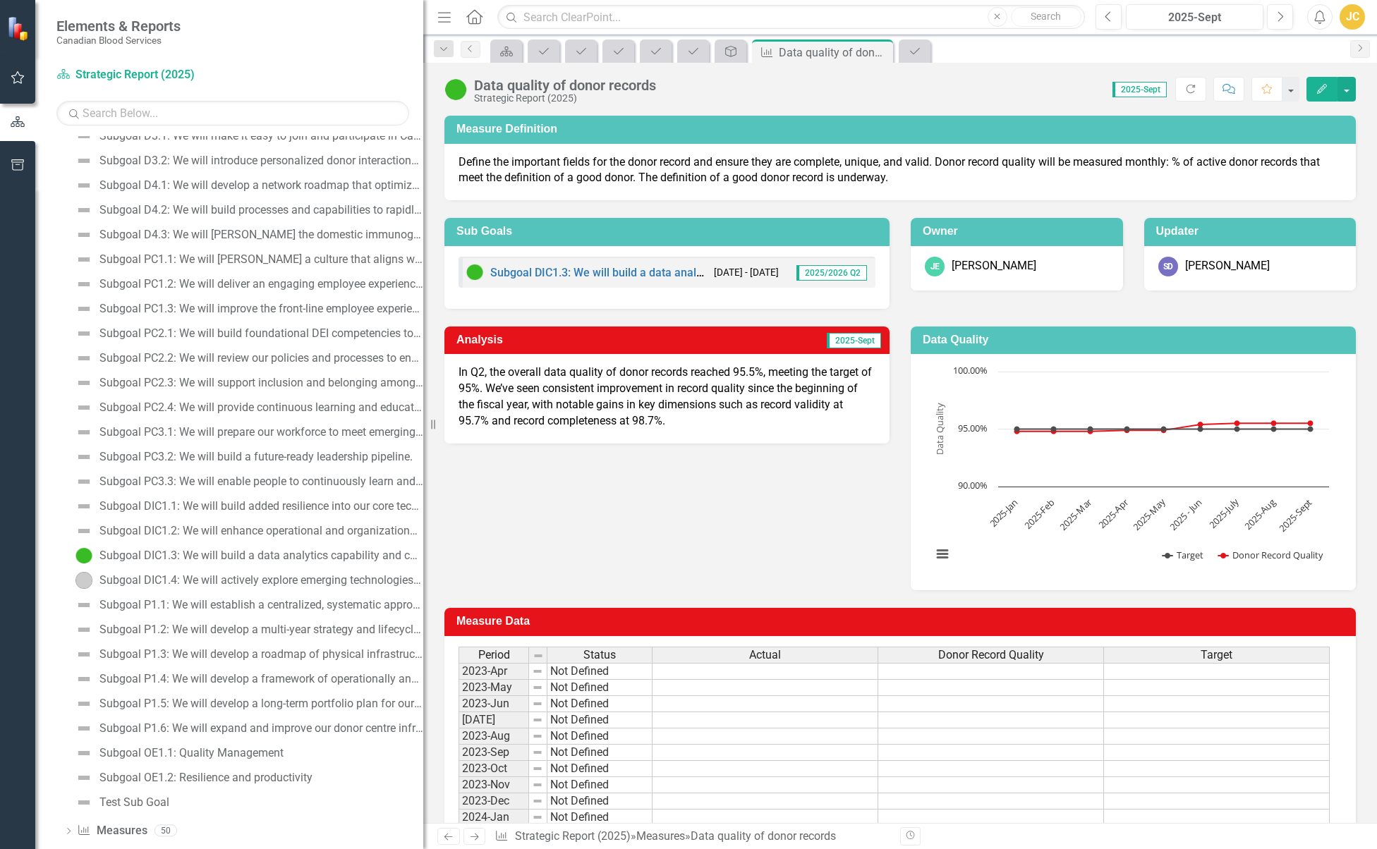
scroll to position [540, 0]
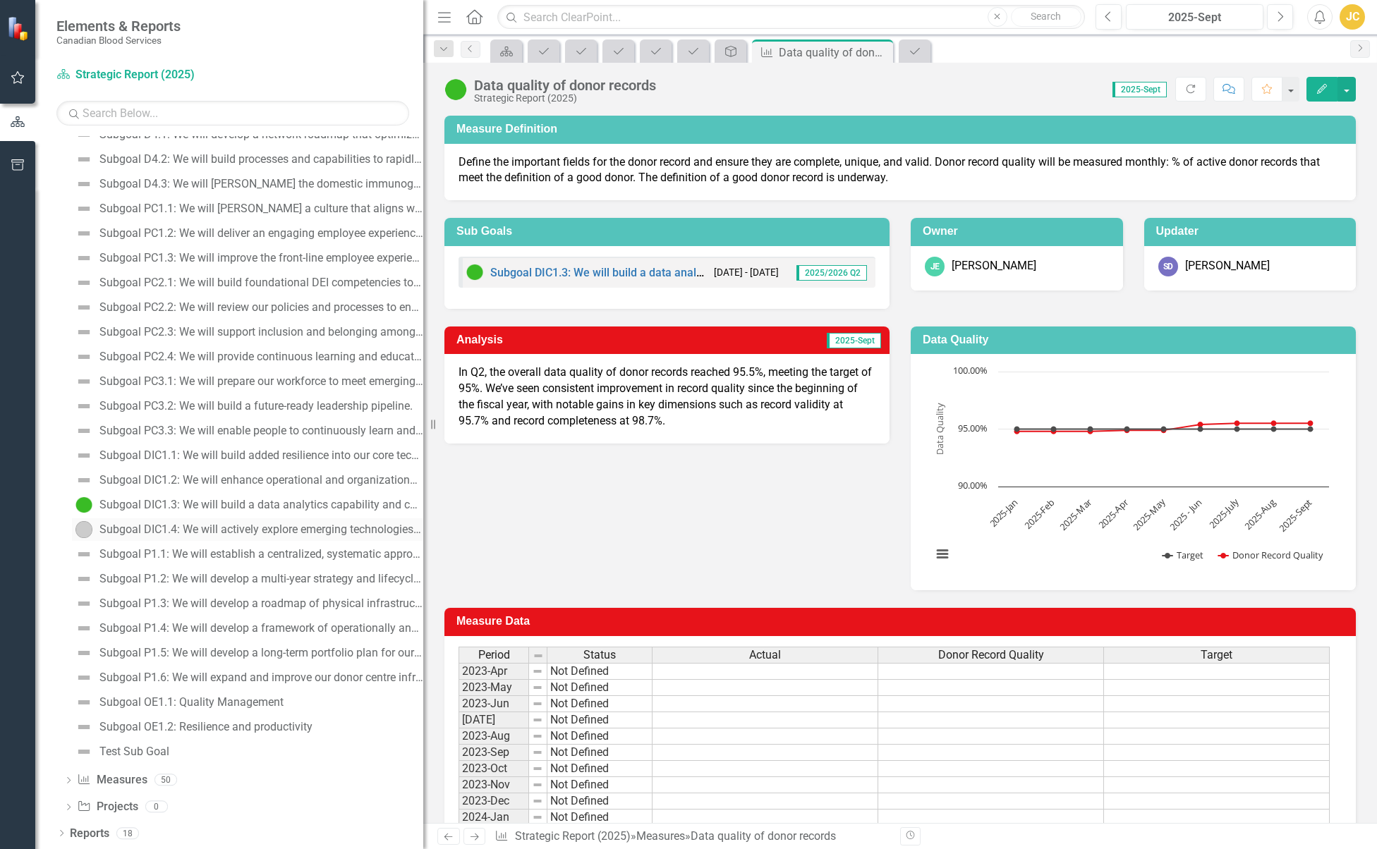
click at [147, 531] on div "Subgoal DIC1.4: We will actively explore emerging technologies — including robo…" at bounding box center [261, 529] width 324 height 13
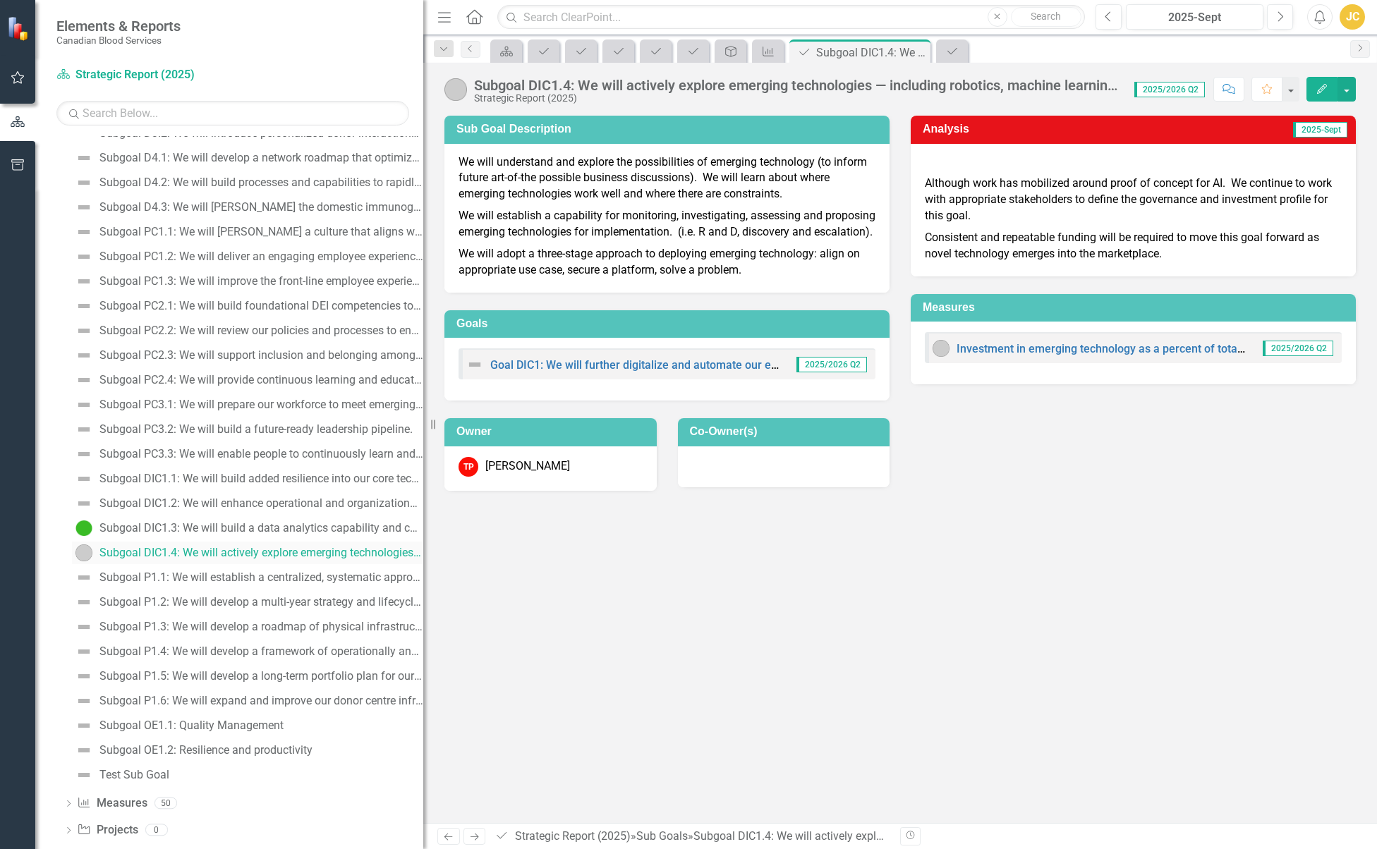
scroll to position [540, 0]
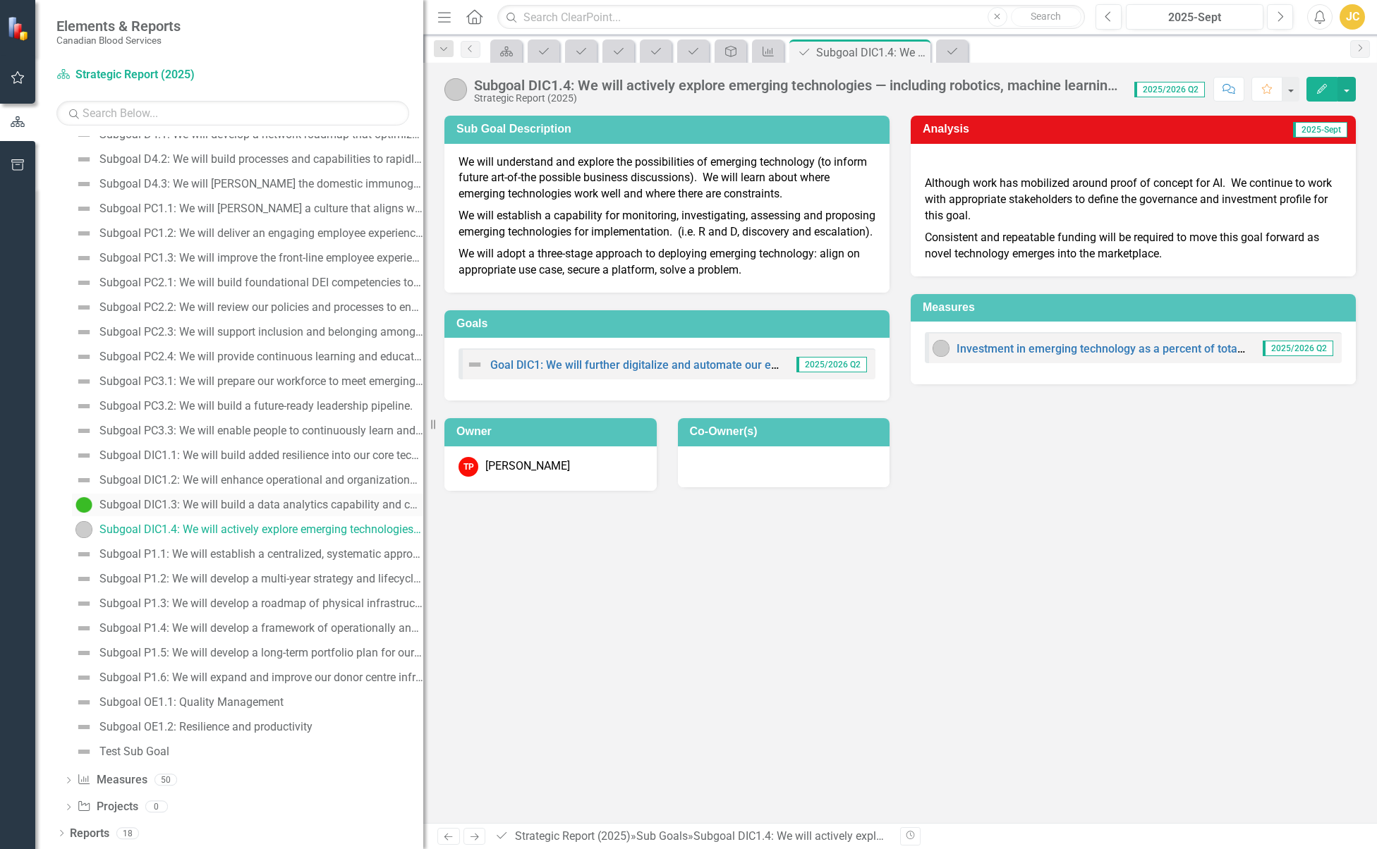
click at [168, 504] on div "Subgoal DIC1.3: We will build a data analytics capability and capacity that gen…" at bounding box center [261, 505] width 324 height 13
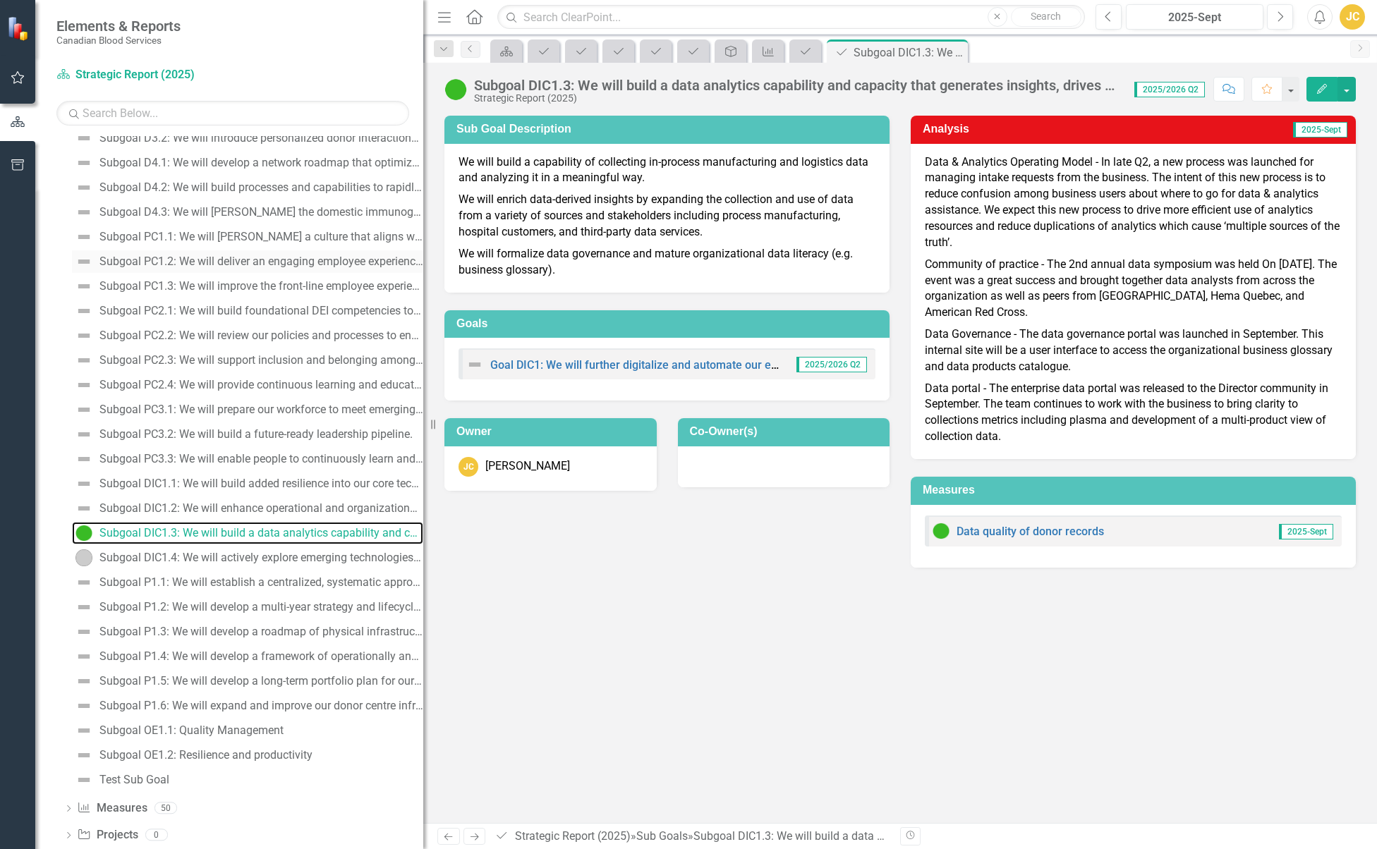
scroll to position [540, 0]
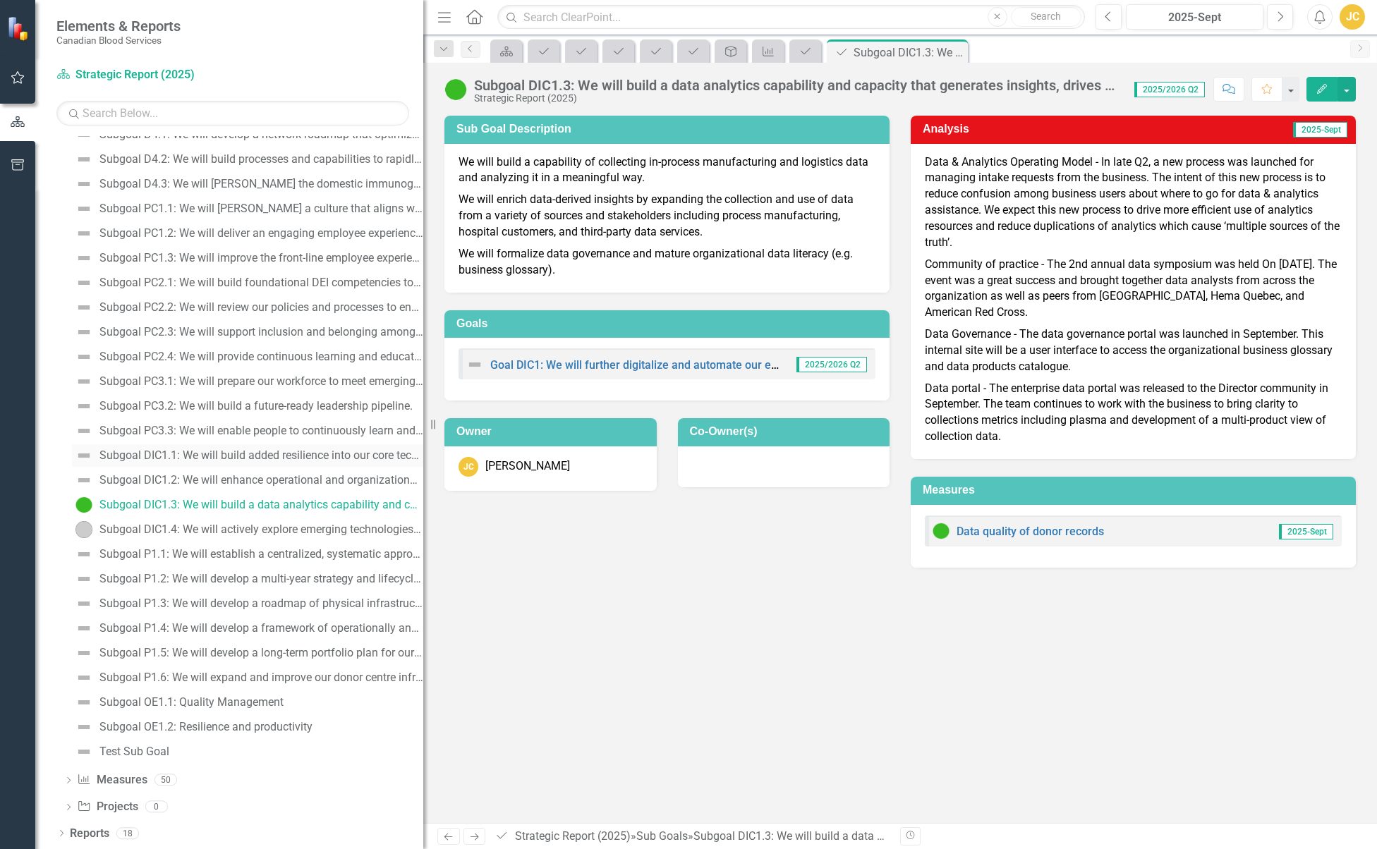
click at [167, 461] on div "Subgoal DIC1.1: We will build added resilience into our core technology infrast…" at bounding box center [261, 455] width 324 height 13
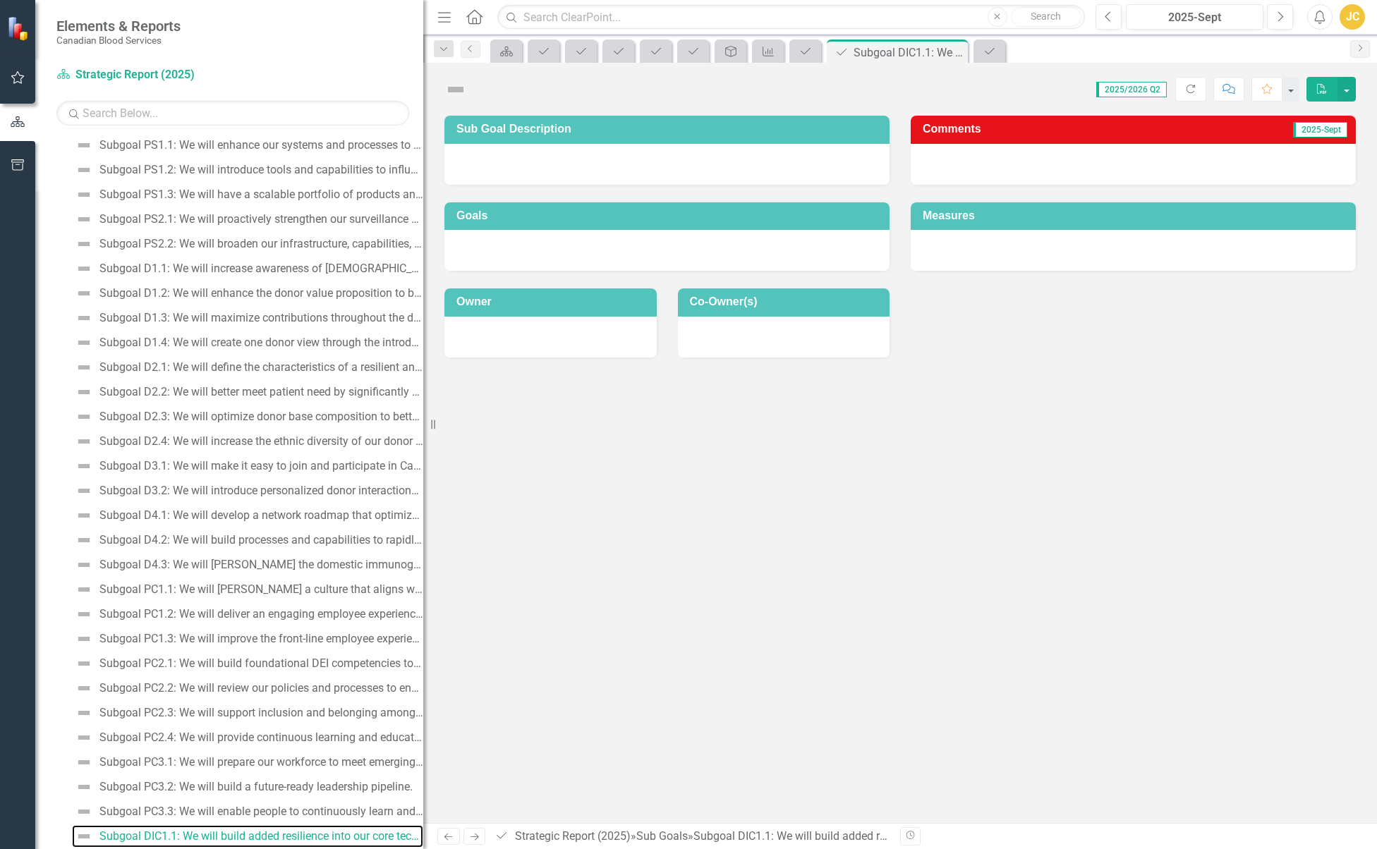
scroll to position [157, 0]
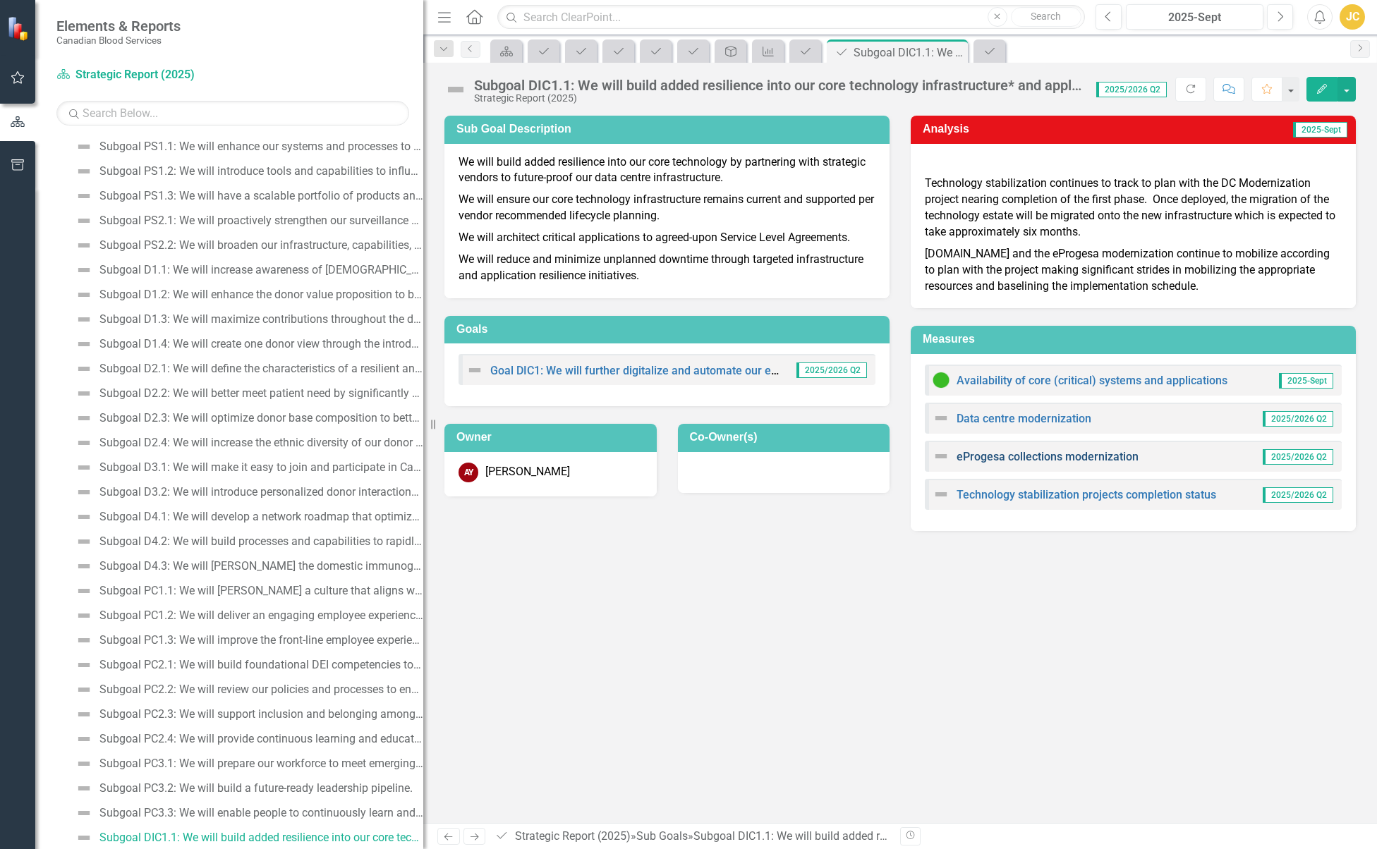
click at [1017, 454] on link "eProgesa collections modernization" at bounding box center [1048, 456] width 182 height 13
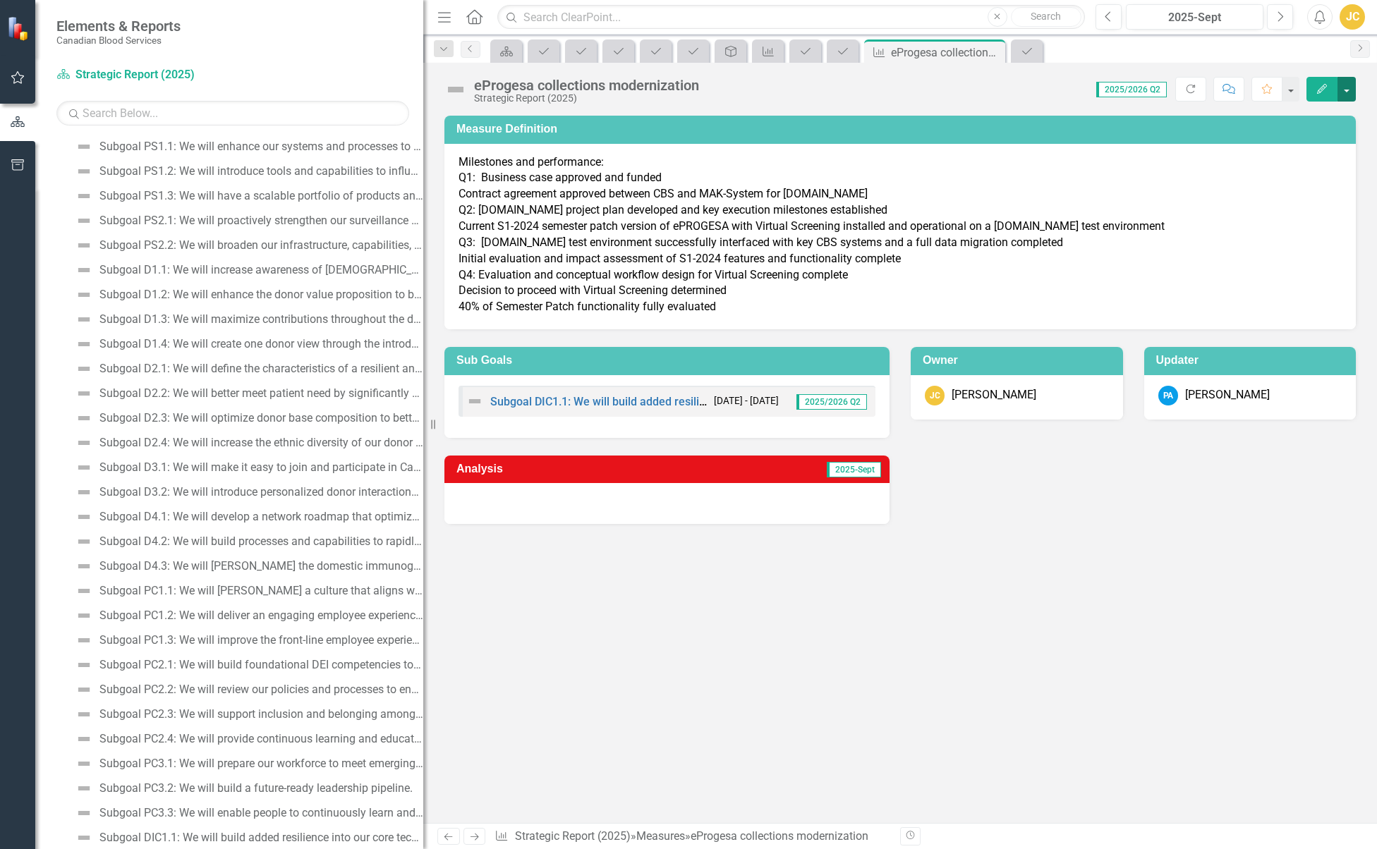
click at [1344, 93] on button "button" at bounding box center [1347, 89] width 18 height 25
click at [1286, 121] on link "Edit Edit Measure" at bounding box center [1287, 115] width 138 height 26
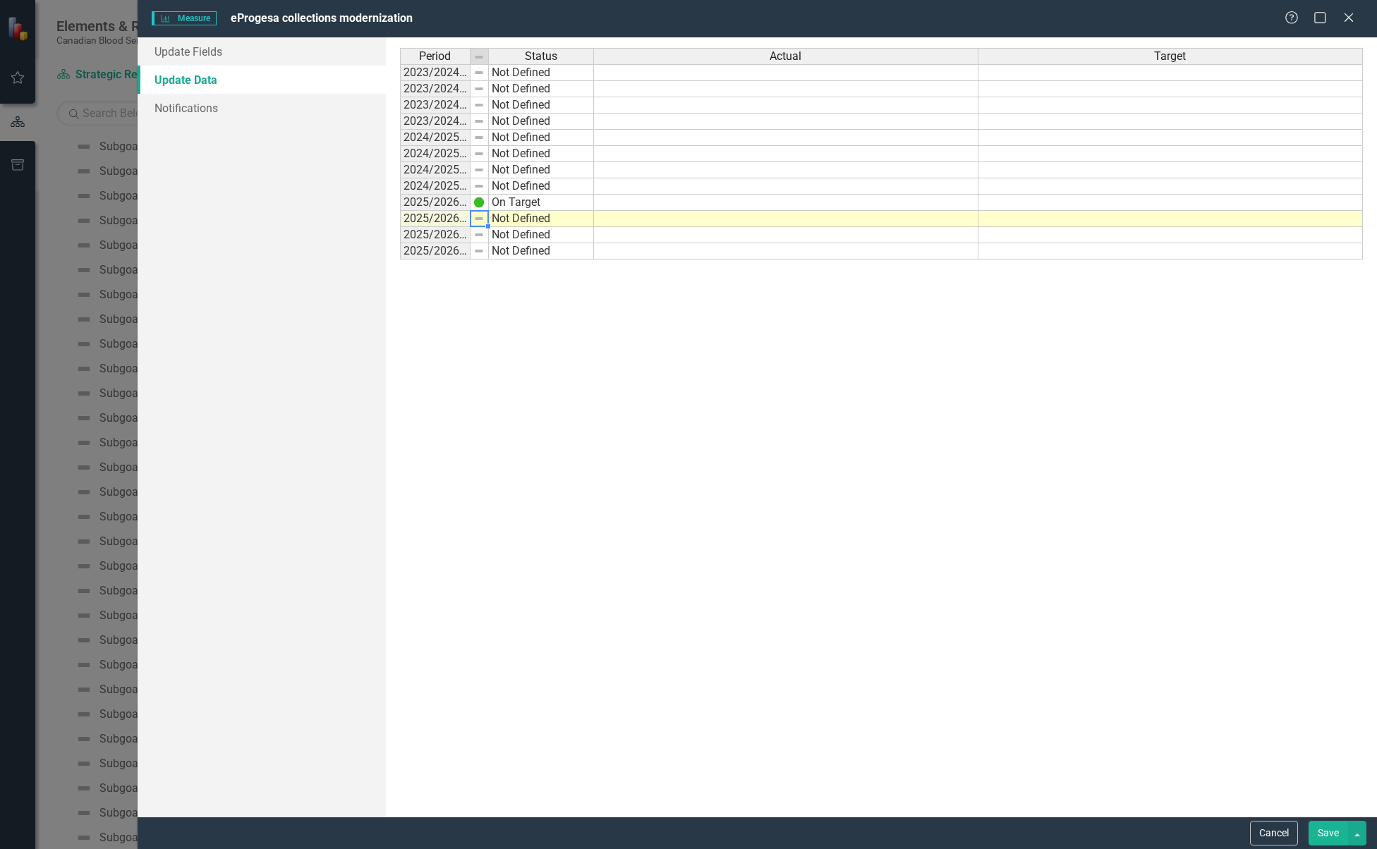
click at [520, 218] on td "Not Defined" at bounding box center [541, 219] width 105 height 16
click at [527, 219] on td "Not Defined" at bounding box center [541, 219] width 105 height 16
type textarea "On Target"
click at [537, 231] on div "Period Status Actual Target 2023/2024 Q1 Not Defined 2023/2024 Q2 Not Defined 2…" at bounding box center [881, 427] width 963 height 758
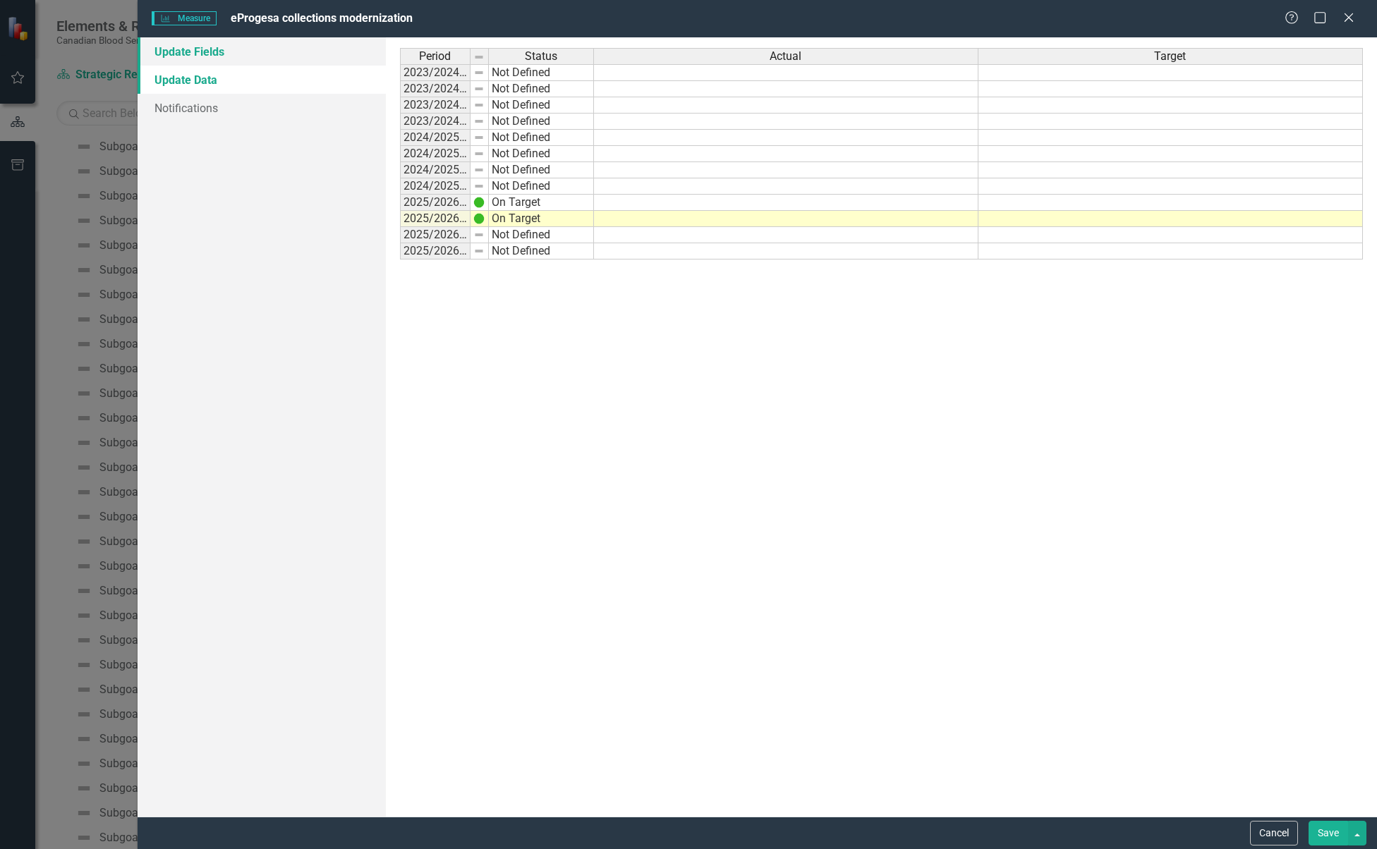
click at [235, 51] on link "Update Fields" at bounding box center [262, 51] width 248 height 28
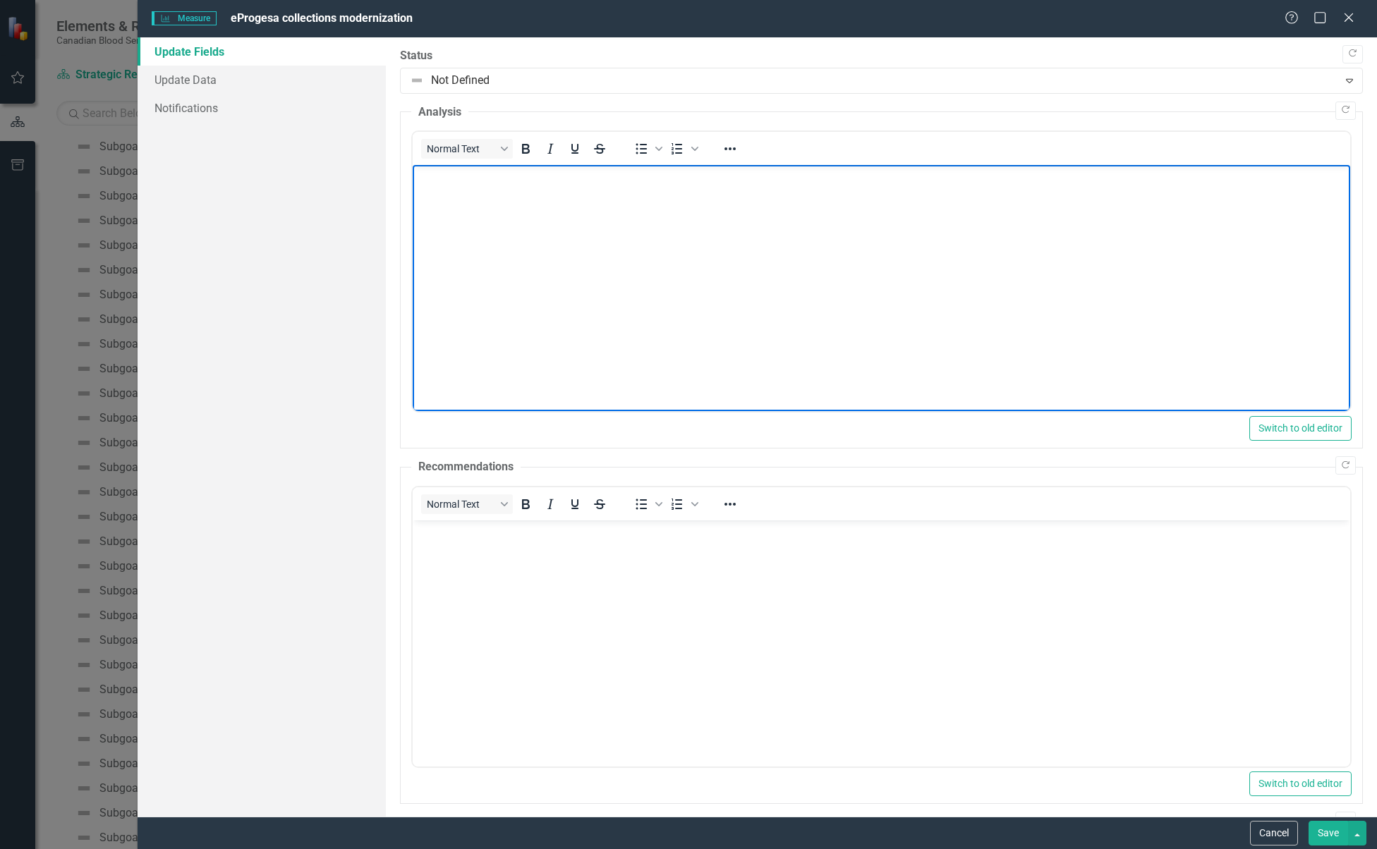
click at [650, 214] on body "Rich Text Area. Press ALT-0 for help." at bounding box center [881, 271] width 938 height 212
drag, startPoint x: 511, startPoint y: 186, endPoint x: 399, endPoint y: 179, distance: 113.0
click at [412, 179] on html "The project has" at bounding box center [881, 271] width 938 height 212
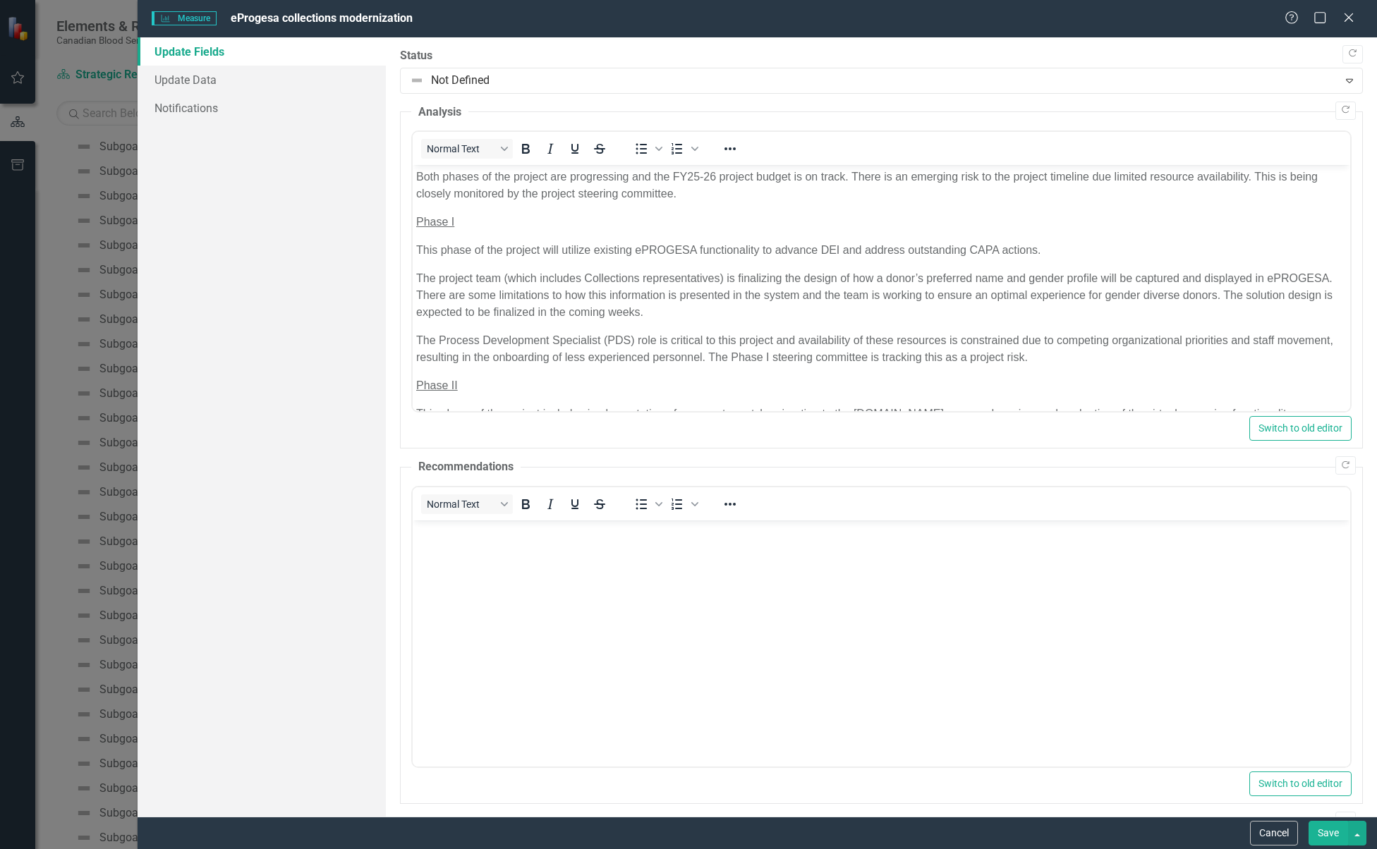
click at [1330, 830] on button "Save" at bounding box center [1329, 833] width 40 height 25
